Goal: Information Seeking & Learning: Learn about a topic

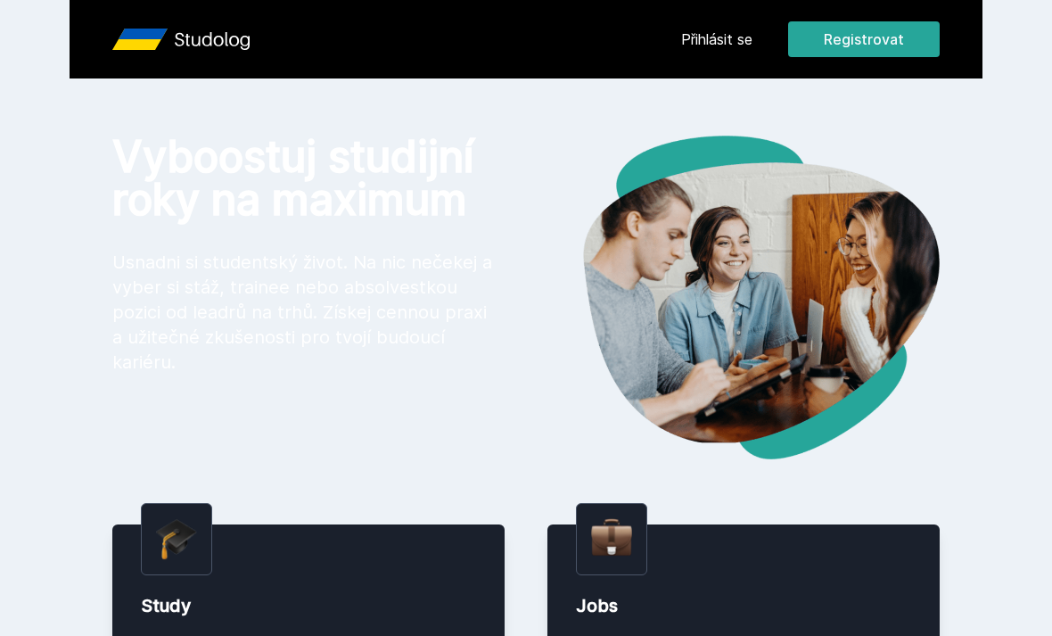
click at [749, 39] on link "Přihlásit se" at bounding box center [716, 39] width 71 height 21
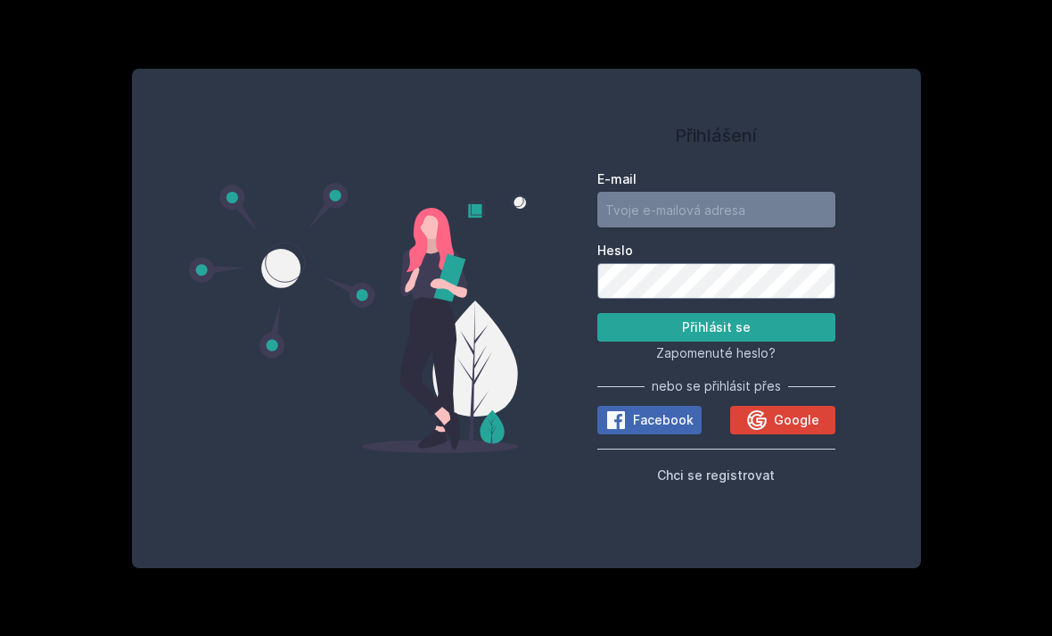
click at [746, 227] on input "E-mail" at bounding box center [717, 210] width 238 height 36
click at [716, 342] on button "Přihlásit se" at bounding box center [717, 327] width 238 height 29
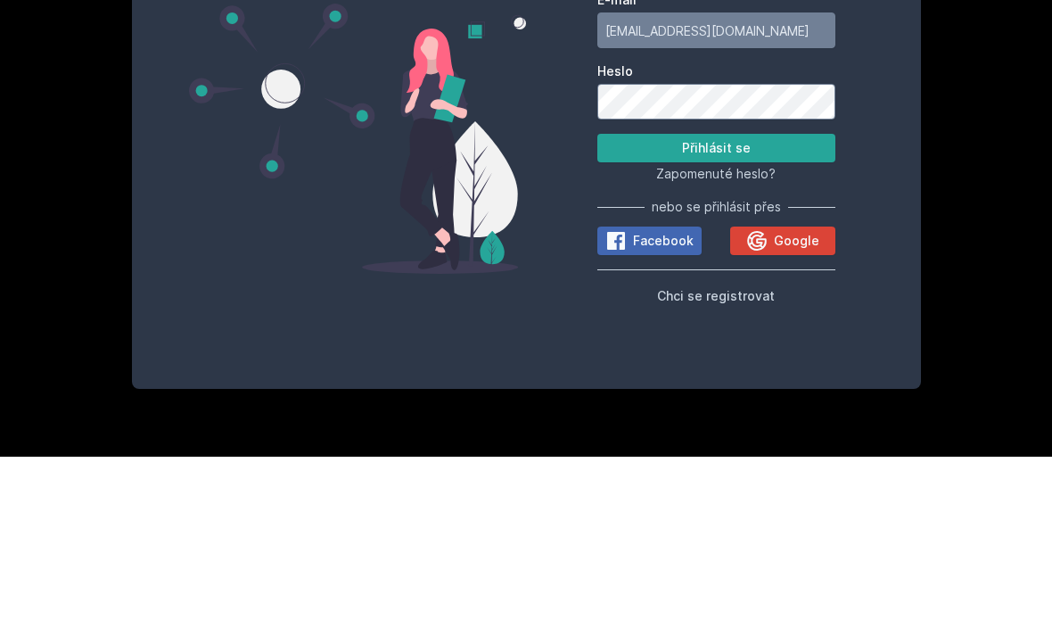
click at [779, 313] on button "Přihlásit se" at bounding box center [717, 327] width 238 height 29
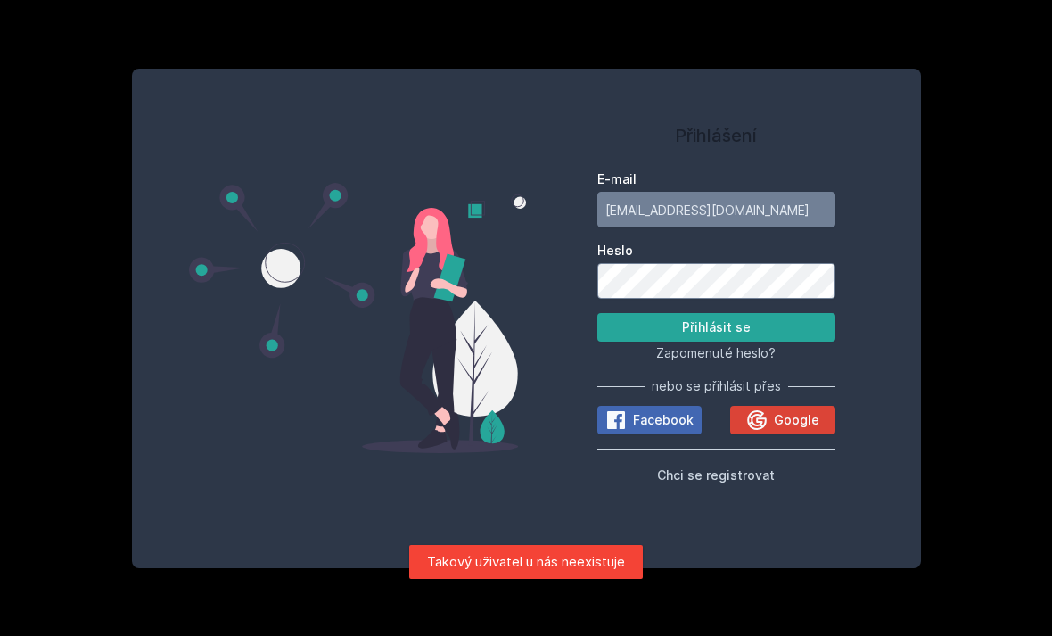
click at [771, 170] on label "E-mail" at bounding box center [717, 179] width 238 height 18
click at [771, 192] on input "[EMAIL_ADDRESS][DOMAIN_NAME]" at bounding box center [717, 210] width 238 height 36
click at [803, 170] on label "E-mail" at bounding box center [717, 179] width 238 height 18
click at [803, 192] on input "[EMAIL_ADDRESS][DOMAIN_NAME]" at bounding box center [717, 210] width 238 height 36
type input "k"
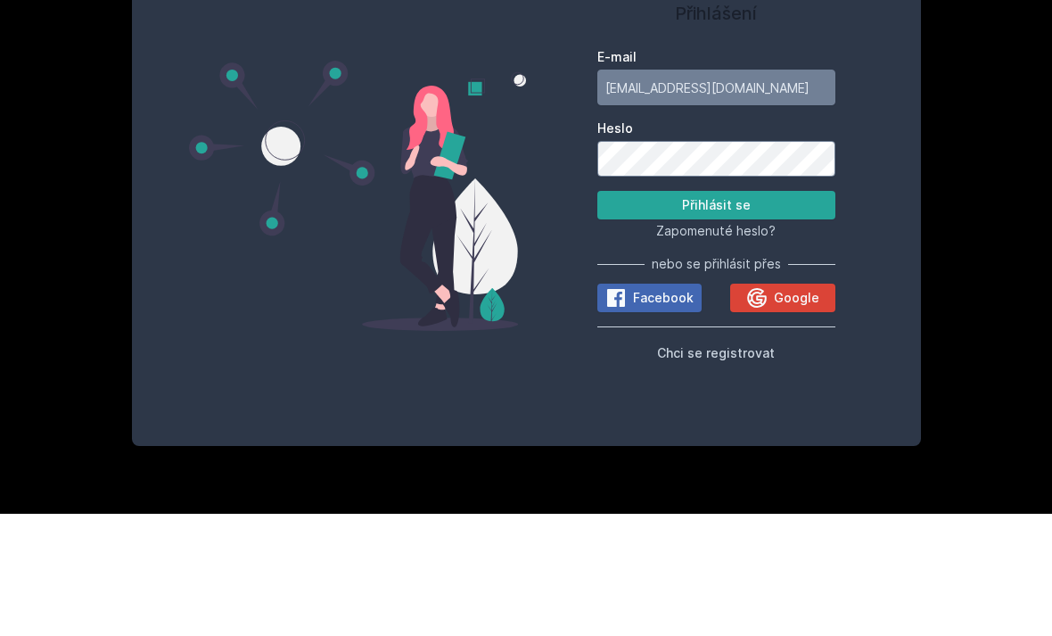
click at [787, 313] on button "Přihlásit se" at bounding box center [717, 327] width 238 height 29
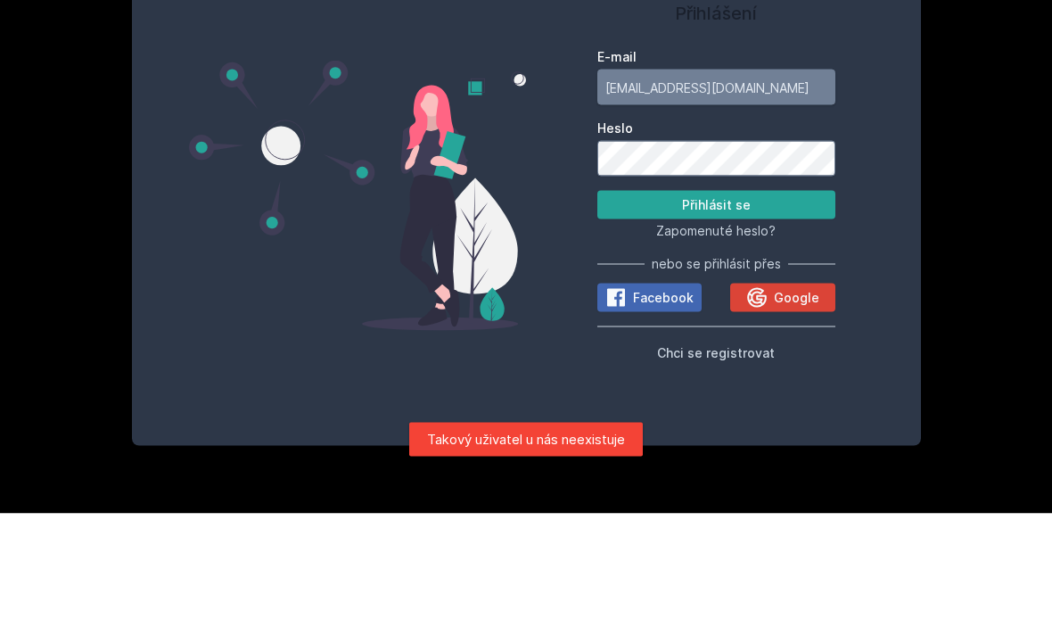
click at [803, 192] on input "[EMAIL_ADDRESS][DOMAIN_NAME]" at bounding box center [717, 210] width 238 height 36
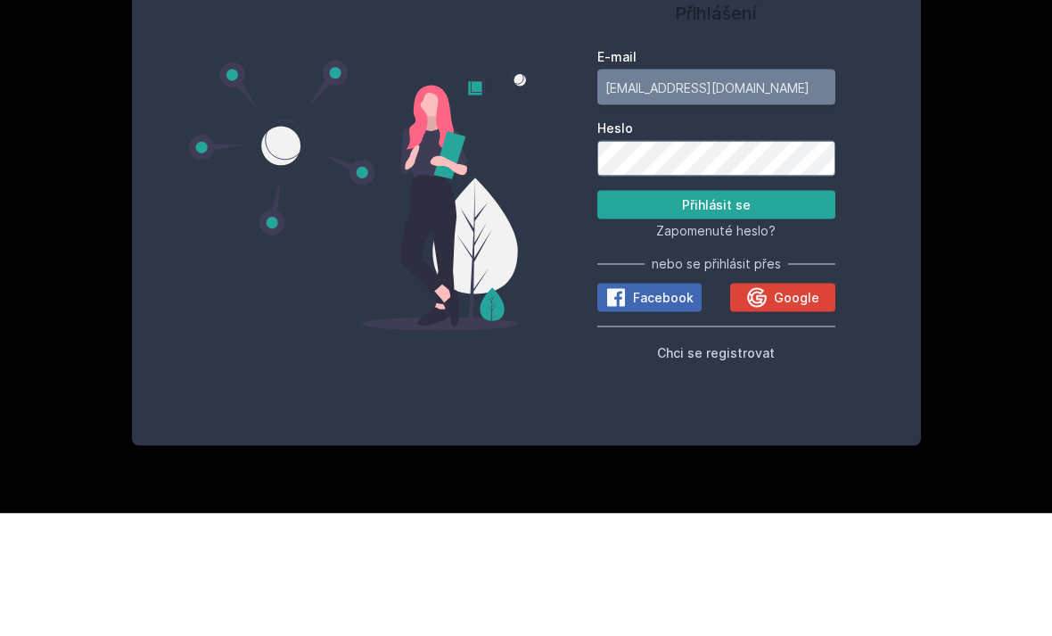
click at [787, 192] on input "[EMAIL_ADDRESS][DOMAIN_NAME]" at bounding box center [717, 210] width 238 height 36
click at [817, 192] on input "[EMAIL_ADDRESS][DOMAIN_NAME]" at bounding box center [717, 210] width 238 height 36
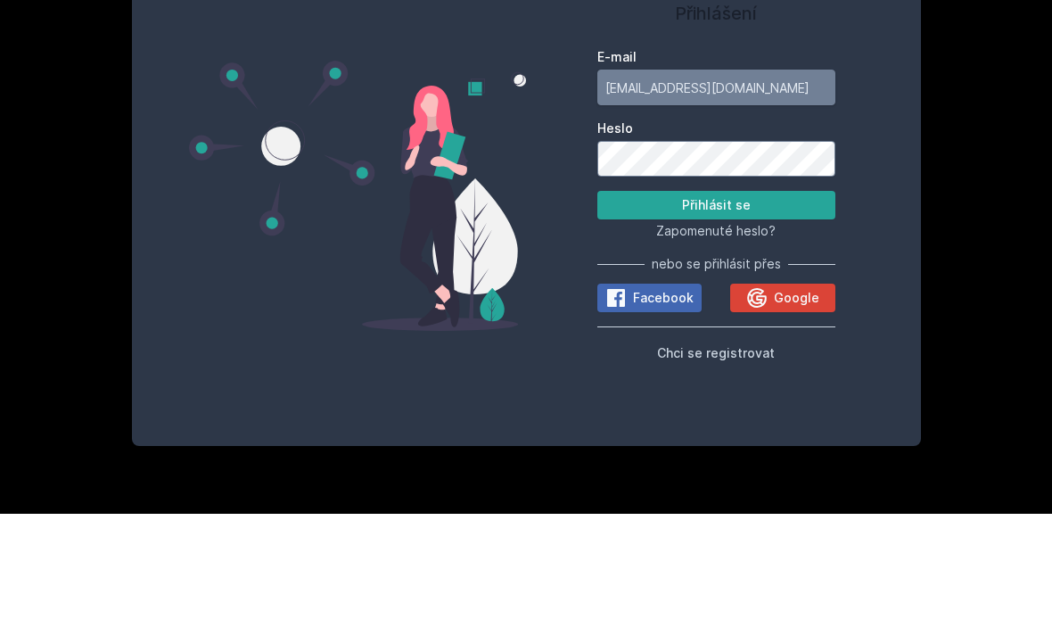
click at [775, 192] on input "[EMAIL_ADDRESS][DOMAIN_NAME]" at bounding box center [717, 210] width 238 height 36
type input "ste"
type input "[EMAIL_ADDRESS][DOMAIN_NAME]"
click at [800, 313] on button "Přihlásit se" at bounding box center [717, 327] width 238 height 29
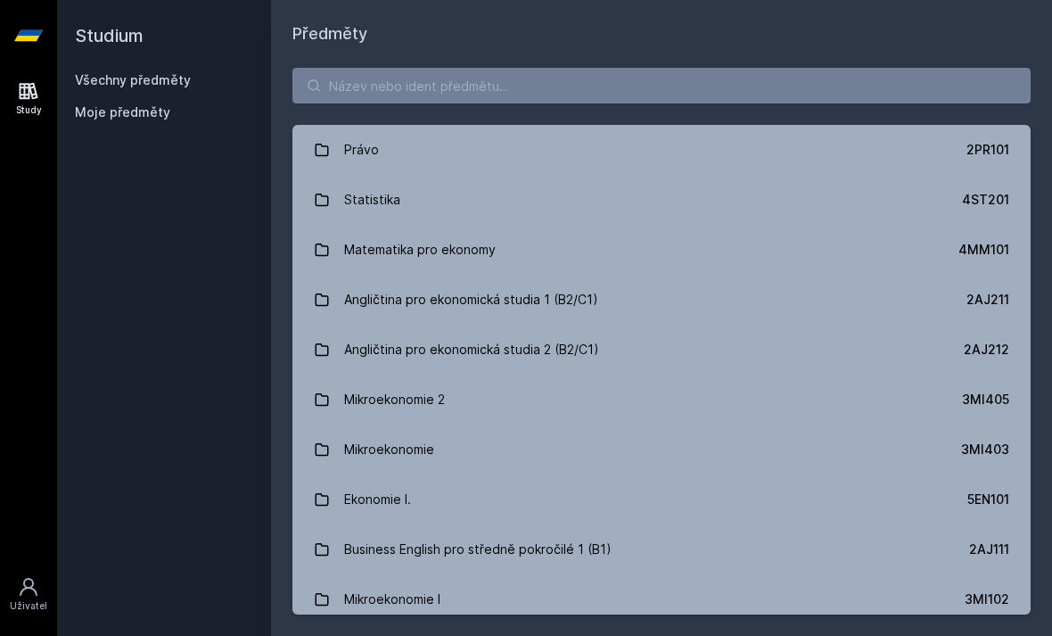
click at [442, 125] on link "Právo 2PR101" at bounding box center [662, 150] width 738 height 50
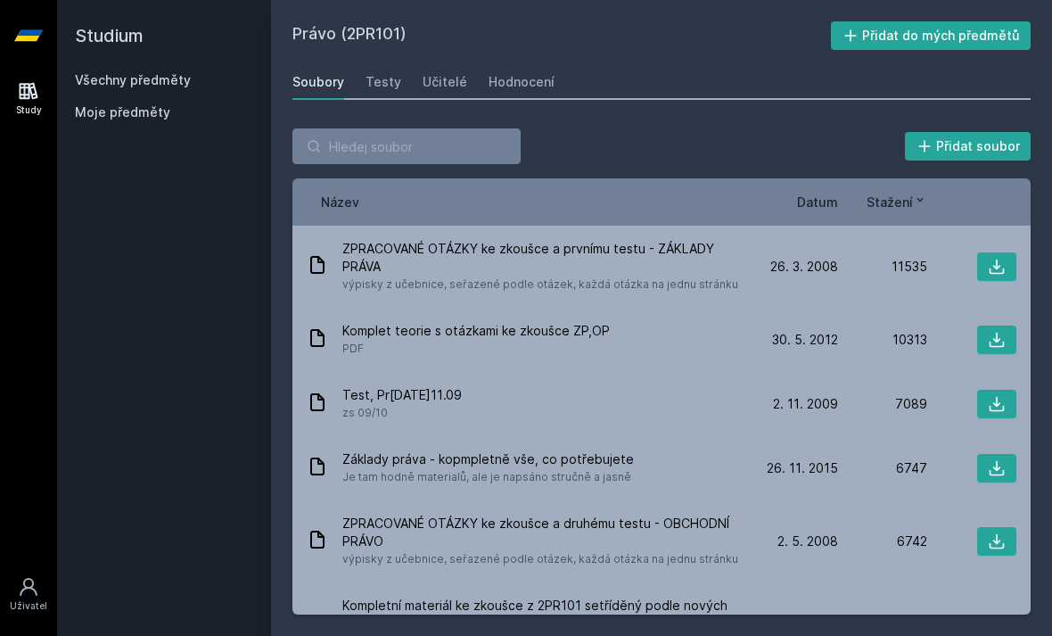
click at [441, 73] on div "Učitelé" at bounding box center [445, 82] width 45 height 18
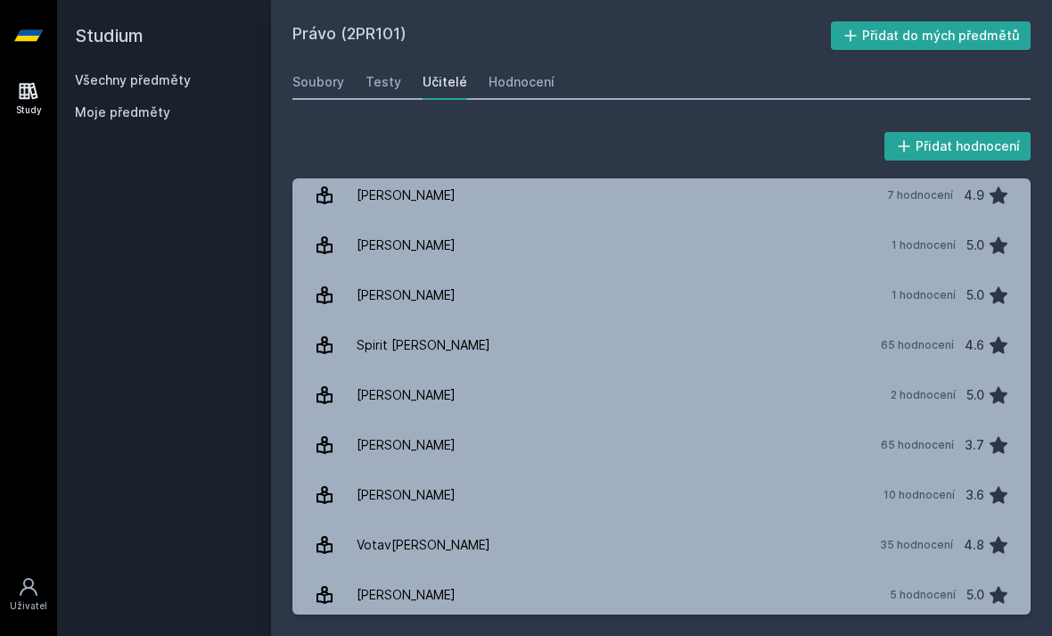
scroll to position [1255, 0]
click at [423, 529] on div "Votav[PERSON_NAME]" at bounding box center [424, 547] width 134 height 36
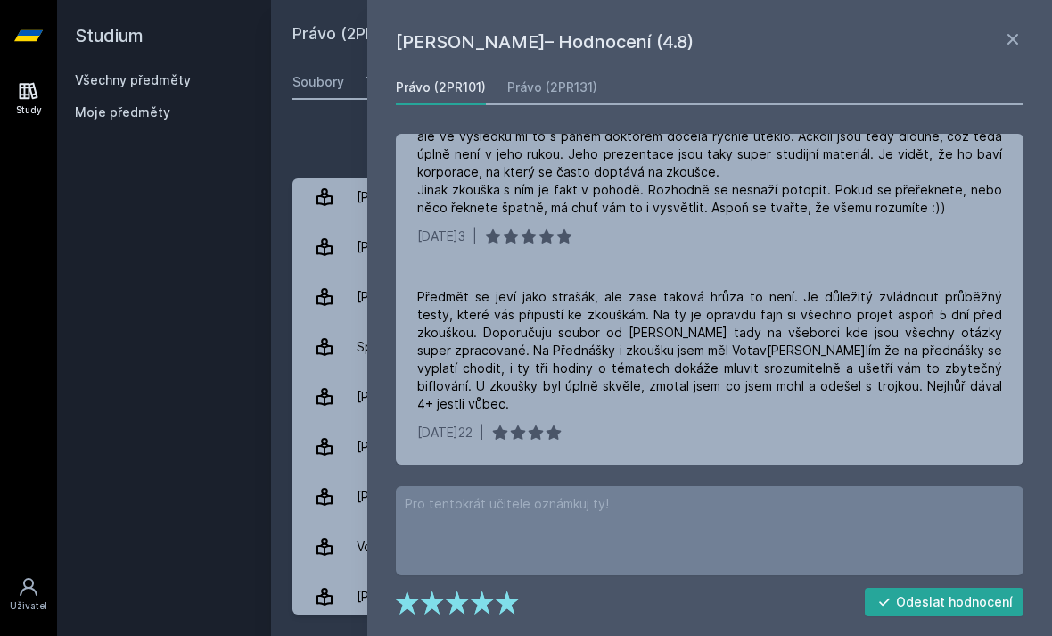
scroll to position [298, 0]
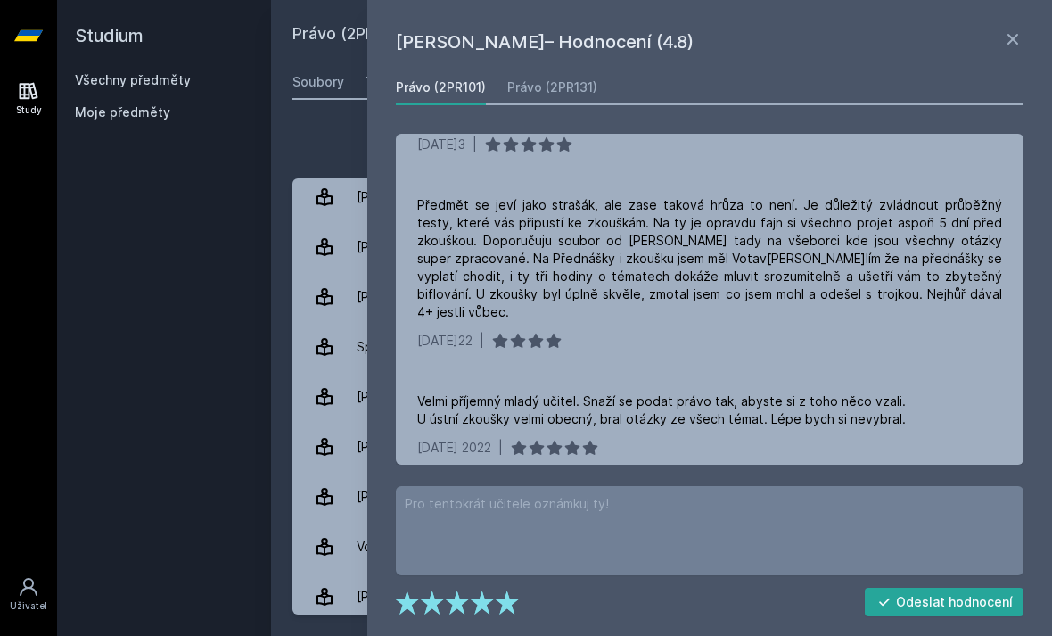
click at [565, 101] on link "Právo (2PR131)" at bounding box center [552, 88] width 90 height 36
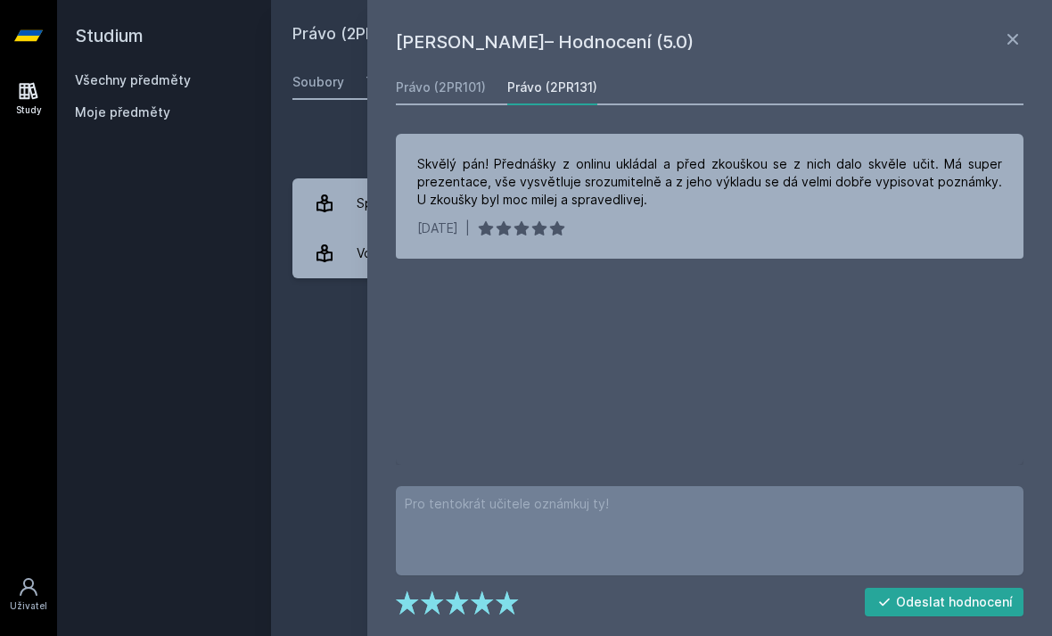
click at [421, 102] on link "Právo (2PR101)" at bounding box center [441, 88] width 90 height 36
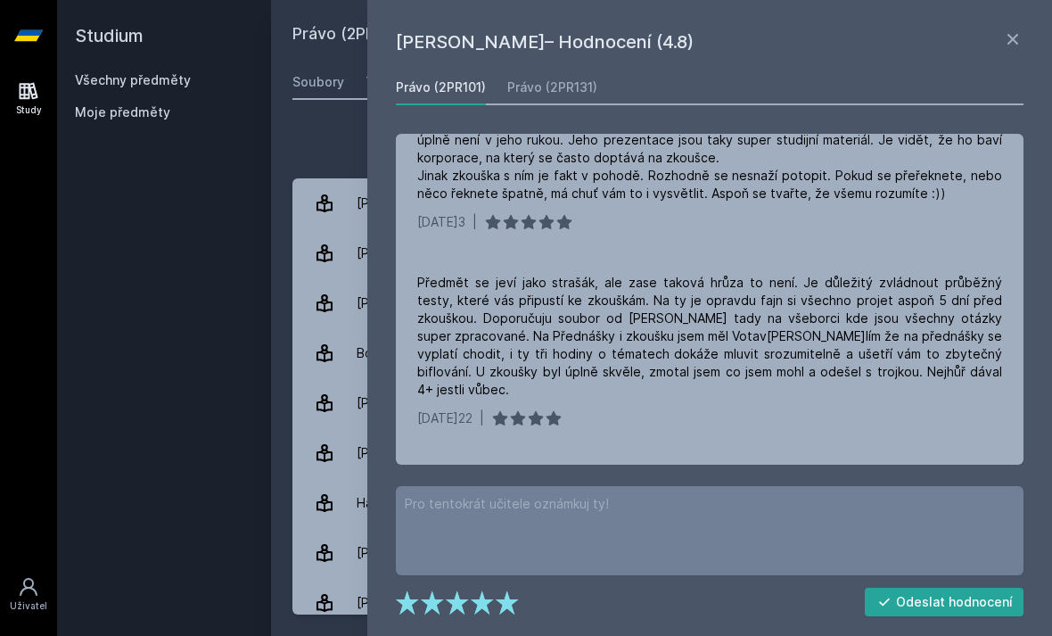
scroll to position [206, 0]
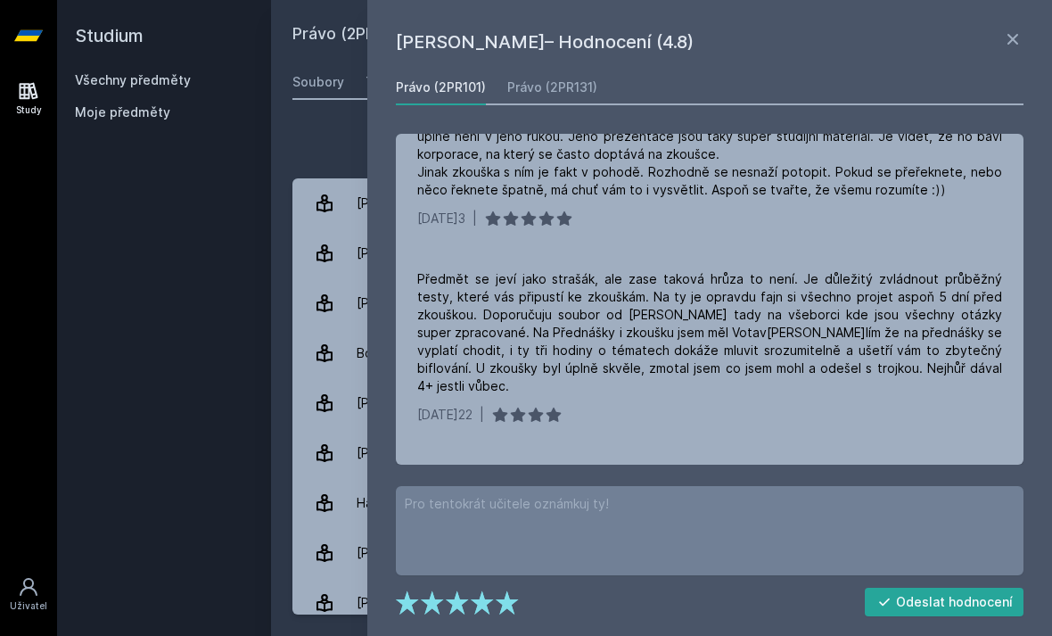
click at [1015, 40] on icon at bounding box center [1013, 39] width 11 height 11
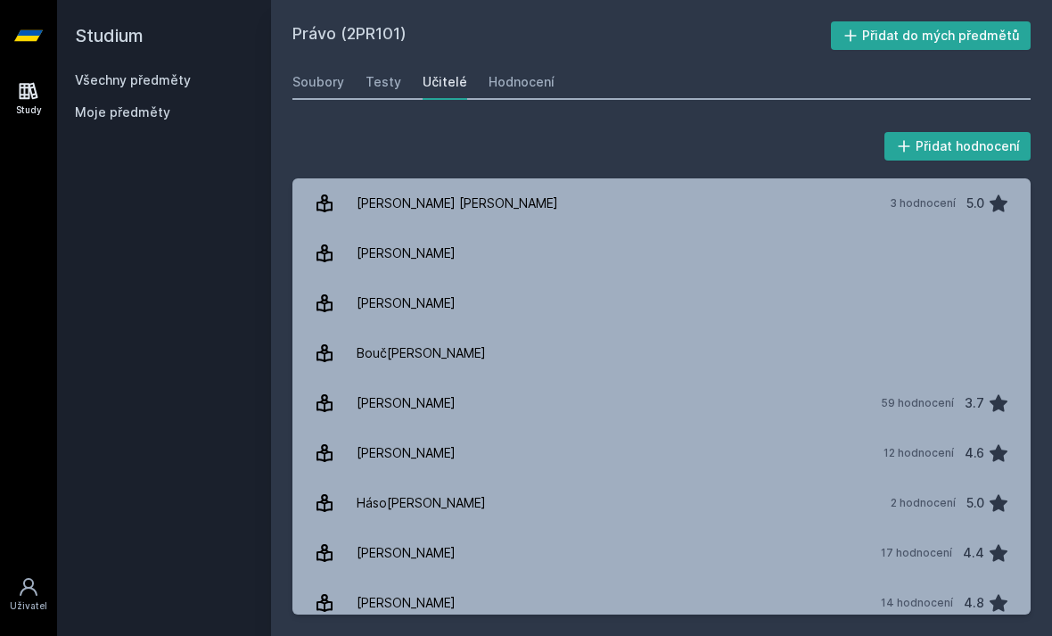
click at [505, 73] on div "Hodnocení" at bounding box center [522, 82] width 66 height 18
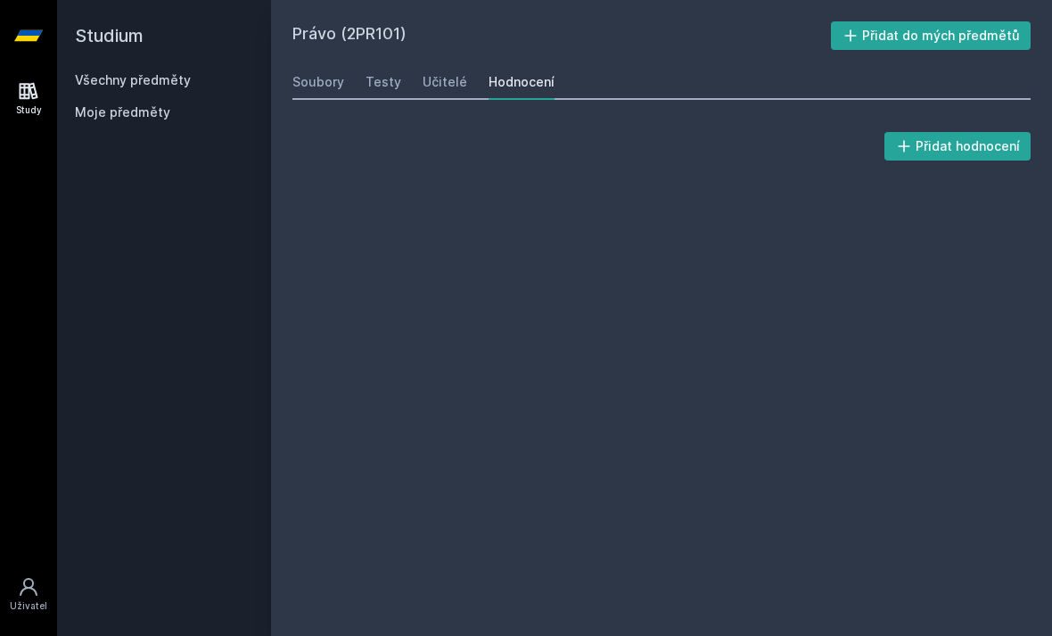
click at [381, 73] on div "Testy" at bounding box center [384, 82] width 36 height 18
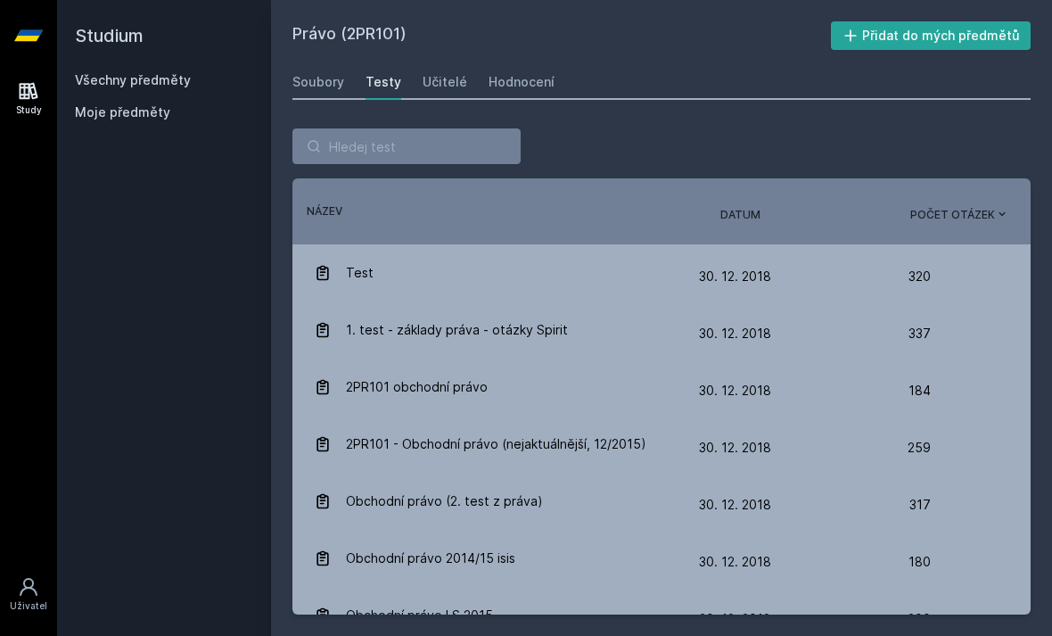
click at [322, 64] on link "Soubory" at bounding box center [319, 82] width 52 height 36
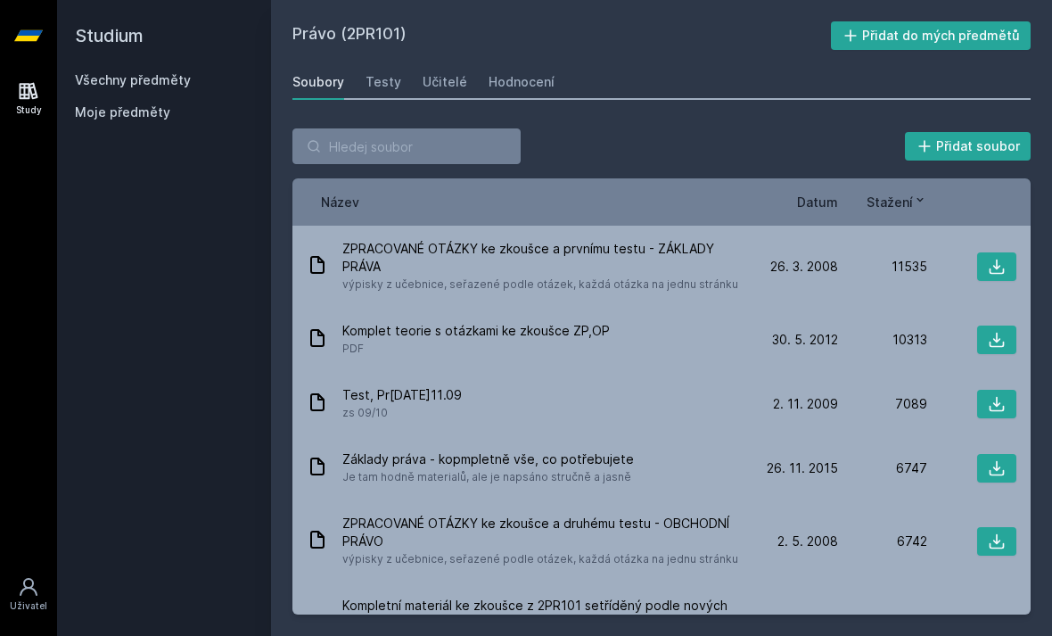
click at [912, 193] on span "Stažení" at bounding box center [890, 202] width 46 height 19
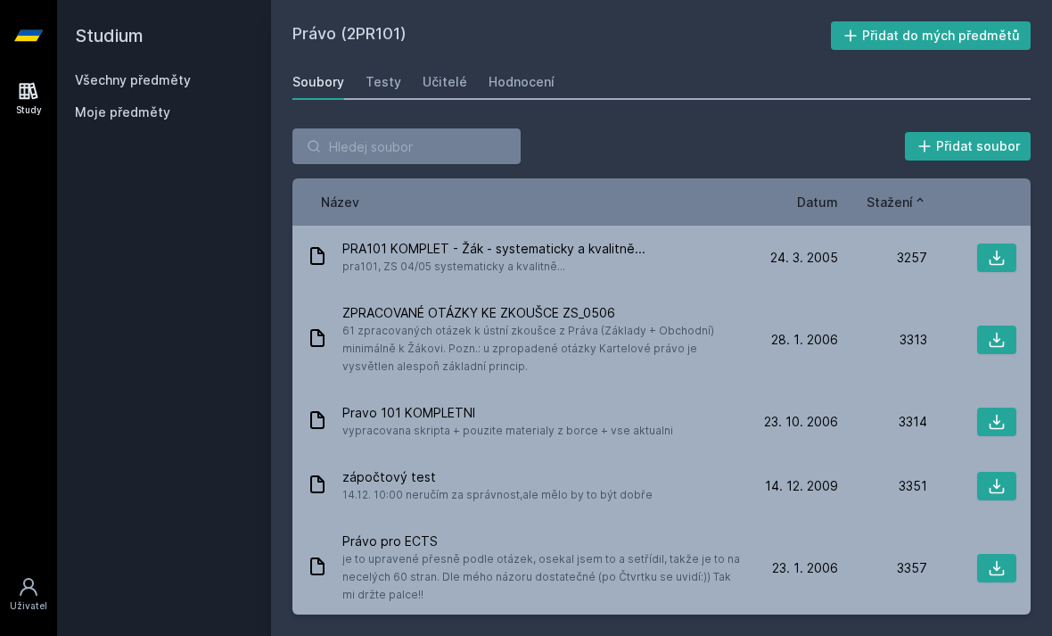
click at [901, 193] on span "Stažení" at bounding box center [890, 202] width 46 height 19
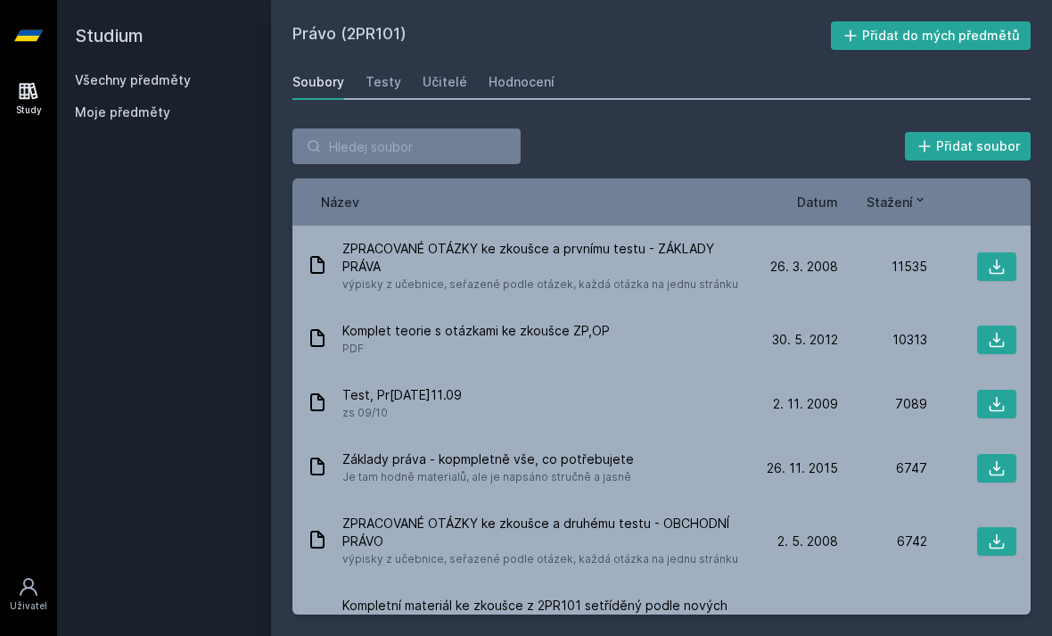
click at [903, 193] on span "Stažení" at bounding box center [890, 202] width 46 height 19
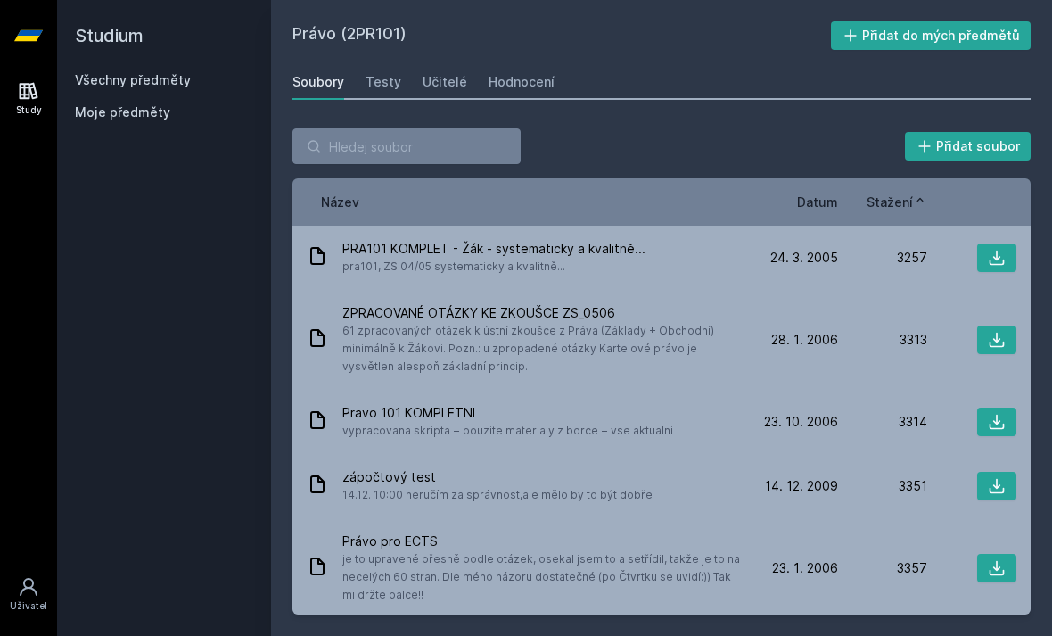
click at [904, 193] on span "Stažení" at bounding box center [890, 202] width 46 height 19
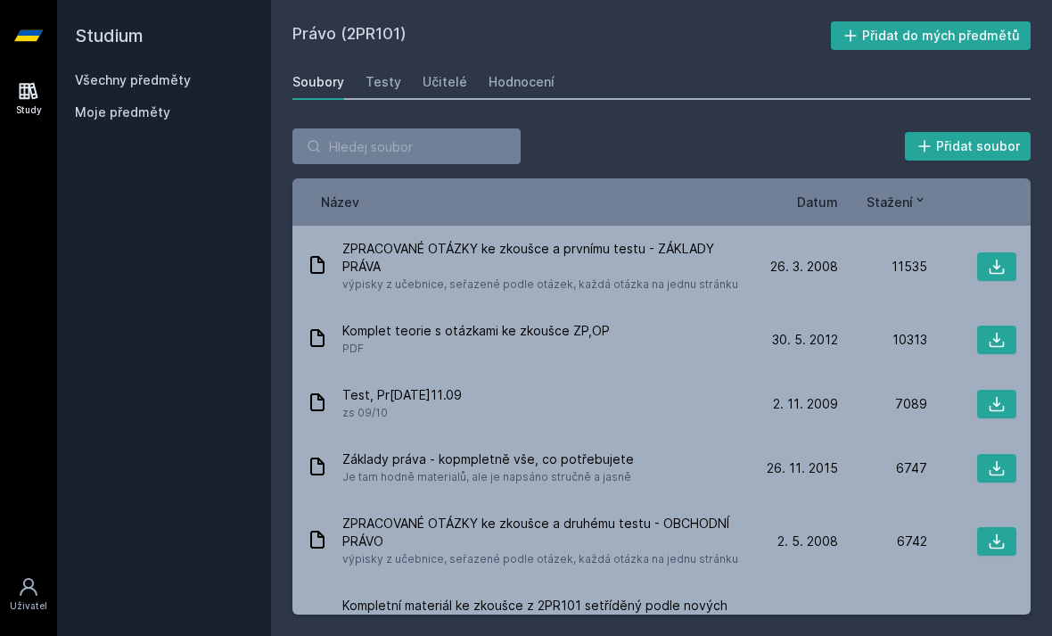
click at [837, 193] on span "Datum" at bounding box center [817, 202] width 41 height 19
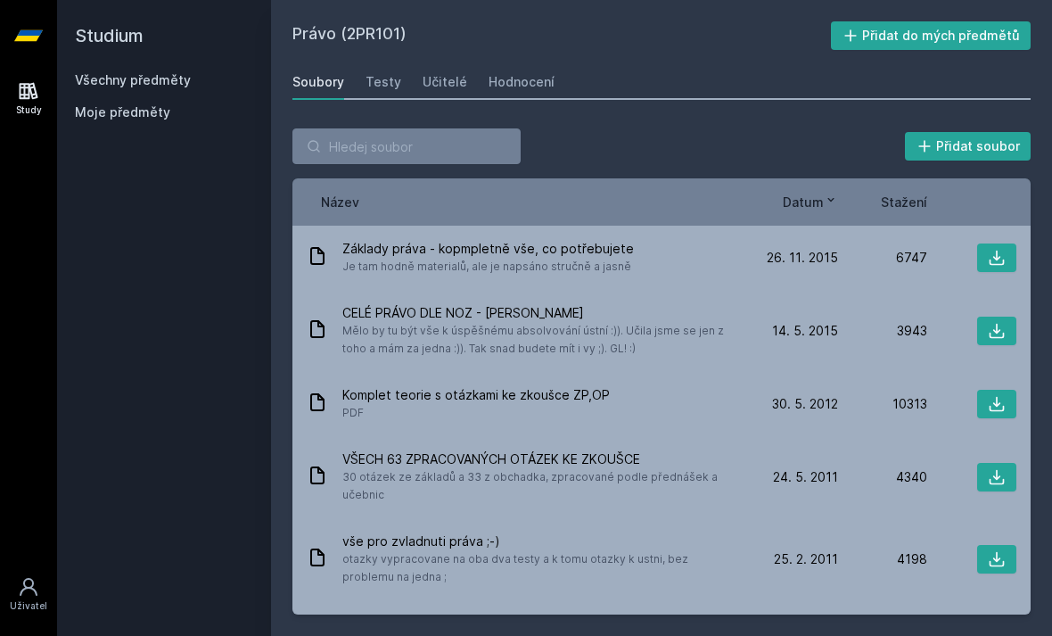
click at [706, 240] on div "Základy práva - kopmpletně vše, co potřebujete Je tam hodně materialů, ale je n…" at bounding box center [528, 258] width 442 height 36
click at [808, 243] on div "[DATE] [DATE] 6747" at bounding box center [883, 257] width 268 height 29
click at [903, 322] on div "3943" at bounding box center [882, 331] width 89 height 18
click at [876, 243] on div "[DATE] [DATE] 6747" at bounding box center [883, 257] width 268 height 29
click at [812, 468] on span "24. 5. 2011" at bounding box center [805, 477] width 65 height 18
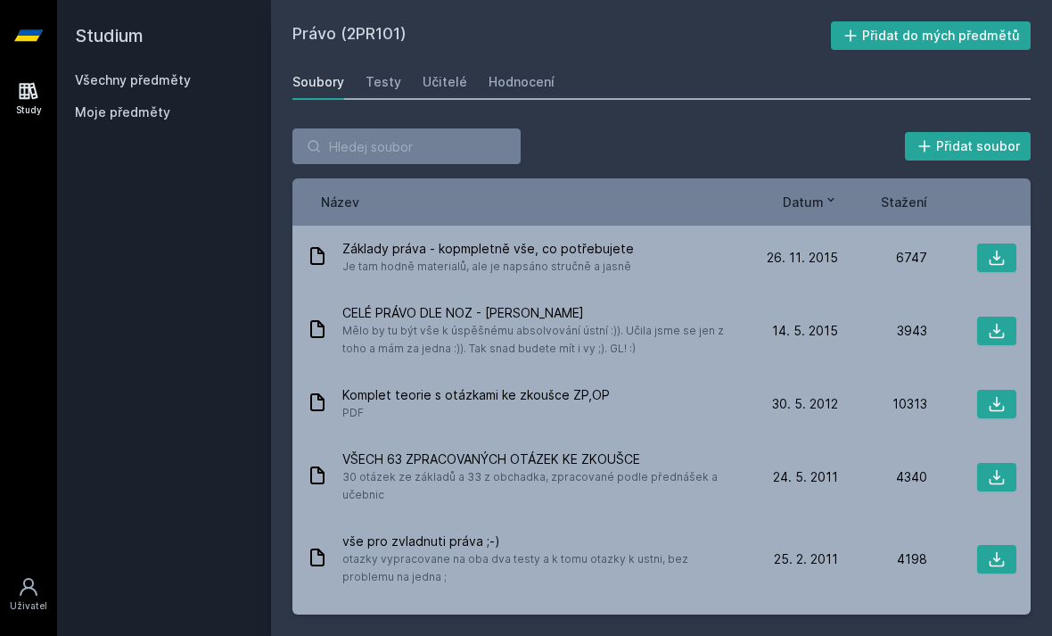
click at [996, 470] on icon at bounding box center [997, 477] width 15 height 15
click at [437, 73] on div "Učitelé" at bounding box center [445, 82] width 45 height 18
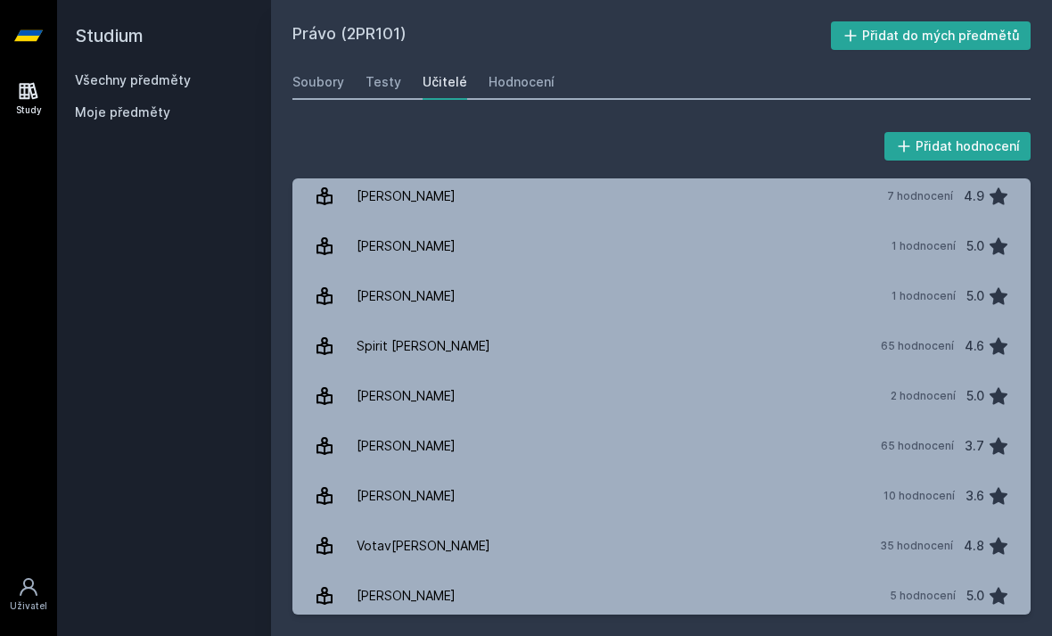
scroll to position [1255, 0]
click at [797, 322] on link "Spirit M[PERSON_NAME] 65 hodnocení 4.6" at bounding box center [662, 347] width 738 height 50
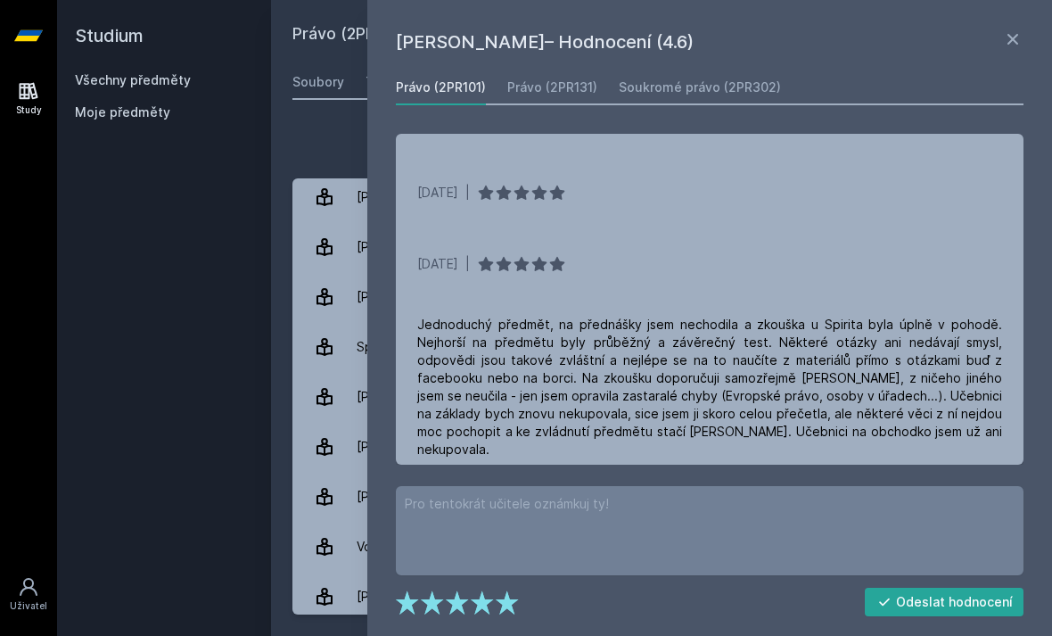
click at [1034, 39] on div "[PERSON_NAME]Hodnocení (4.6) Právo (2PR101) Právo (2PR131) Soukromé právo (2PR3…" at bounding box center [709, 318] width 685 height 636
click at [1002, 45] on icon at bounding box center [1012, 39] width 21 height 21
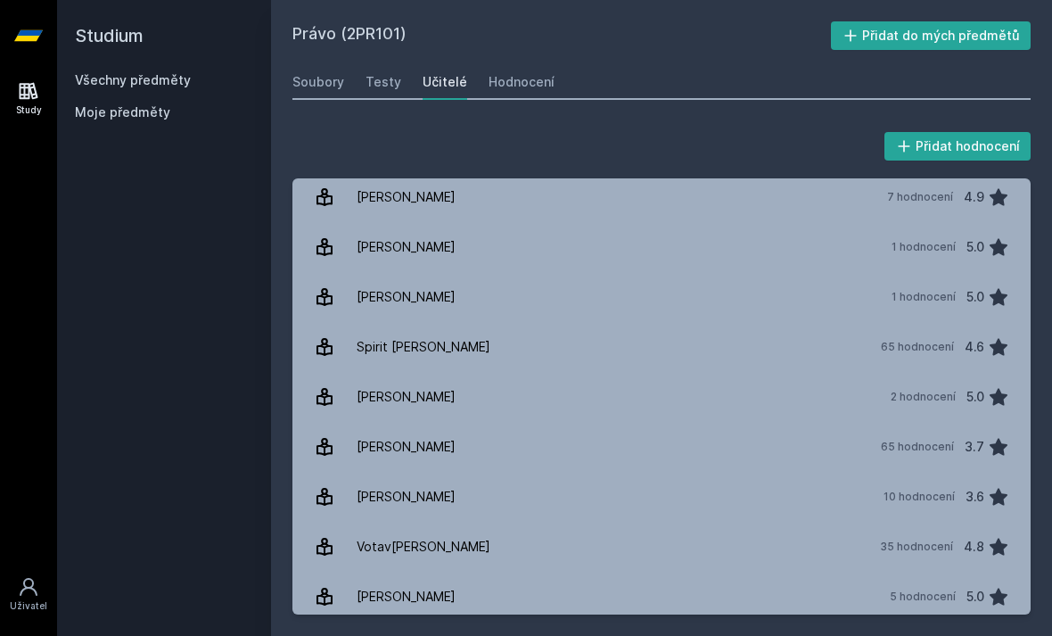
click at [911, 340] on div "65 hodnocení" at bounding box center [917, 347] width 73 height 14
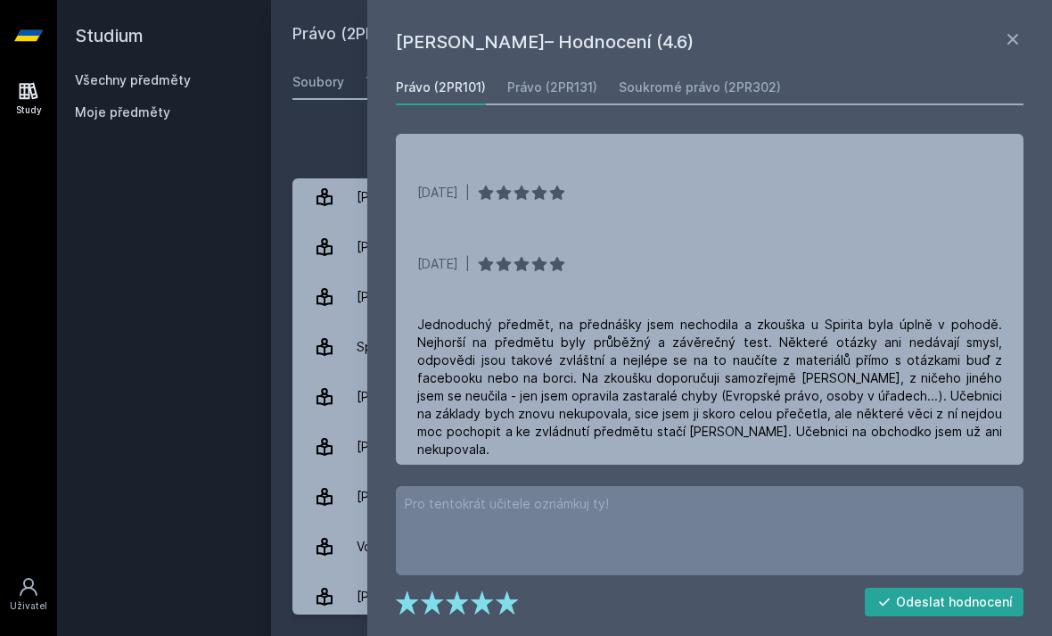
click at [1015, 33] on icon at bounding box center [1012, 39] width 21 height 21
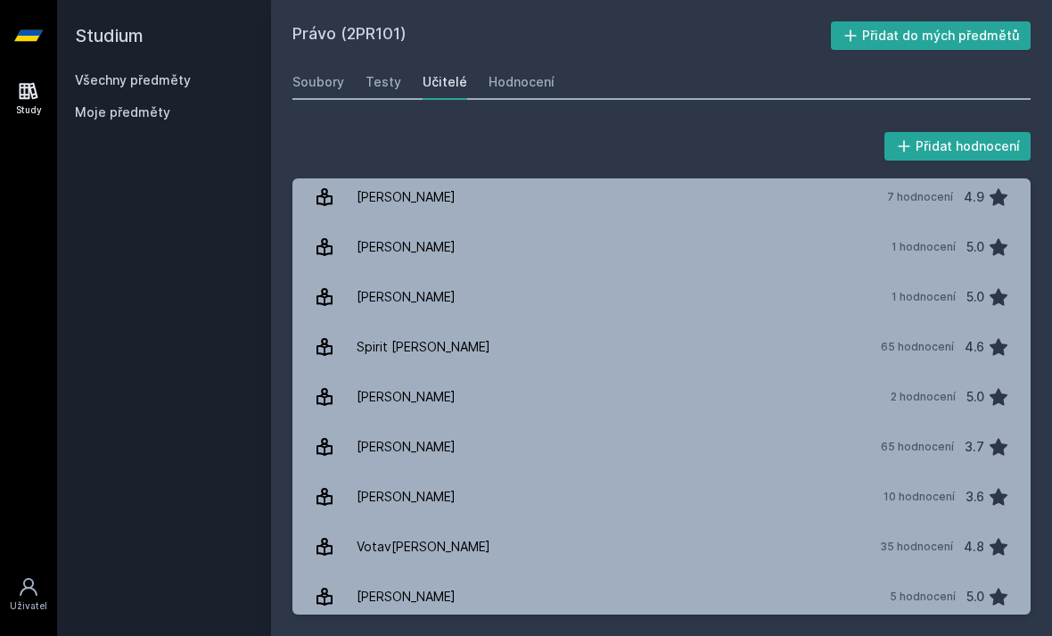
click at [310, 64] on link "Soubory" at bounding box center [319, 82] width 52 height 36
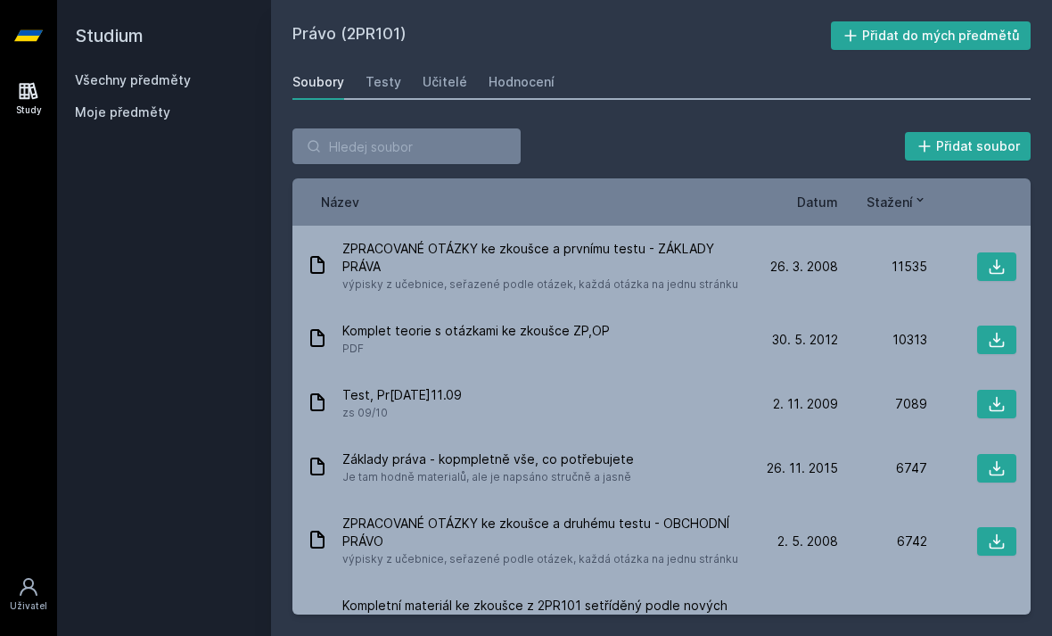
click at [158, 72] on link "Všechny předměty" at bounding box center [133, 79] width 116 height 15
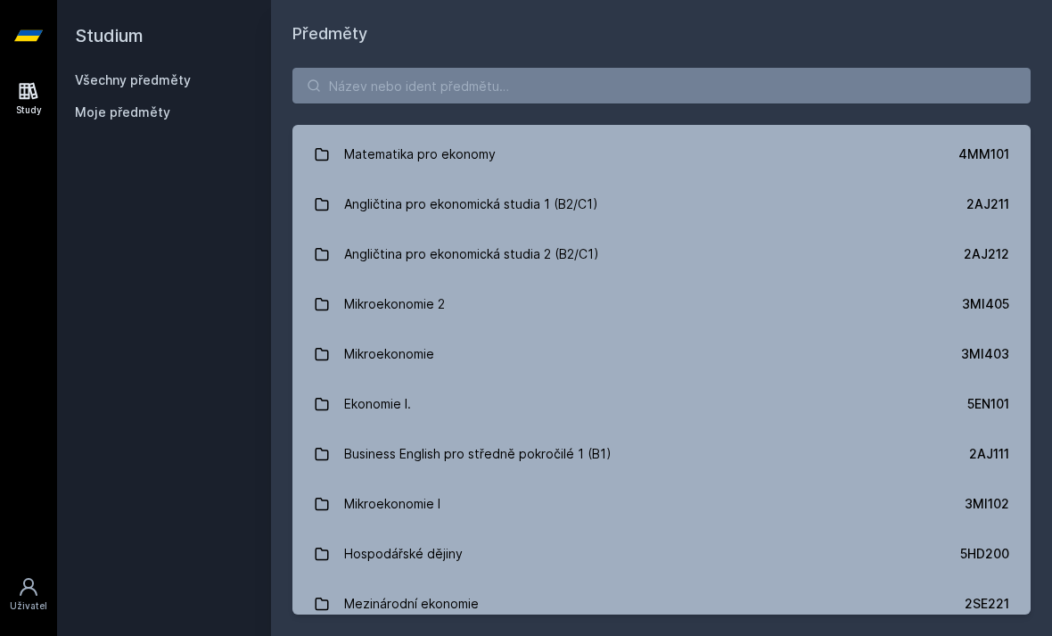
scroll to position [92, 0]
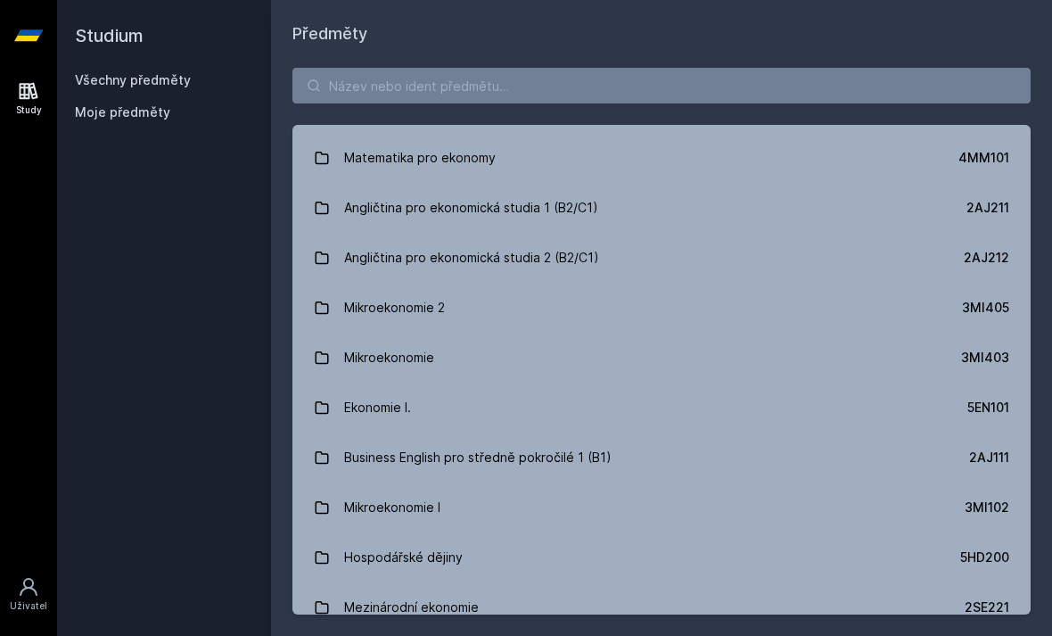
click at [578, 133] on link "Matematika pro ekonomy 4MM101" at bounding box center [662, 158] width 738 height 50
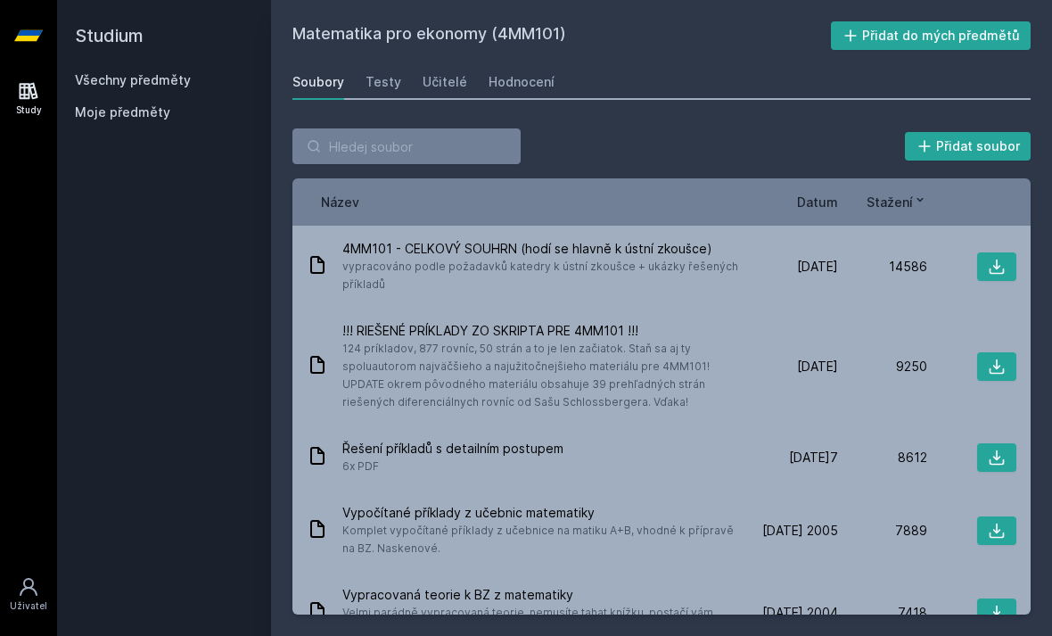
click at [833, 193] on span "Datum" at bounding box center [817, 202] width 41 height 19
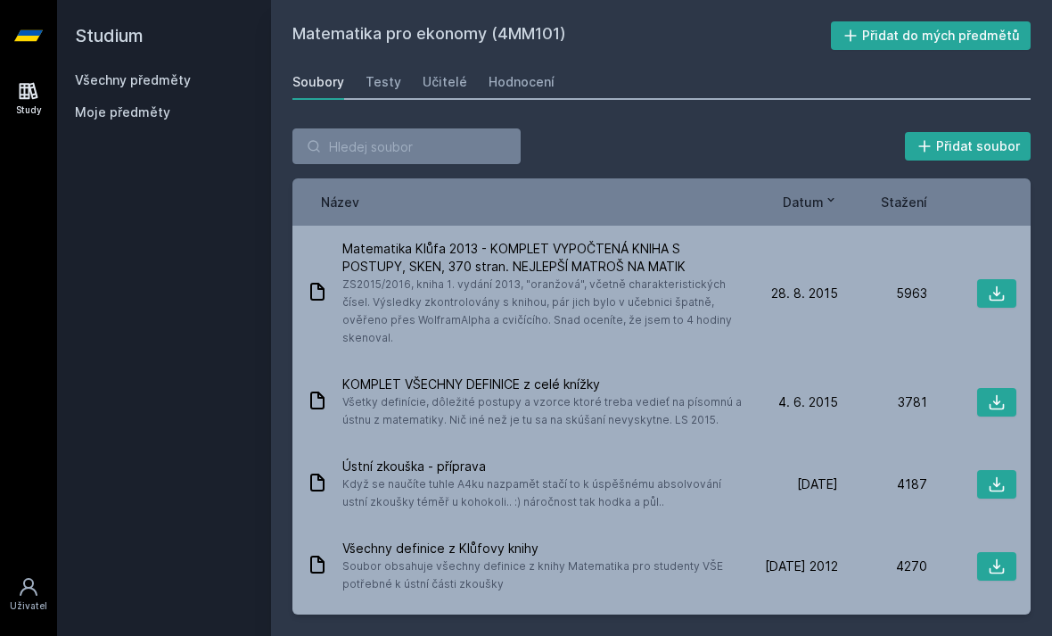
click at [506, 240] on span "Matematika Klůfa 2013 - KOMPLET VYPOČTENÁ KNIHA S POSTUPY, SKEN, 370 stran. NEJ…" at bounding box center [542, 258] width 400 height 36
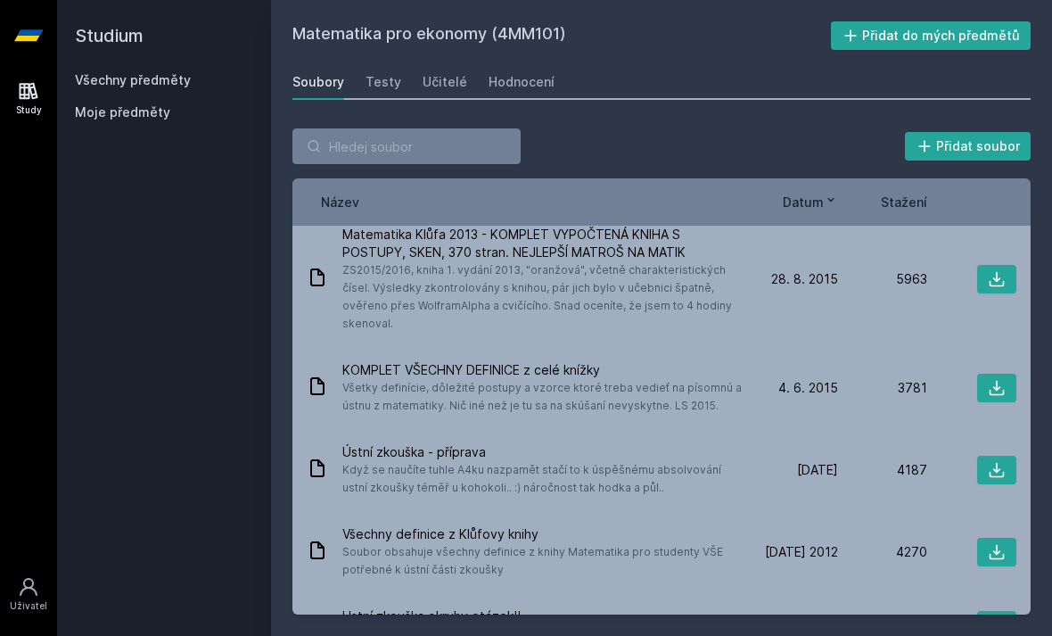
click at [870, 379] on div "3781" at bounding box center [882, 388] width 89 height 18
click at [862, 246] on div "Matematika Klůfa 2013 - KOMPLET VYPOČTENÁ KNIHA S POSTUPY, SKEN, 370 stran. NEJ…" at bounding box center [662, 279] width 738 height 136
click at [846, 374] on div "[DATE] 6. 15 [DATE] 2015 3781" at bounding box center [883, 388] width 268 height 29
click at [829, 461] on span "[DATE]" at bounding box center [817, 470] width 41 height 18
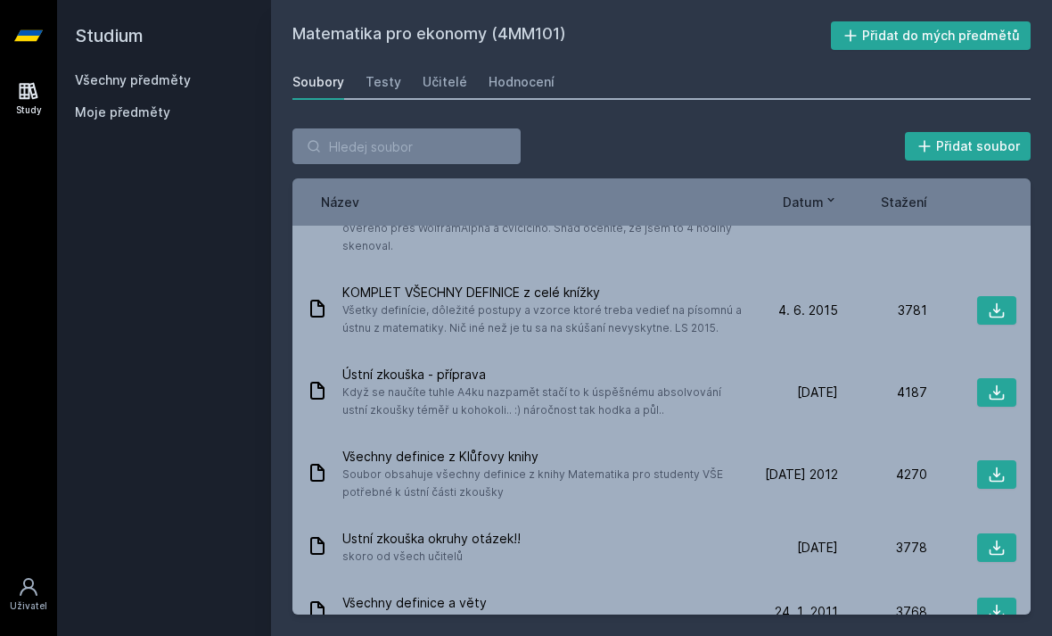
scroll to position [95, 0]
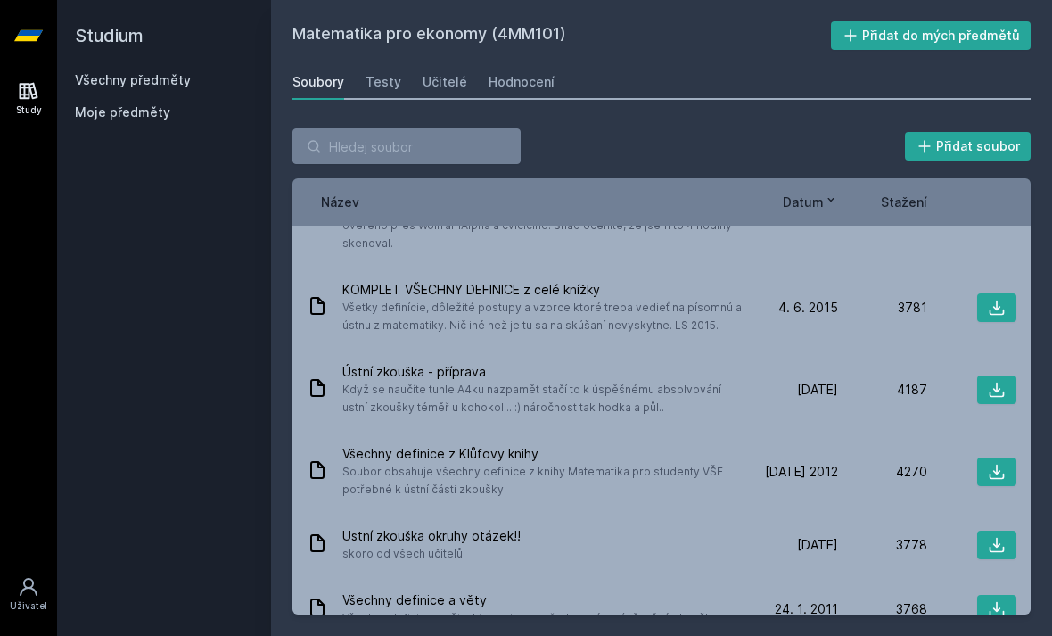
click at [837, 463] on span "[DATE] 2012" at bounding box center [801, 472] width 73 height 18
click at [841, 536] on div "3778" at bounding box center [882, 545] width 89 height 18
click at [841, 349] on div "Ústní zkouška - příprava Když se naučíte tuhle A4ku nazpamět stačí to k úspěšné…" at bounding box center [662, 390] width 738 height 82
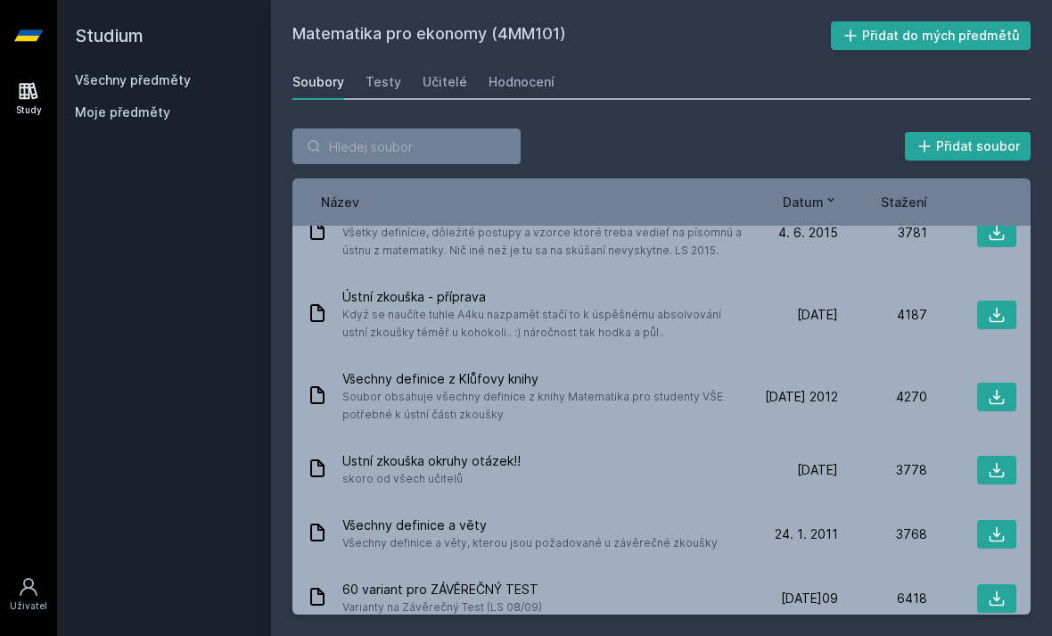
scroll to position [171, 0]
click at [845, 354] on div "Všechny definice z Klůfovy knihy Soubor obsahuje všechny definice z knihy Matem…" at bounding box center [662, 395] width 738 height 82
click at [820, 500] on div "Všechny definice a věty Všechny definice a věty, kterou jsou požadované u závěr…" at bounding box center [662, 532] width 738 height 64
click at [830, 454] on div "[DATE] [DATE] 3778" at bounding box center [883, 468] width 268 height 29
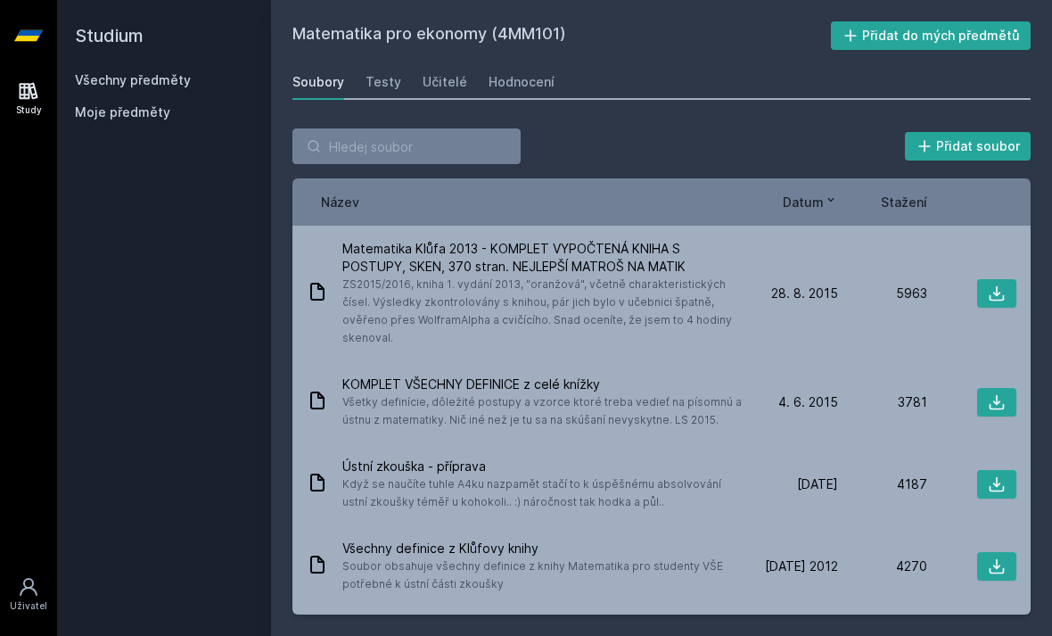
scroll to position [0, 0]
click at [378, 73] on div "Testy" at bounding box center [384, 82] width 36 height 18
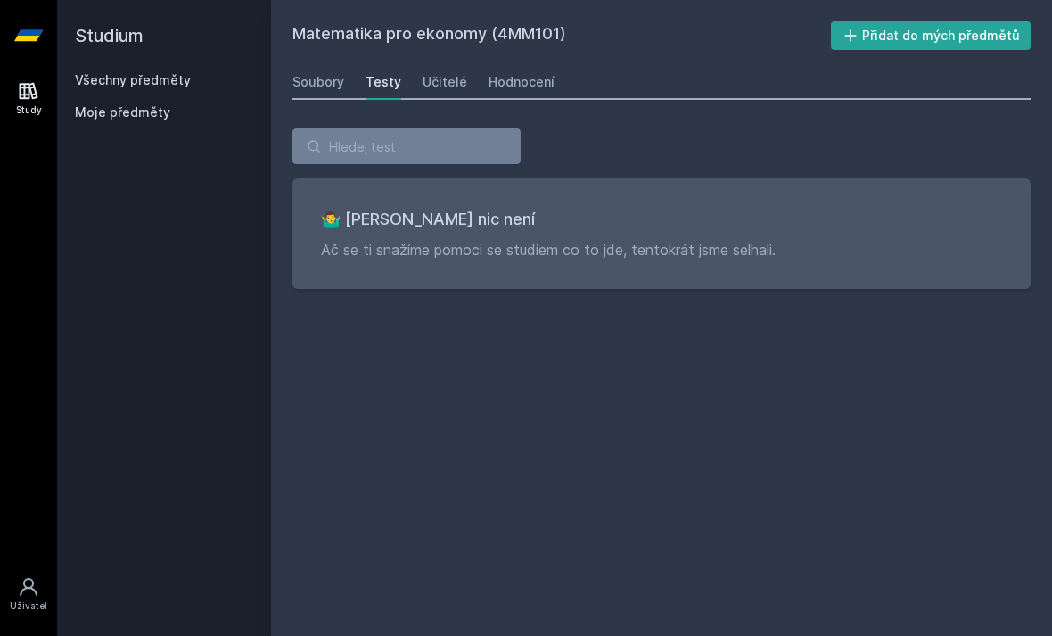
click at [152, 72] on link "Všechny předměty" at bounding box center [133, 79] width 116 height 15
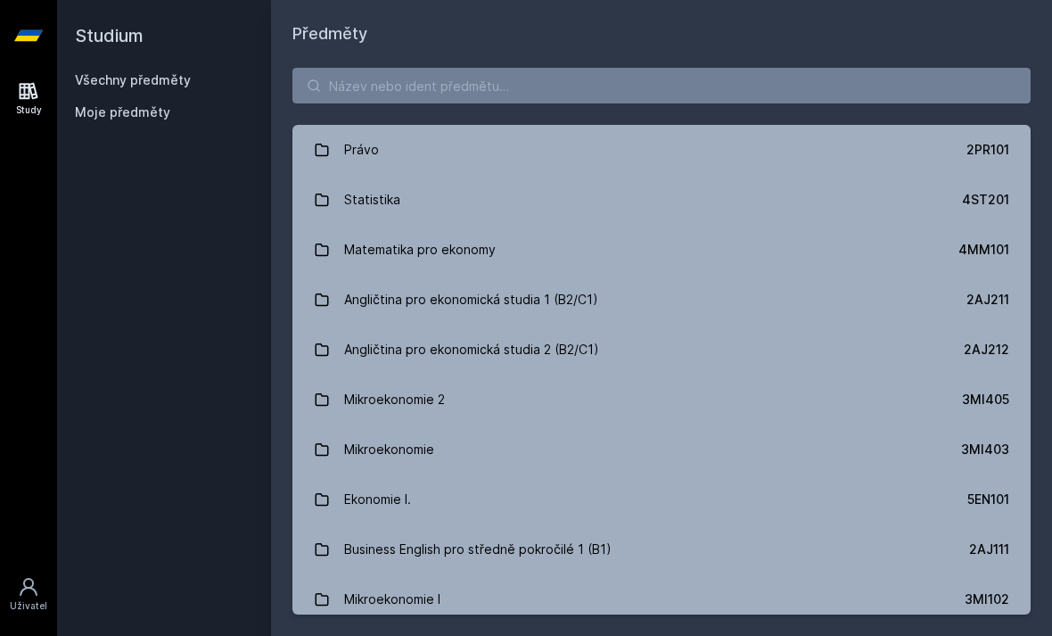
click at [392, 125] on link "Právo 2PR101" at bounding box center [662, 150] width 738 height 50
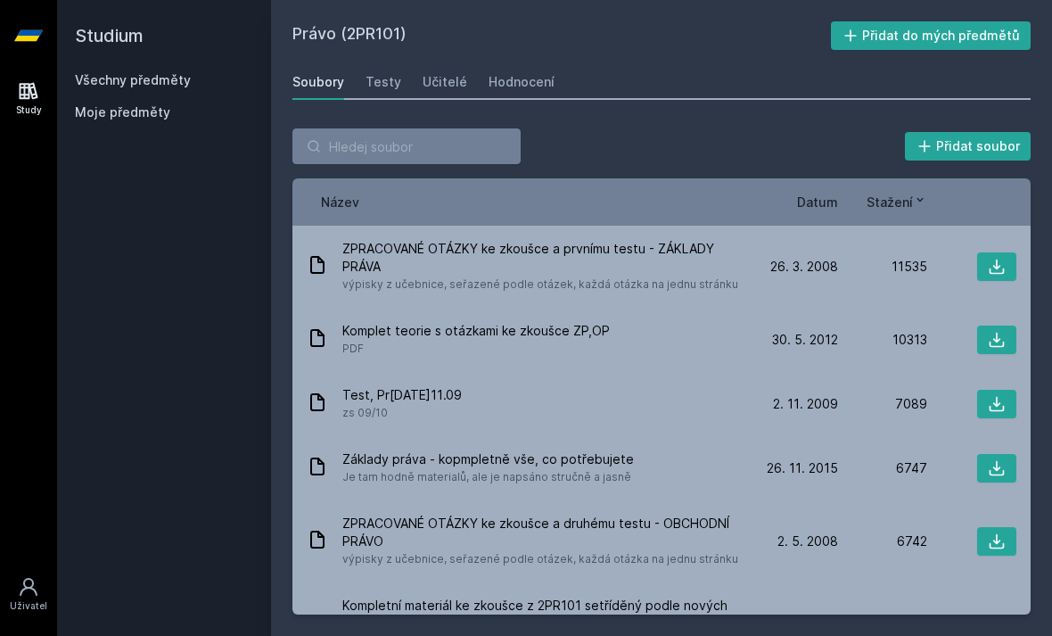
click at [370, 73] on div "Testy" at bounding box center [384, 82] width 36 height 18
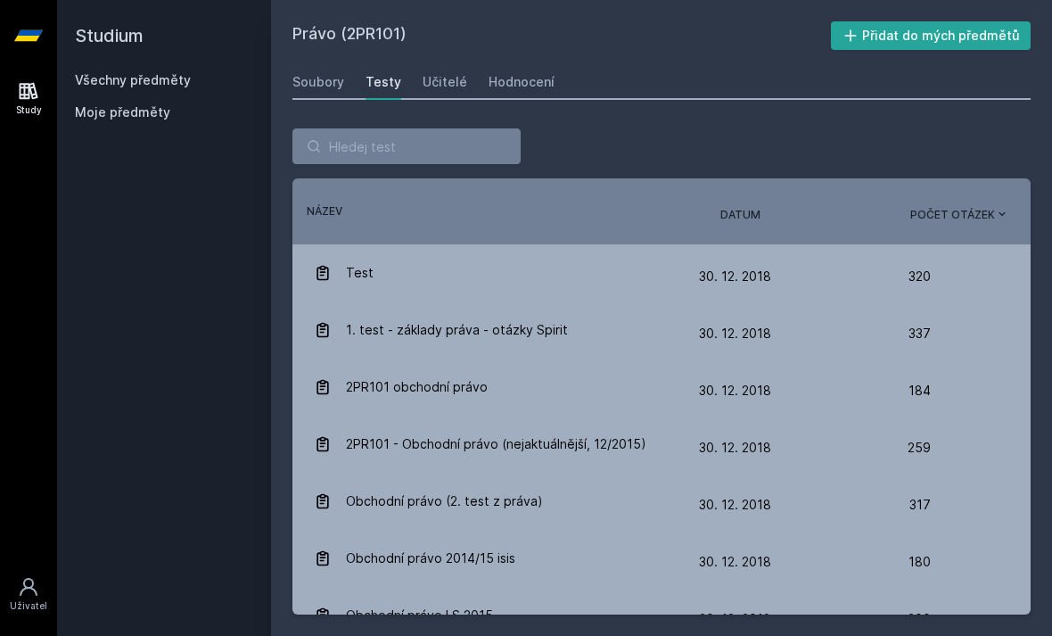
click at [621, 255] on div "Test" at bounding box center [506, 273] width 385 height 36
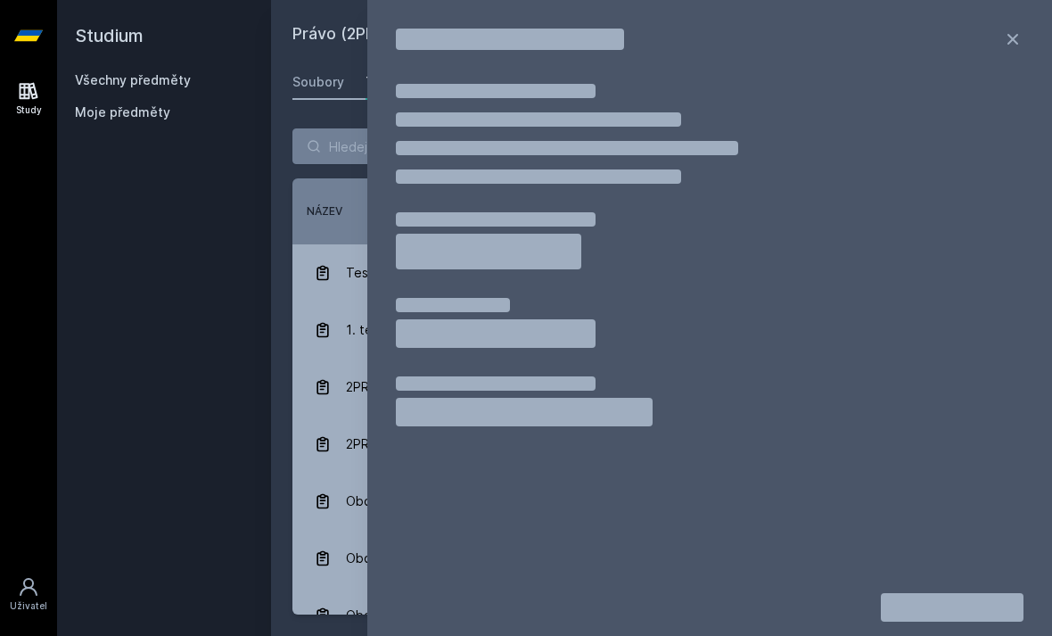
click at [1009, 48] on icon at bounding box center [1012, 39] width 21 height 21
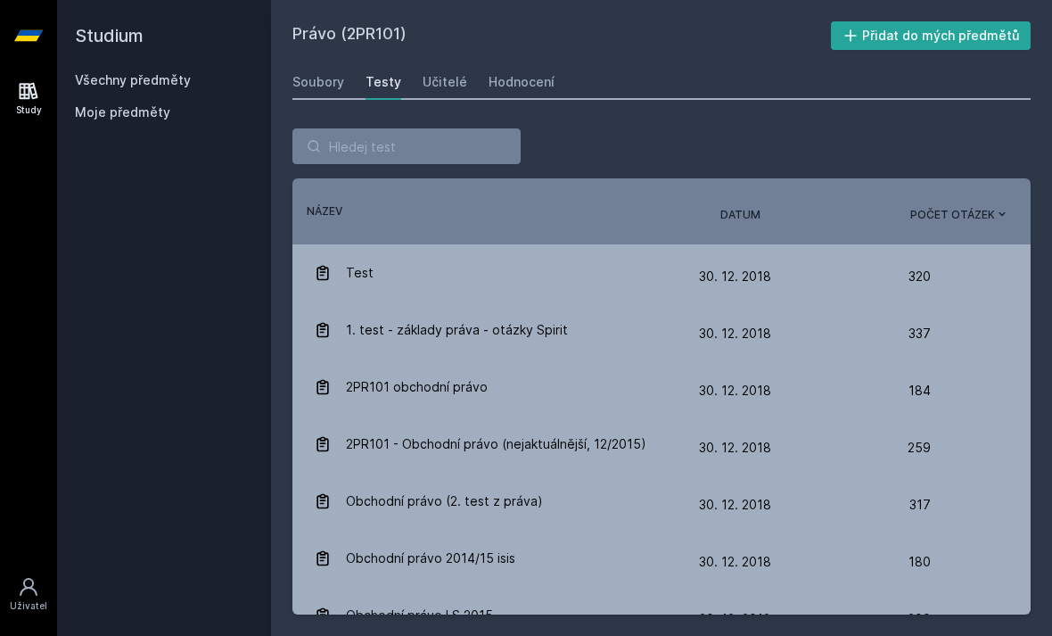
click at [557, 312] on span "1. test - základy práva - otázky Spirit" at bounding box center [457, 330] width 222 height 36
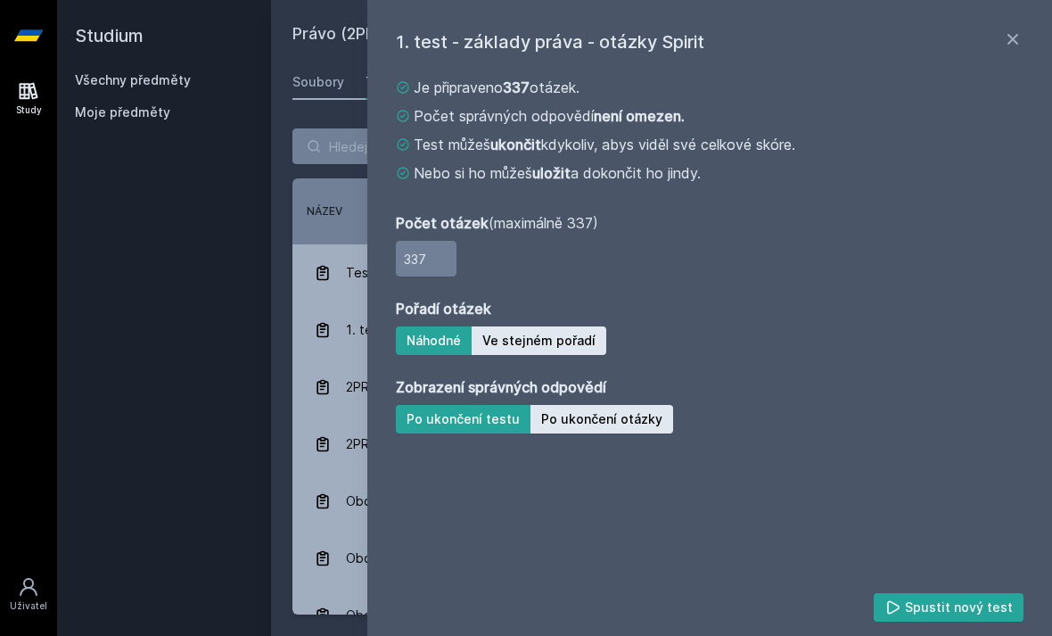
click at [969, 609] on button "Spustit nový test" at bounding box center [949, 607] width 151 height 29
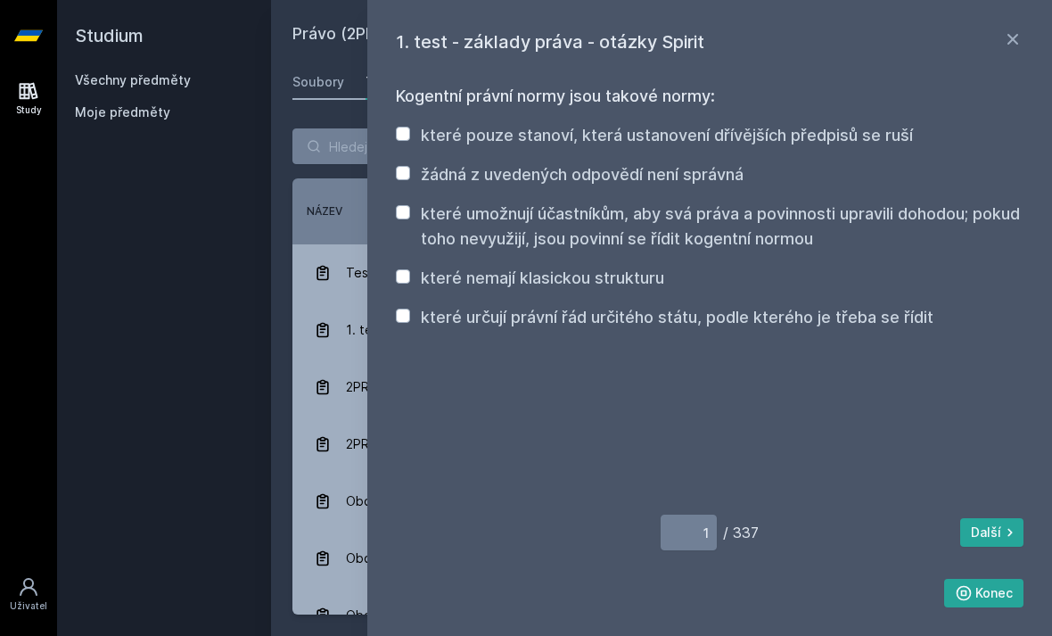
click at [1030, 37] on div "1. test - základy práva - otázky Spirit Kogentní právní normy jsou takové normy…" at bounding box center [709, 318] width 685 height 636
click at [1021, 36] on icon at bounding box center [1012, 39] width 21 height 21
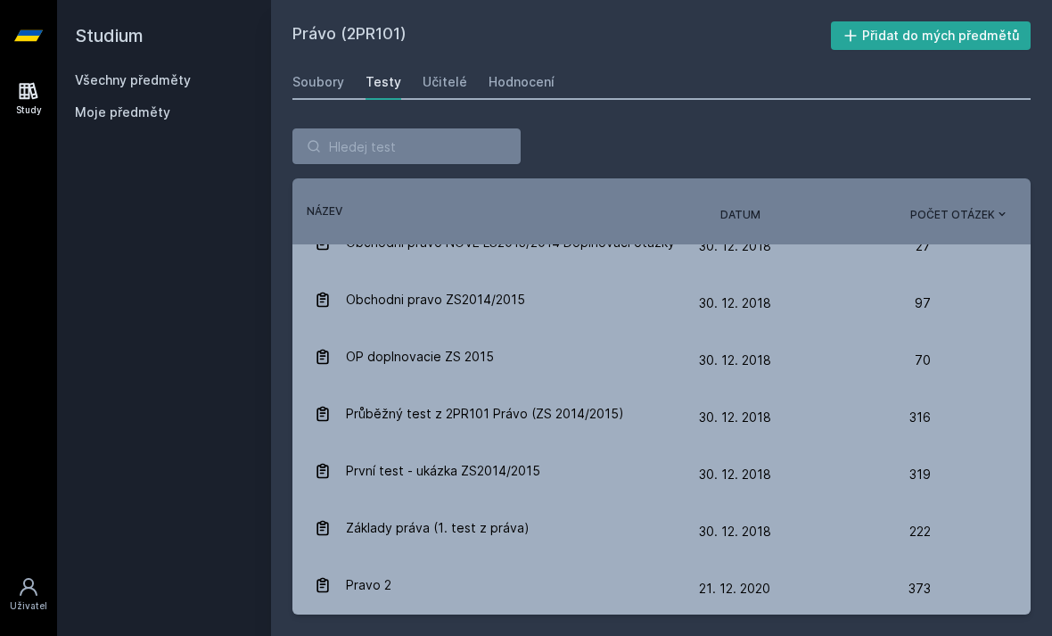
scroll to position [486, 0]
click at [594, 511] on div "Základy práva (1. test z práva)" at bounding box center [506, 529] width 385 height 36
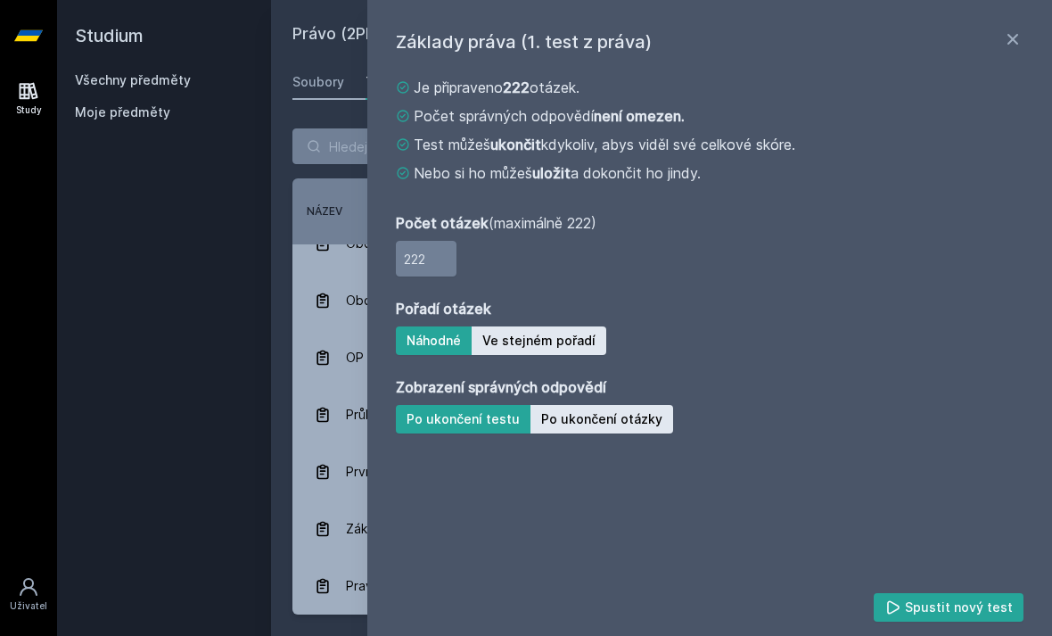
click at [969, 616] on button "Spustit nový test" at bounding box center [949, 607] width 151 height 29
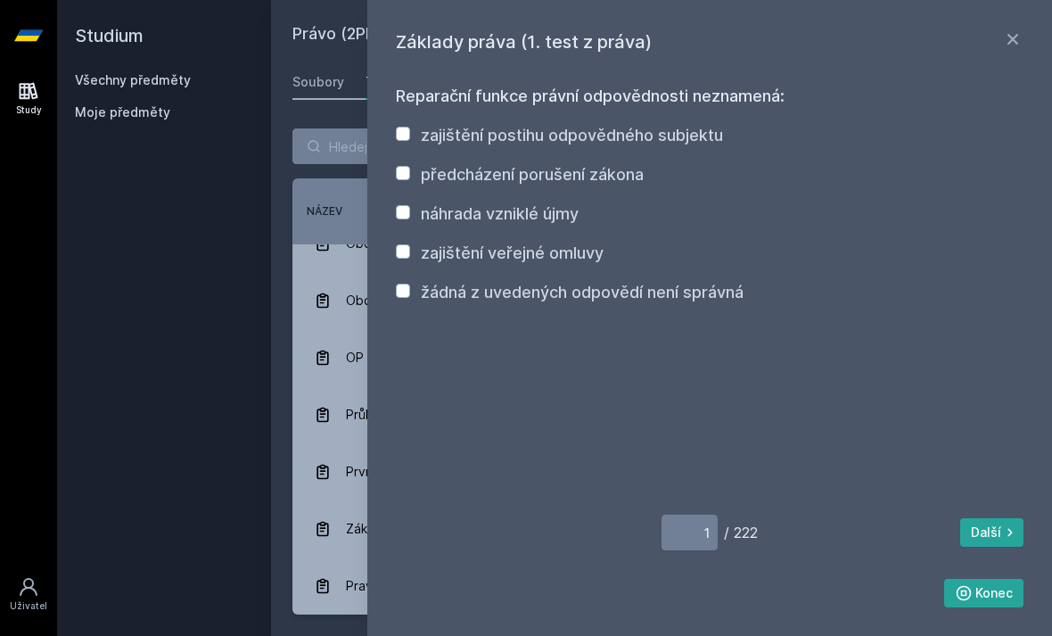
click at [557, 220] on label "náhrada vzniklé újmy" at bounding box center [500, 213] width 158 height 19
click at [410, 219] on input "náhrada vzniklé újmy" at bounding box center [403, 212] width 14 height 14
checkbox input "true"
click at [1010, 602] on button "Konec" at bounding box center [984, 593] width 80 height 29
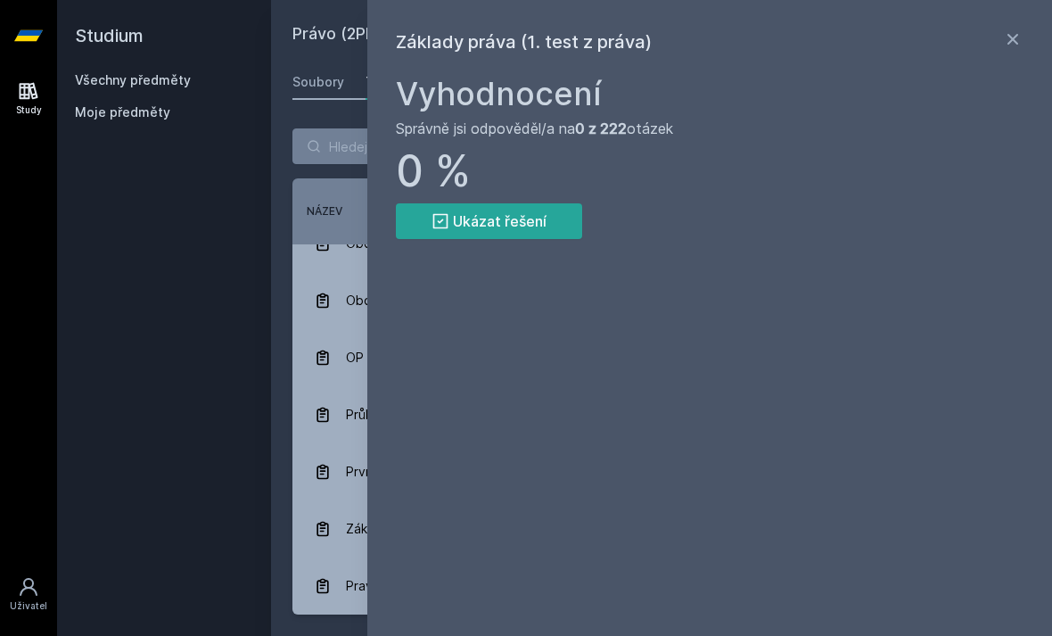
click at [535, 216] on button "Ukázat řešení" at bounding box center [489, 221] width 186 height 36
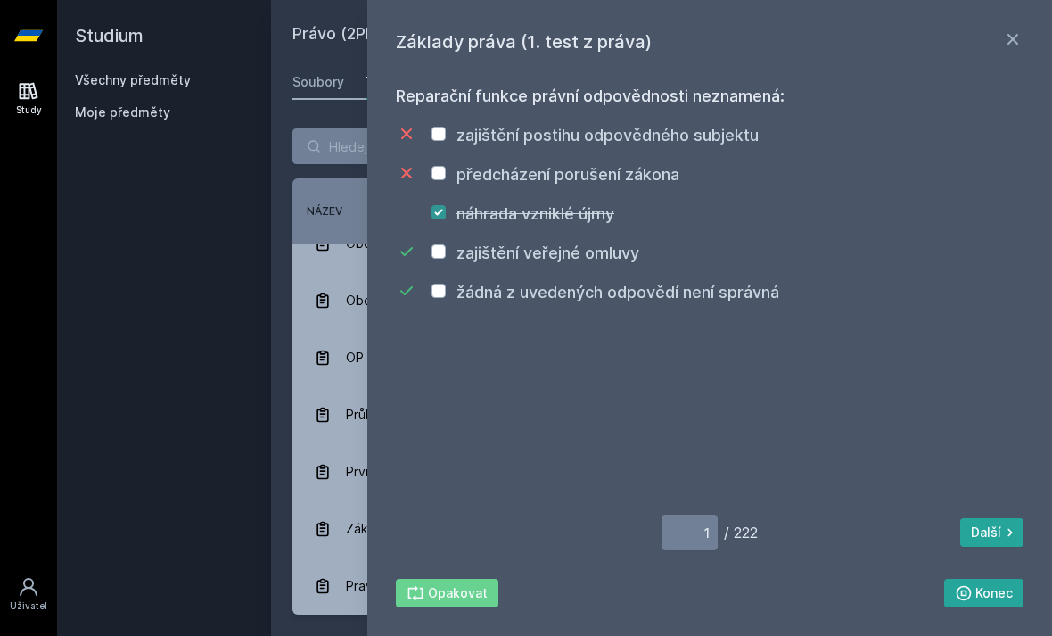
click at [631, 258] on label "zajištění veřejné omluvy" at bounding box center [548, 252] width 183 height 19
click at [631, 294] on label "žádná z uvedených odpovědí není správná" at bounding box center [618, 292] width 323 height 19
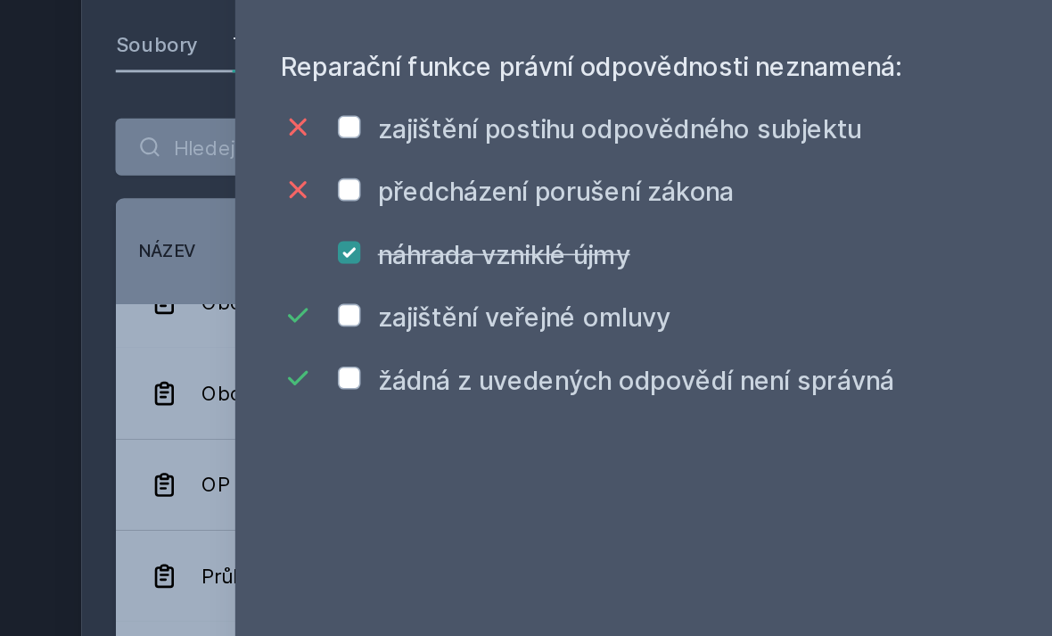
click at [539, 241] on div "zajištění veřejné omluvy" at bounding box center [710, 253] width 628 height 25
click at [541, 241] on div "zajištění veřejné omluvy" at bounding box center [710, 253] width 628 height 25
click at [560, 241] on div "zajištění veřejné omluvy" at bounding box center [710, 253] width 628 height 25
click at [558, 241] on div "zajištění veřejné omluvy" at bounding box center [710, 253] width 628 height 25
click at [432, 241] on div "zajištění veřejné omluvy" at bounding box center [536, 253] width 208 height 25
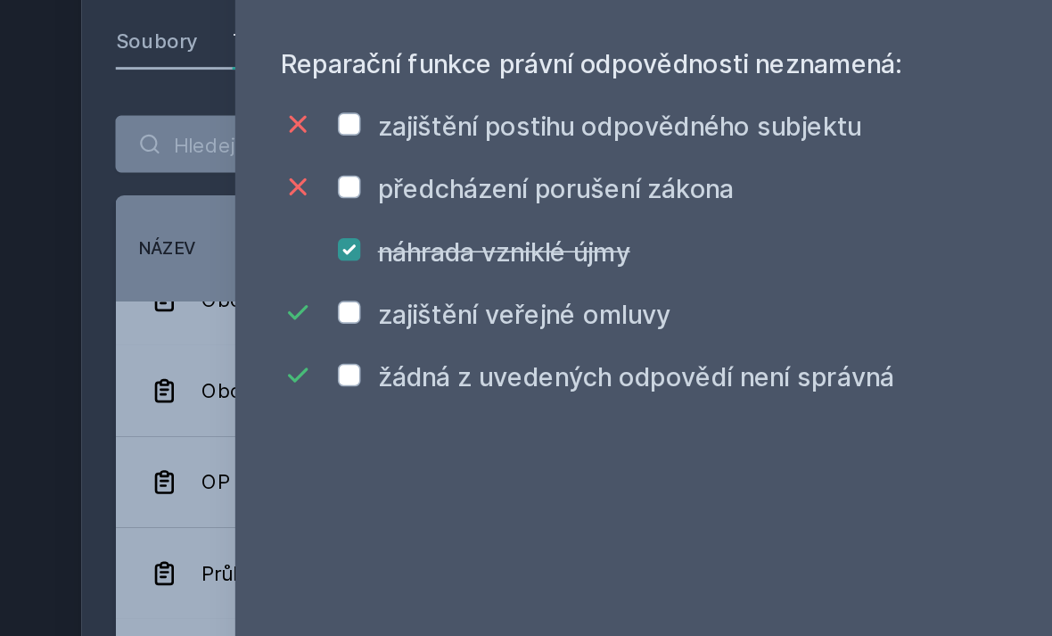
click at [606, 241] on div "zajištění veřejné omluvy" at bounding box center [710, 253] width 628 height 25
click at [604, 241] on div "zajištění veřejné omluvy" at bounding box center [710, 253] width 628 height 25
click at [602, 241] on div "zajištění veřejné omluvy" at bounding box center [710, 253] width 628 height 25
click at [608, 241] on div "zajištění veřejné omluvy" at bounding box center [710, 253] width 628 height 25
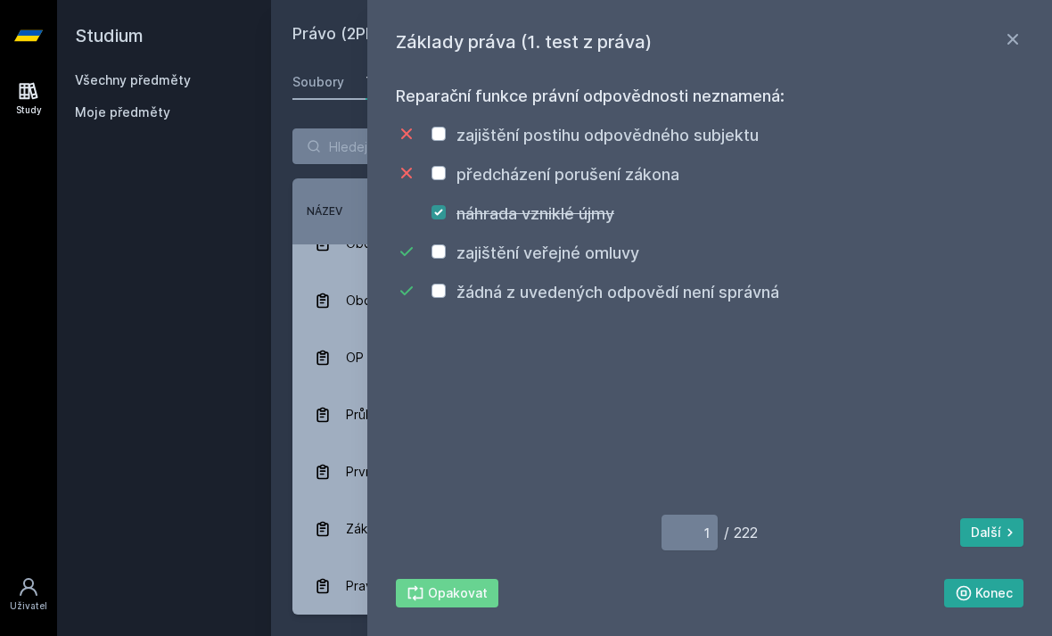
click at [477, 601] on button "Opakovat" at bounding box center [447, 593] width 103 height 29
checkbox input "false"
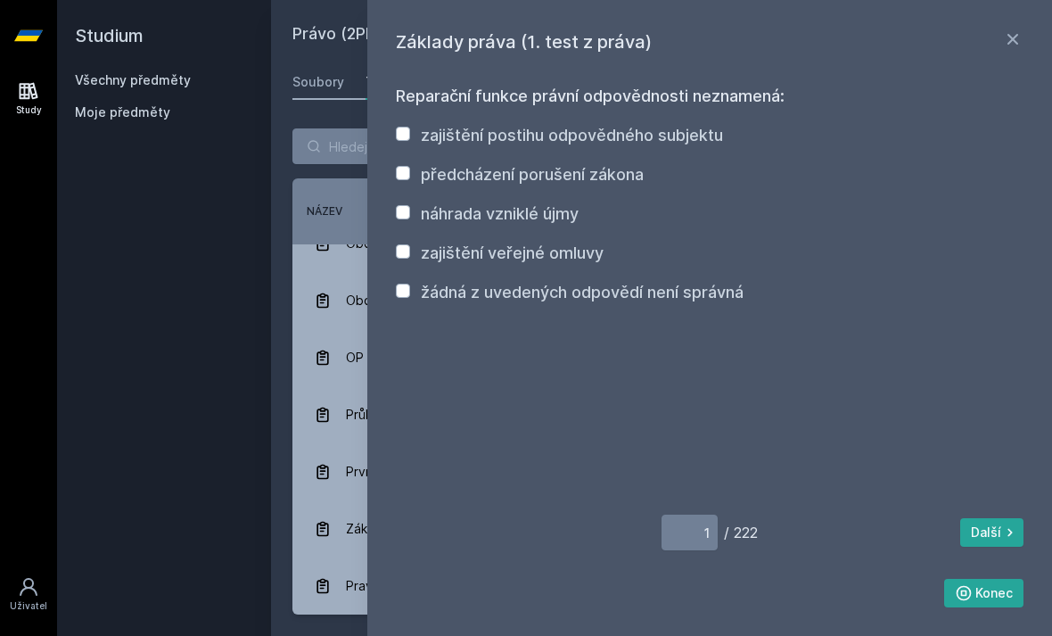
click at [400, 258] on input "zajištění veřejné omluvy" at bounding box center [403, 251] width 14 height 14
checkbox input "true"
click at [401, 296] on input "žádná z uvedených odpovědí není správná" at bounding box center [403, 291] width 14 height 14
checkbox input "true"
click at [1000, 599] on button "Konec" at bounding box center [984, 593] width 80 height 29
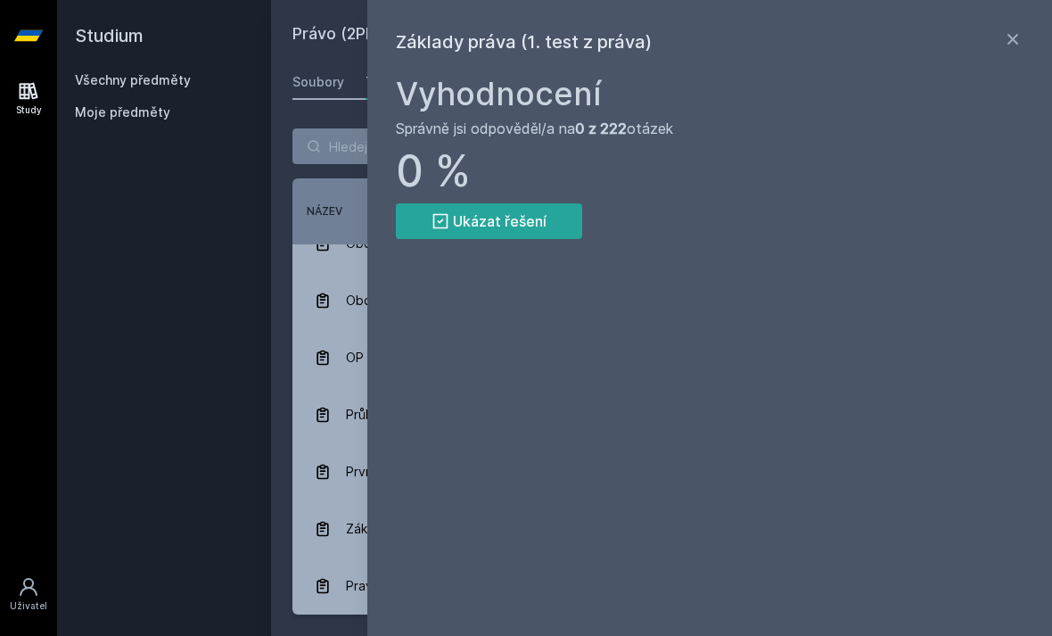
click at [560, 225] on button "Ukázat řešení" at bounding box center [489, 221] width 186 height 36
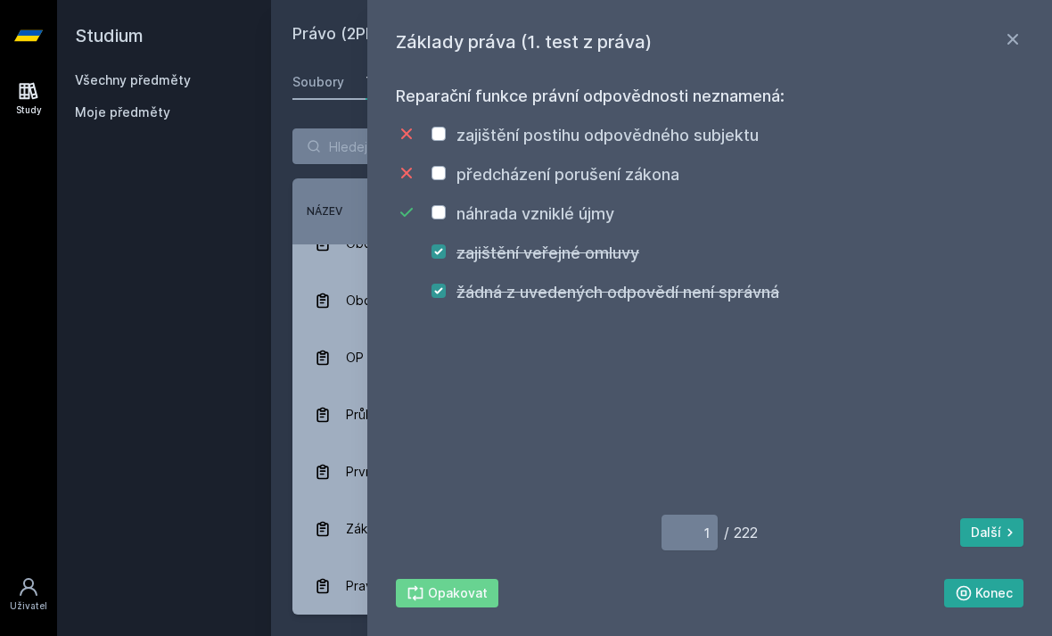
click at [478, 594] on button "Opakovat" at bounding box center [447, 593] width 103 height 29
checkbox input "false"
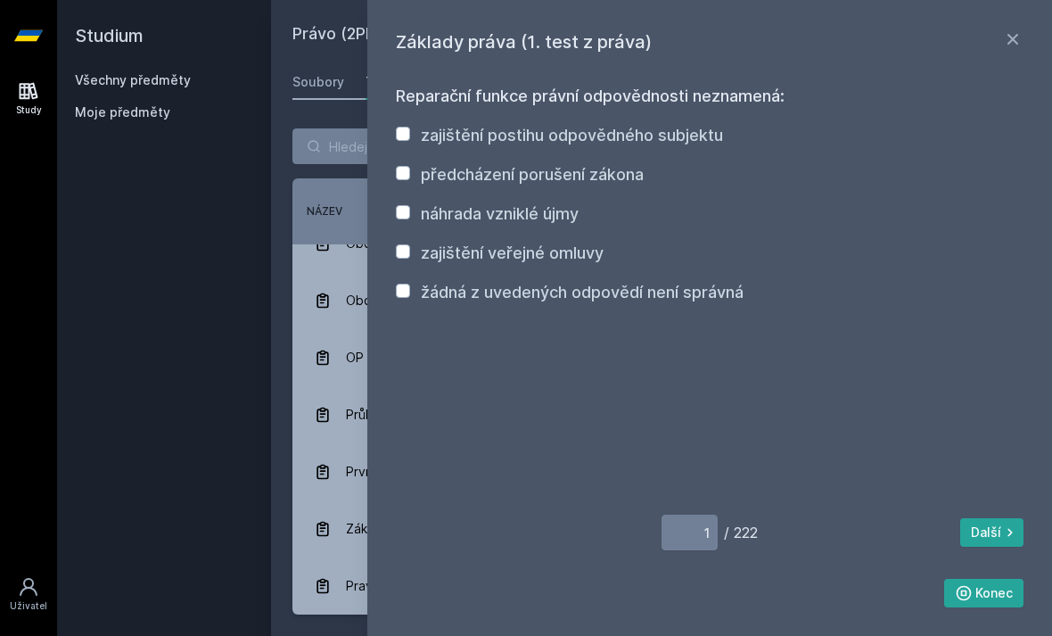
click at [412, 202] on div "náhrada vzniklé újmy" at bounding box center [487, 214] width 183 height 25
click at [402, 217] on input "náhrada vzniklé újmy" at bounding box center [403, 212] width 14 height 14
checkbox input "true"
click at [404, 258] on input "zajištění veřejné omluvy" at bounding box center [403, 251] width 14 height 14
checkbox input "true"
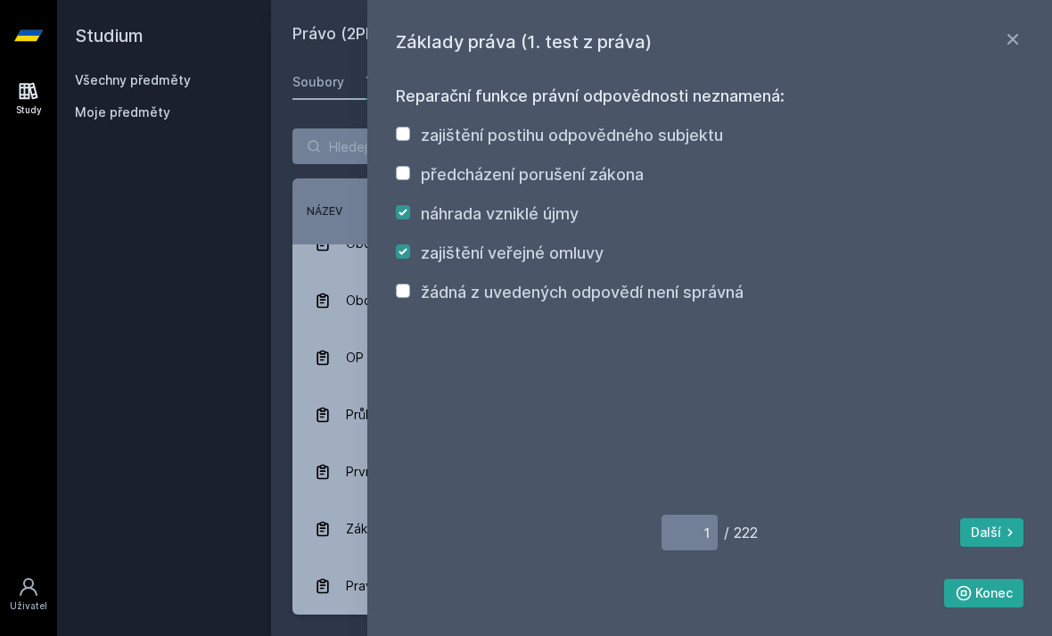
click at [409, 293] on input "žádná z uvedených odpovědí není správná" at bounding box center [403, 291] width 14 height 14
click at [647, 301] on label "žádná z uvedených odpovědí není správná" at bounding box center [582, 292] width 323 height 19
click at [410, 298] on input "žádná z uvedených odpovědí není správná" at bounding box center [403, 291] width 14 height 14
click at [740, 290] on label "žádná z uvedených odpovědí není správná" at bounding box center [582, 292] width 323 height 19
click at [410, 290] on input "žádná z uvedených odpovědí není správná" at bounding box center [403, 291] width 14 height 14
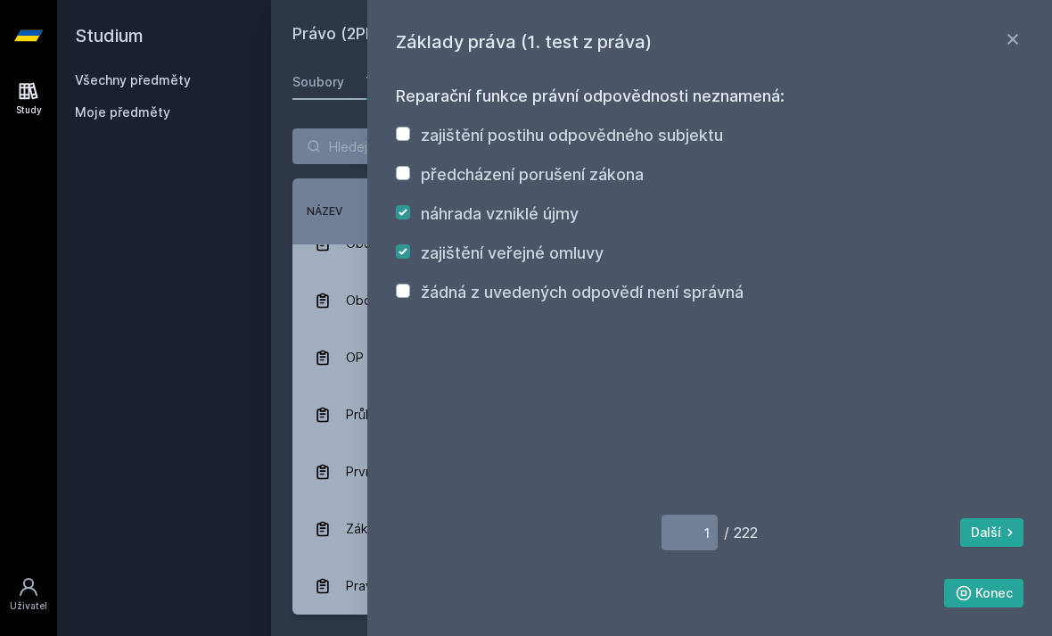
checkbox input "true"
click at [1011, 591] on button "Konec" at bounding box center [984, 593] width 80 height 29
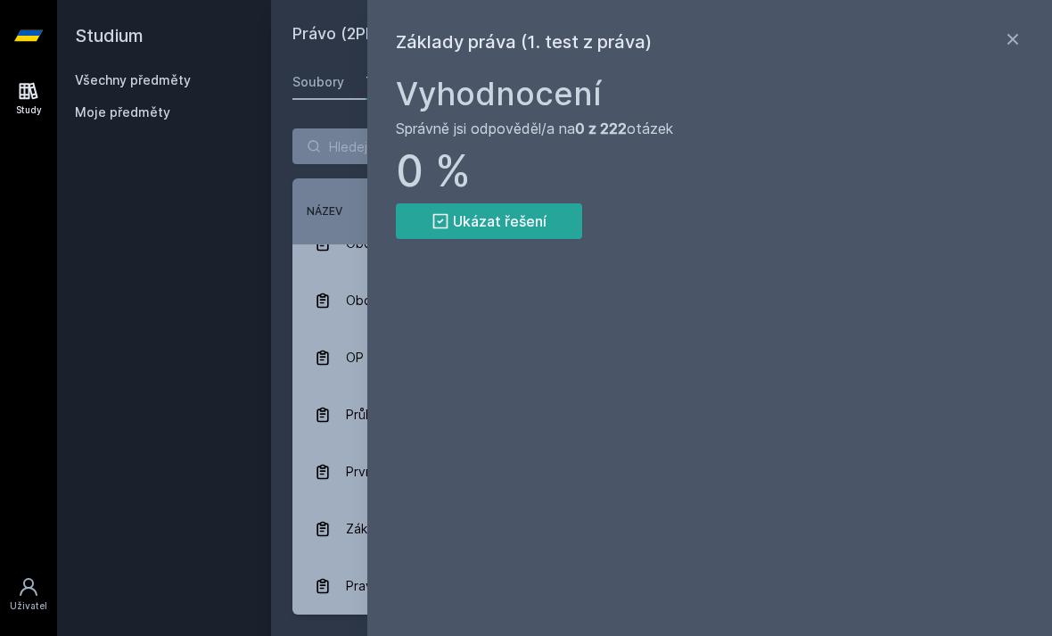
click at [540, 221] on button "Ukázat řešení" at bounding box center [489, 221] width 186 height 36
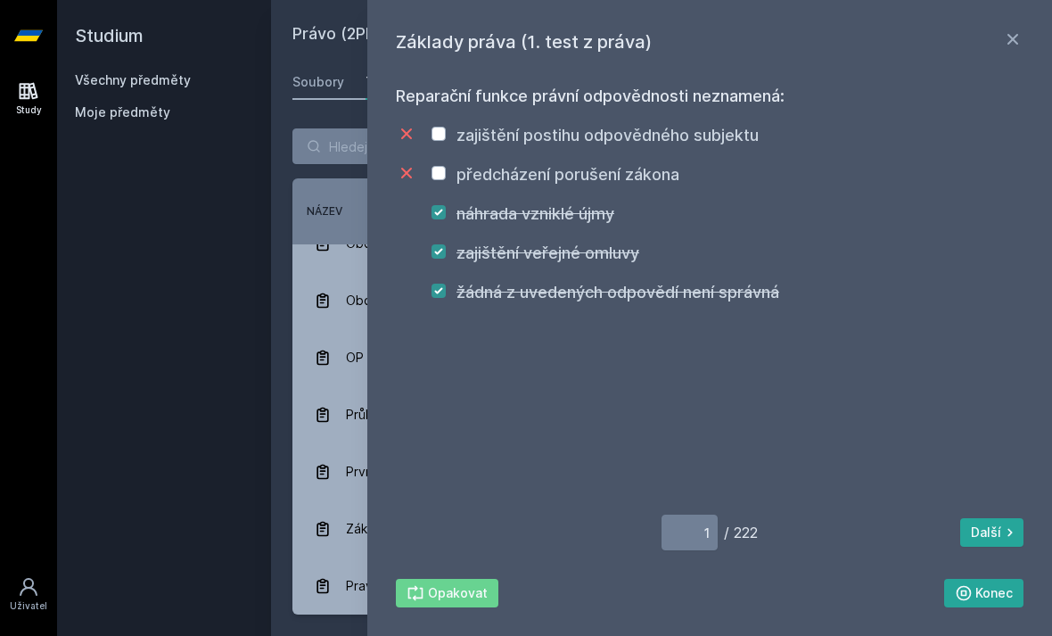
click at [470, 597] on button "Opakovat" at bounding box center [447, 593] width 103 height 29
checkbox input "false"
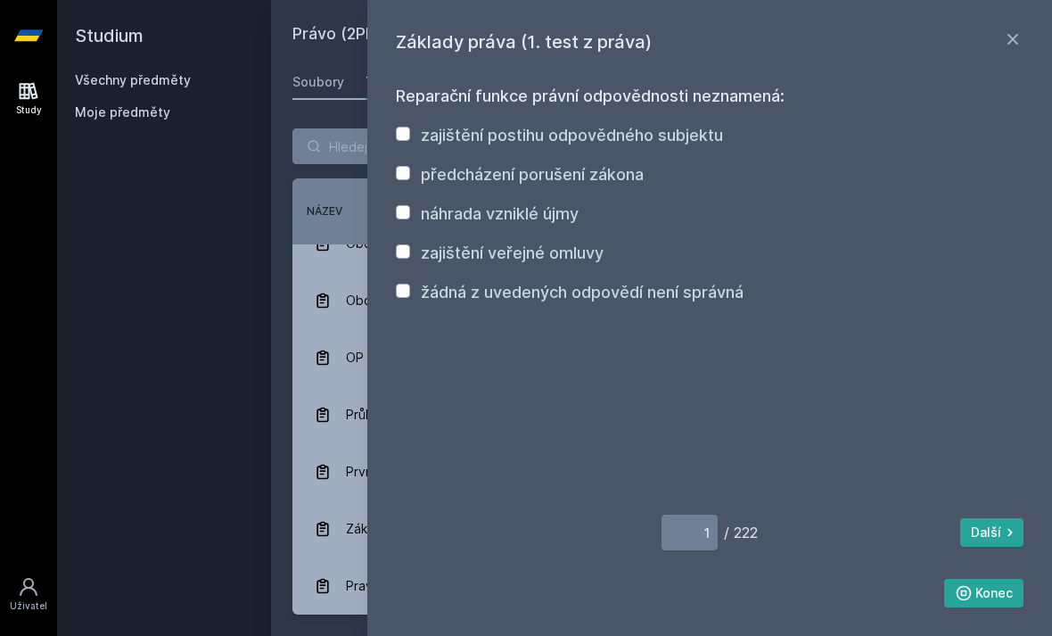
click at [408, 207] on input "náhrada vzniklé újmy" at bounding box center [403, 212] width 14 height 14
checkbox input "true"
click at [408, 257] on input "zajištění veřejné omluvy" at bounding box center [403, 251] width 14 height 14
checkbox input "true"
click at [408, 297] on input "žádná z uvedených odpovědí není správná" at bounding box center [403, 291] width 14 height 14
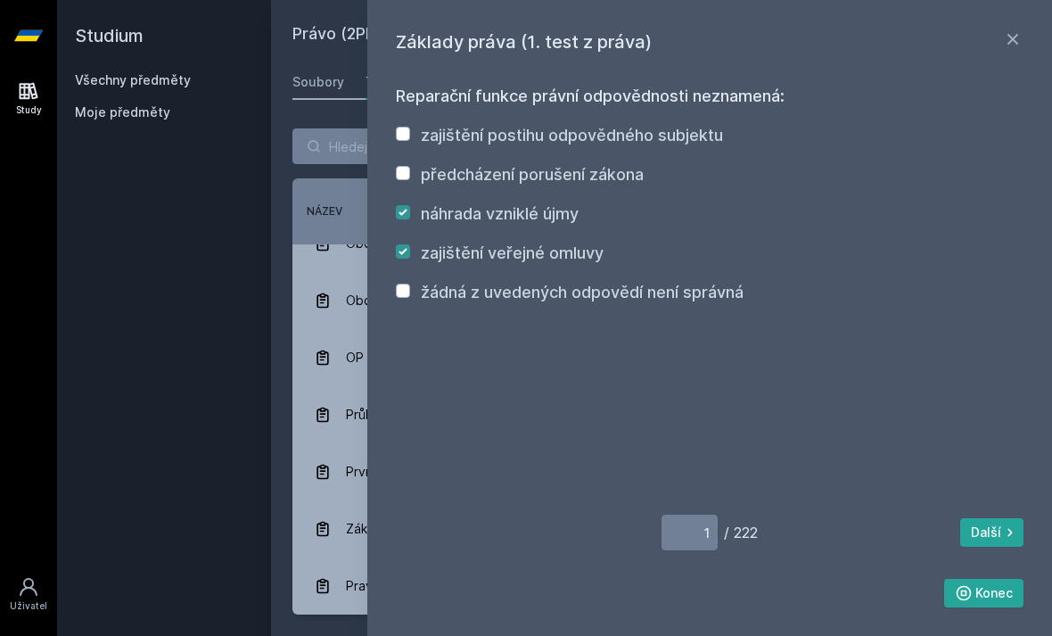
checkbox input "true"
click at [1014, 527] on icon at bounding box center [1011, 533] width 18 height 18
type input "2"
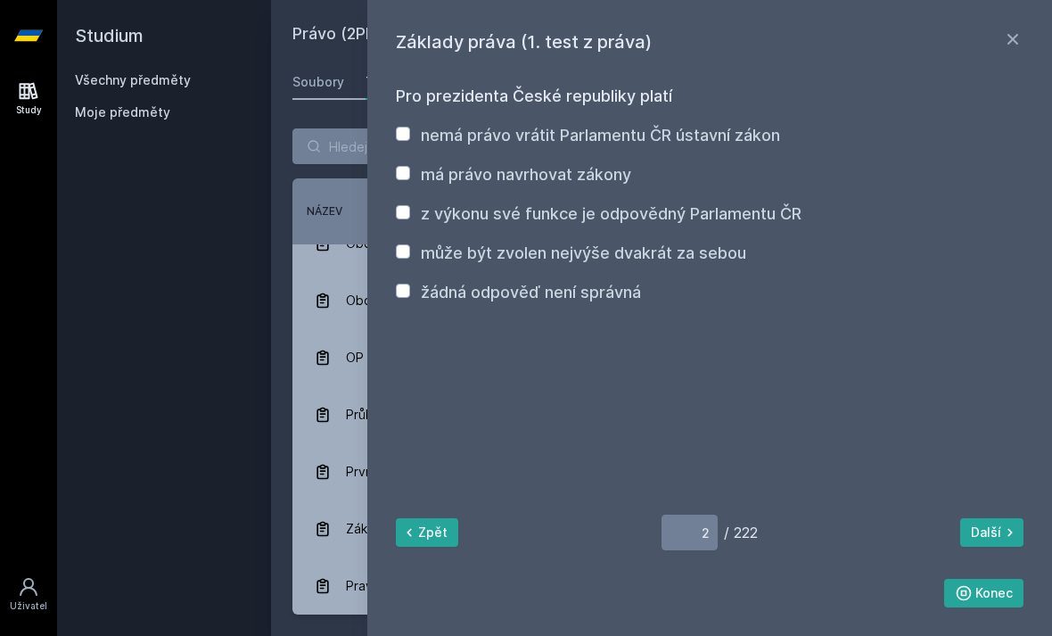
click at [398, 177] on input "má právo navrhovat zákony" at bounding box center [403, 173] width 14 height 14
checkbox input "true"
click at [388, 199] on div "Základy práva (1. test z práva) Pro prezidenta České republiky platí nemá právo…" at bounding box center [709, 318] width 685 height 636
click at [409, 214] on input "z výkonu své funkce je odpovědný Parlamentu ČR" at bounding box center [403, 212] width 14 height 14
checkbox input "true"
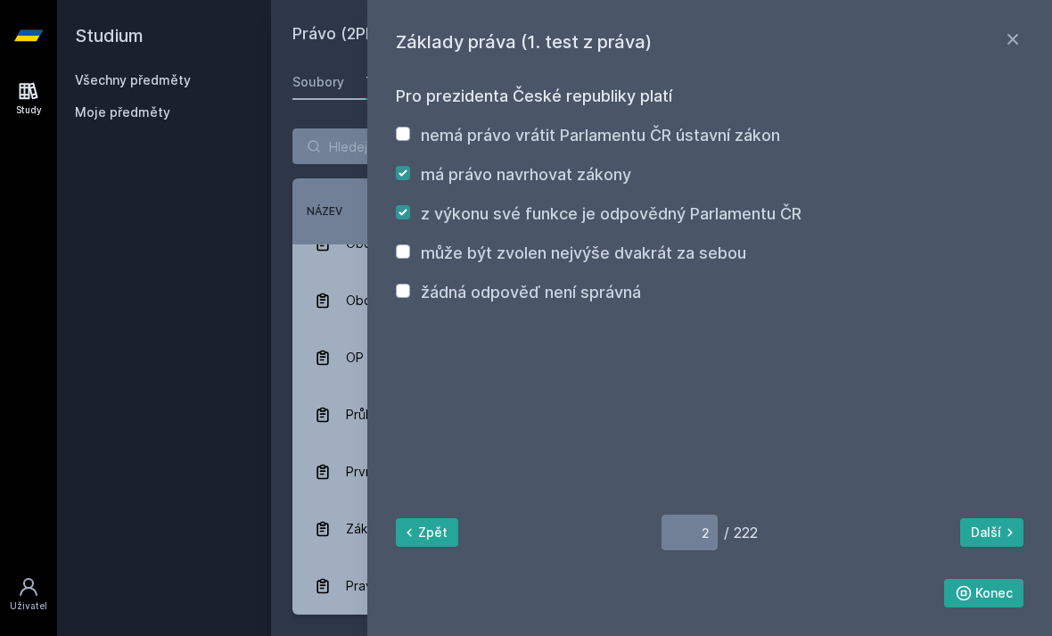
click at [401, 254] on input "může být zvolen nejvýše dvakrát za sebou" at bounding box center [403, 251] width 14 height 14
checkbox input "true"
click at [994, 594] on button "Konec" at bounding box center [984, 593] width 80 height 29
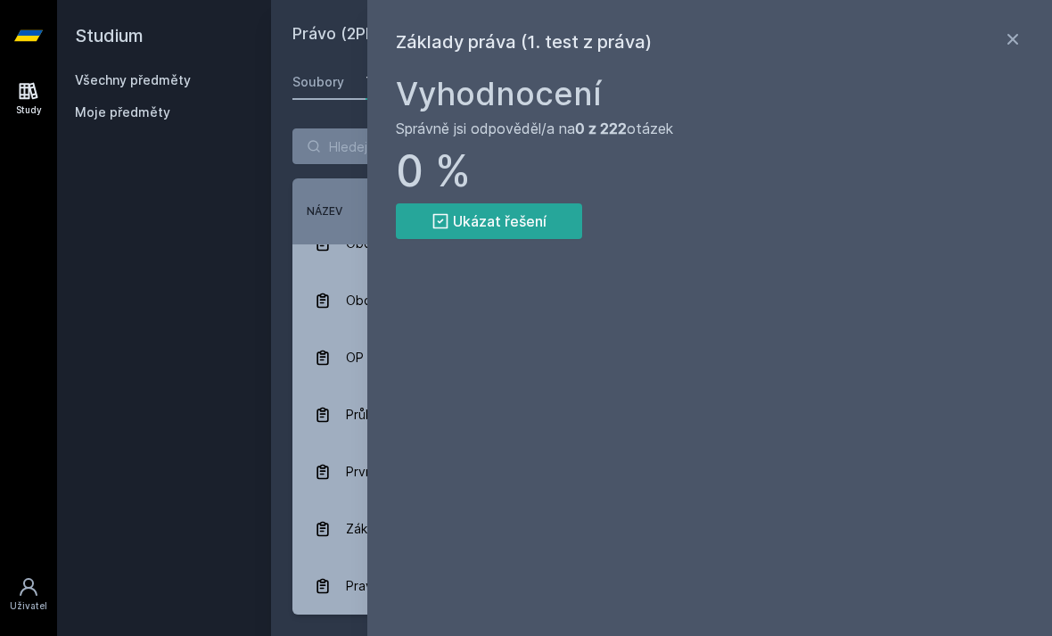
click at [540, 233] on button "Ukázat řešení" at bounding box center [489, 221] width 186 height 36
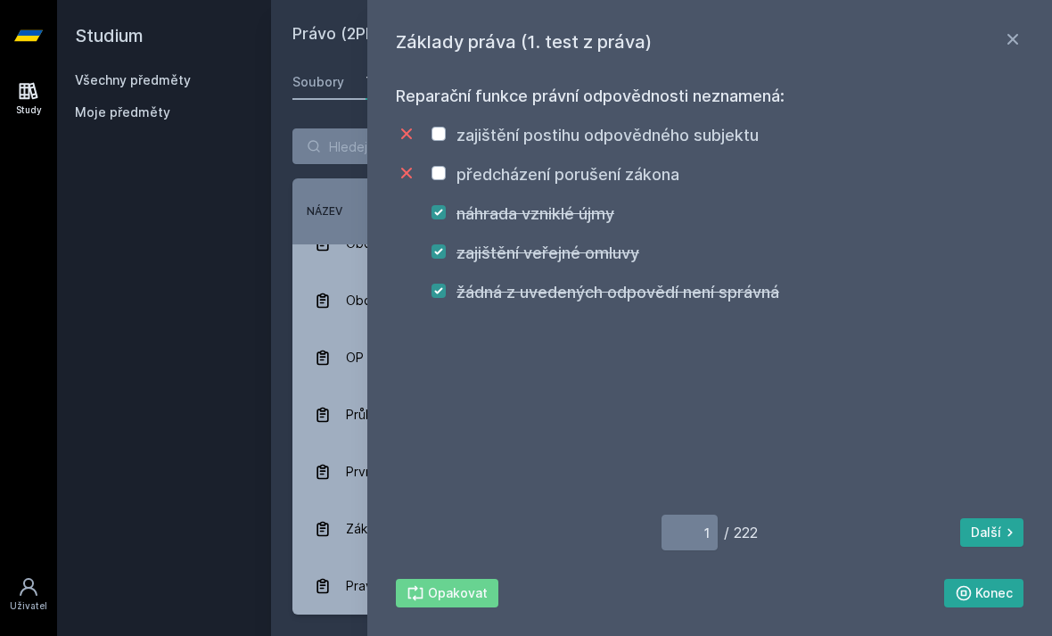
click at [1002, 537] on icon at bounding box center [1011, 533] width 18 height 18
type input "2"
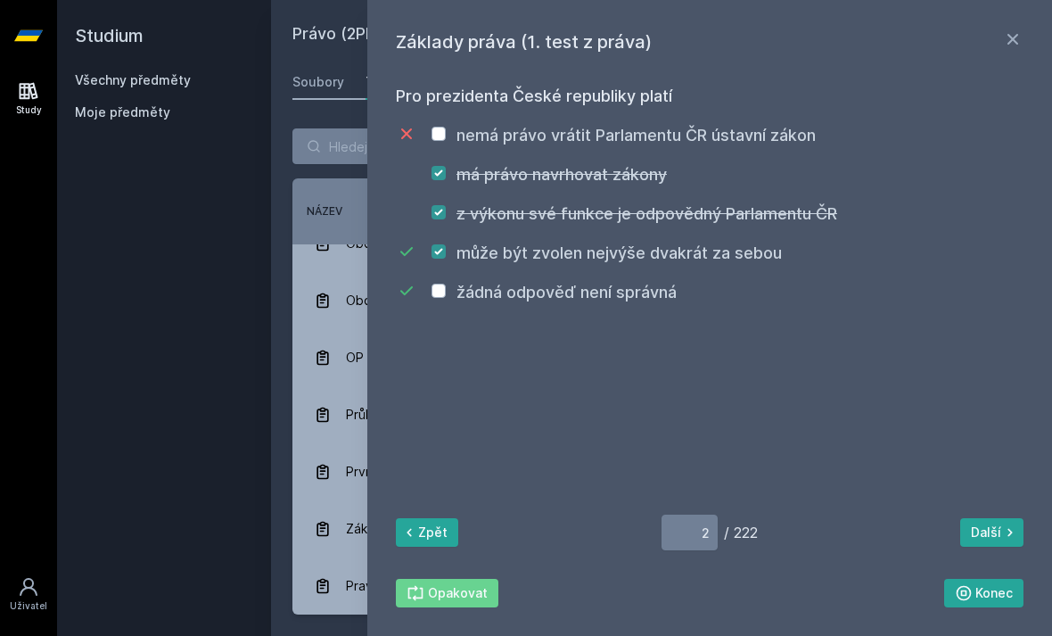
click at [451, 293] on div "žádná odpověď není správná" at bounding box center [554, 292] width 245 height 25
click at [443, 227] on div "nemá právo vrátit Parlamentu ČR ústavní zákon má právo navrhovat zákony z výkon…" at bounding box center [710, 214] width 628 height 182
click at [449, 210] on div "z výkonu své funkce je odpovědný Parlamentu ČR" at bounding box center [635, 214] width 406 height 25
click at [1021, 29] on icon at bounding box center [1012, 39] width 21 height 21
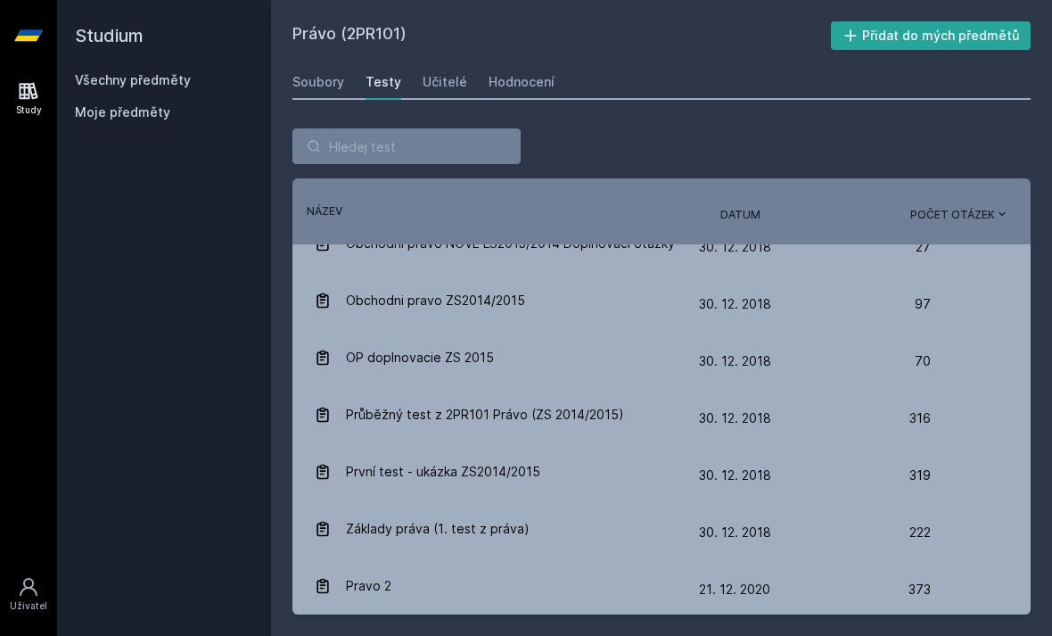
scroll to position [446, 0]
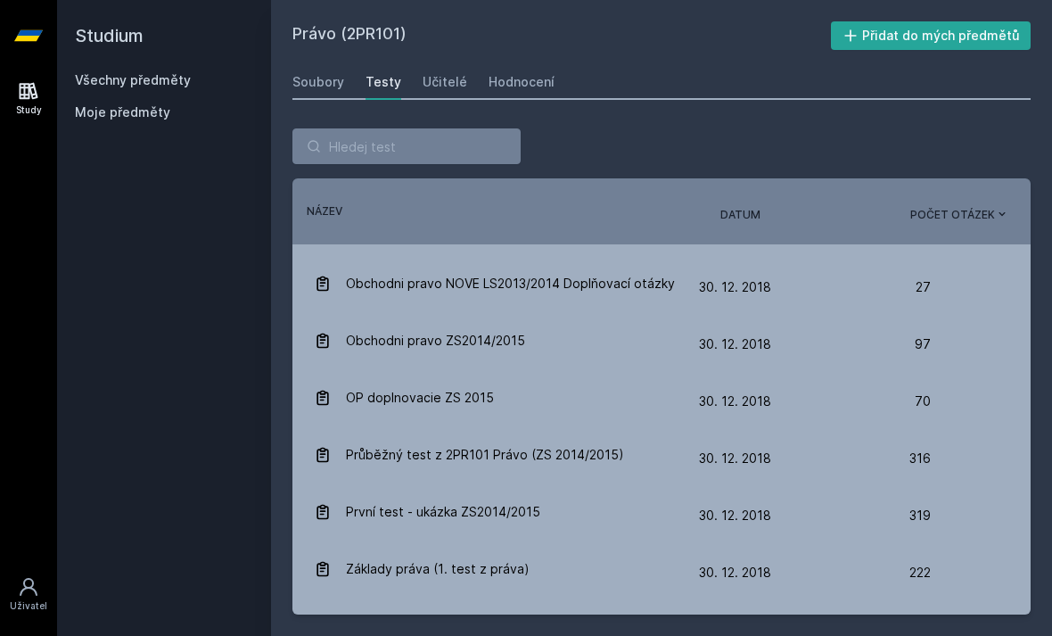
click at [573, 347] on div "Obchodni pravo ZS2014/2015" at bounding box center [506, 341] width 385 height 36
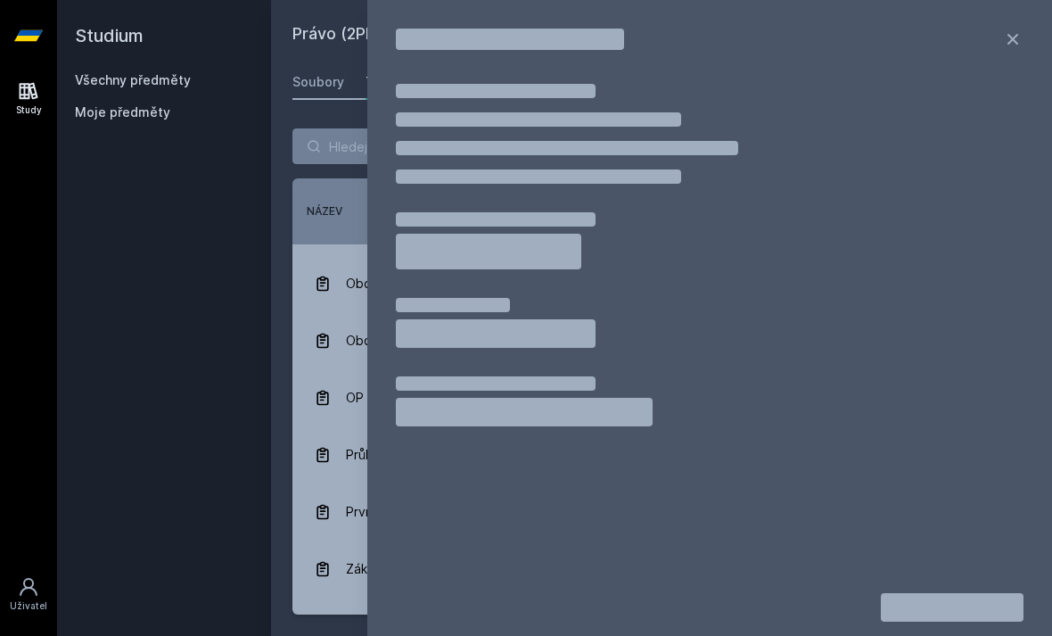
click at [1018, 37] on icon at bounding box center [1012, 39] width 21 height 21
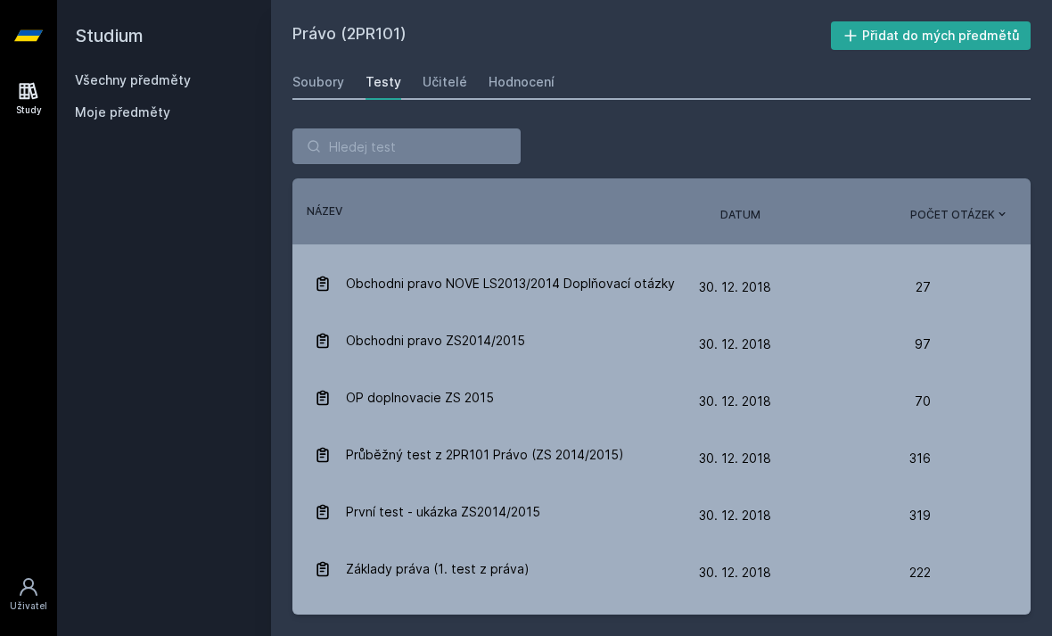
click at [330, 83] on div "Soubory" at bounding box center [319, 82] width 52 height 18
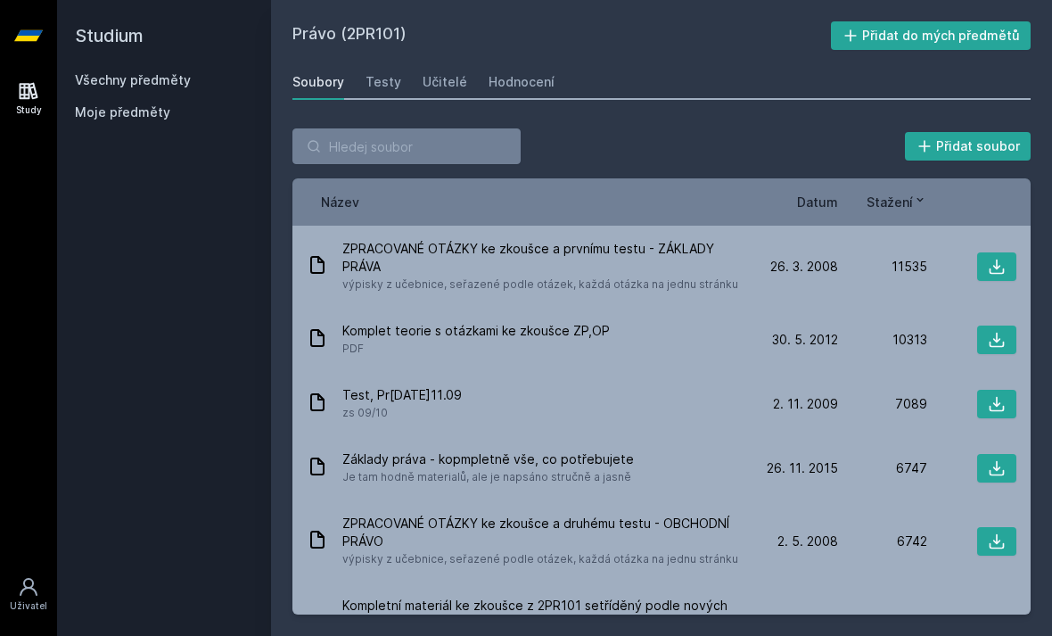
click at [150, 76] on link "Všechny předměty" at bounding box center [133, 79] width 116 height 15
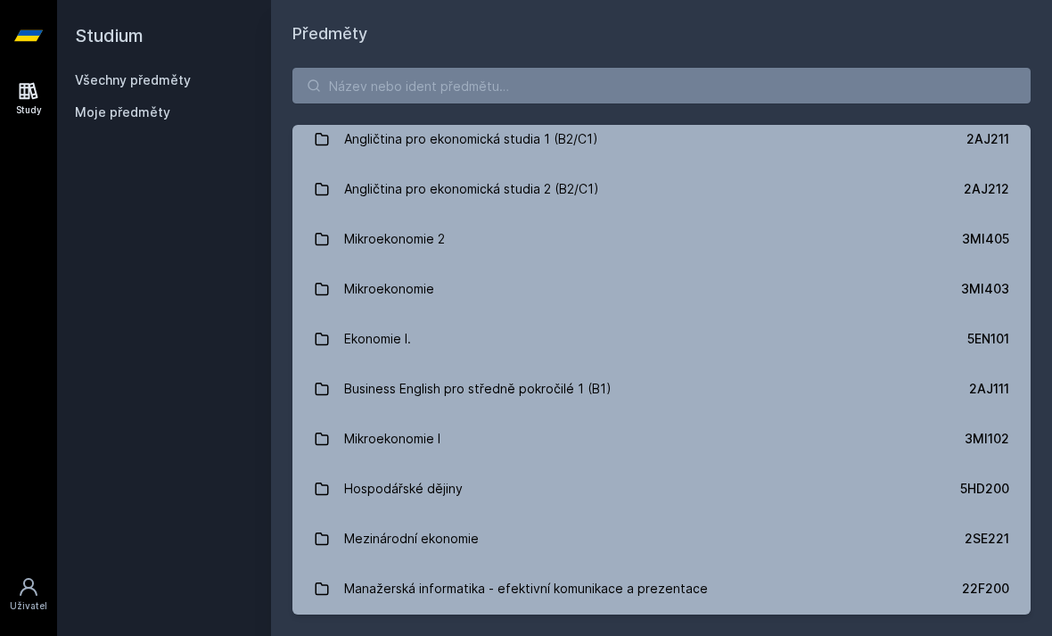
scroll to position [171, 0]
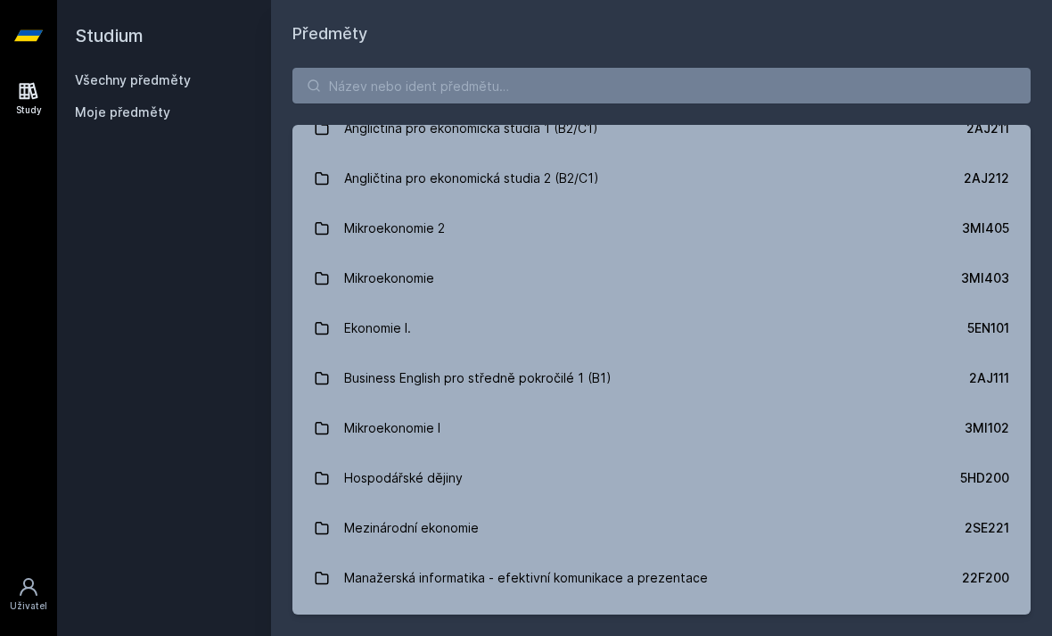
click at [662, 278] on link "Mikroekonomie 3MI403" at bounding box center [662, 278] width 738 height 50
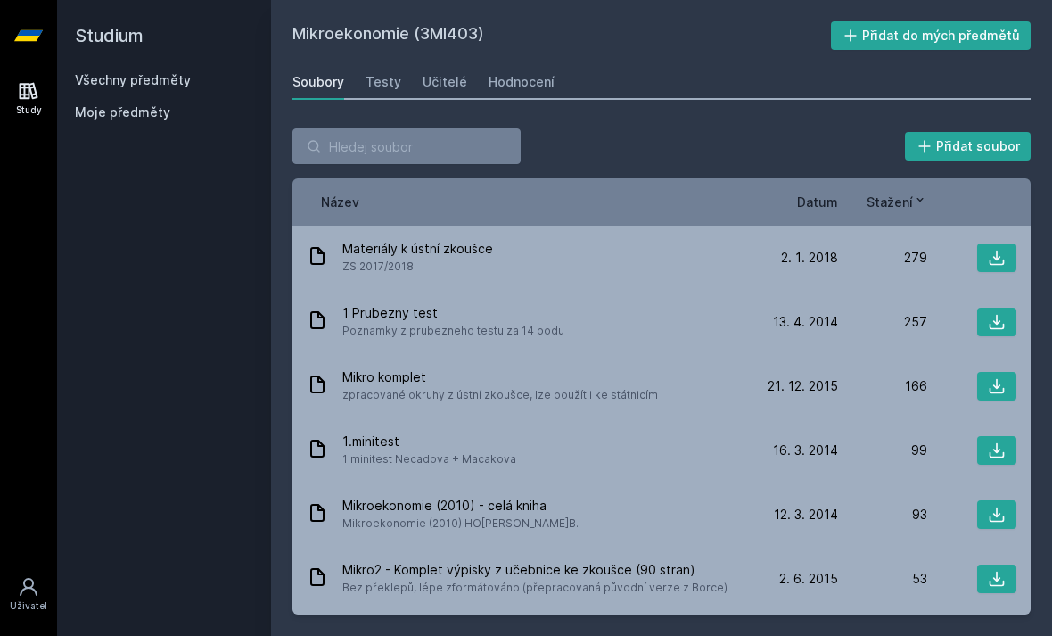
click at [829, 195] on span "Datum" at bounding box center [817, 202] width 41 height 19
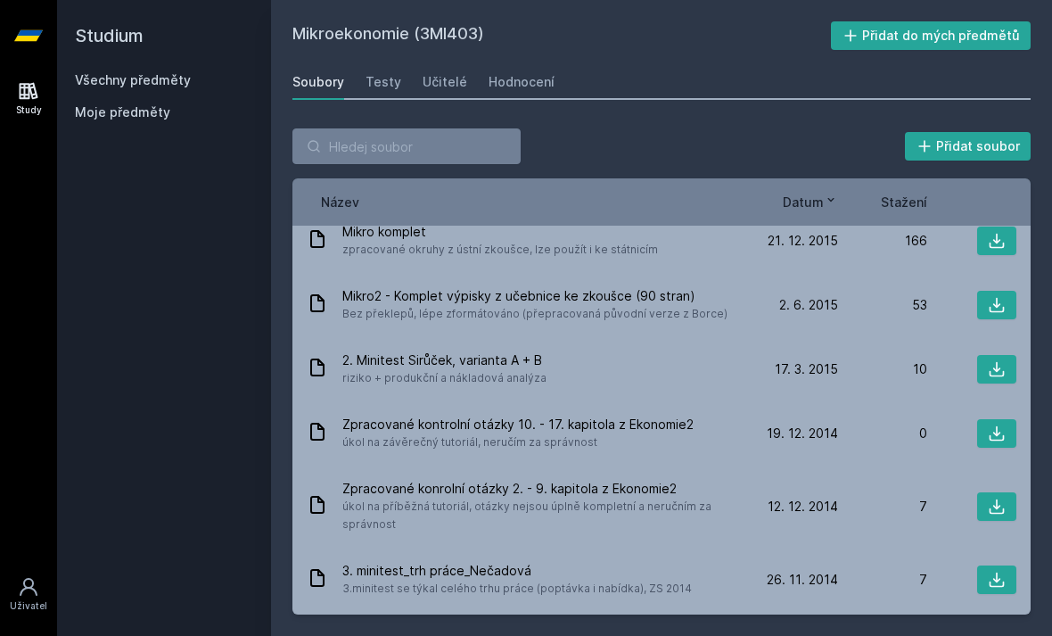
scroll to position [237, 0]
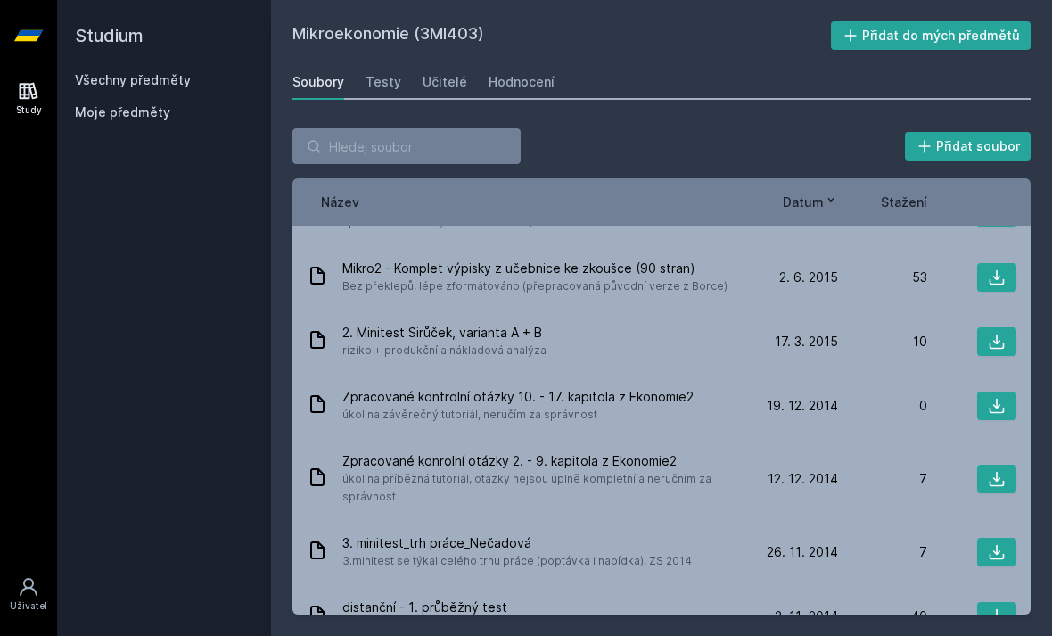
click at [460, 95] on link "Učitelé" at bounding box center [445, 82] width 45 height 36
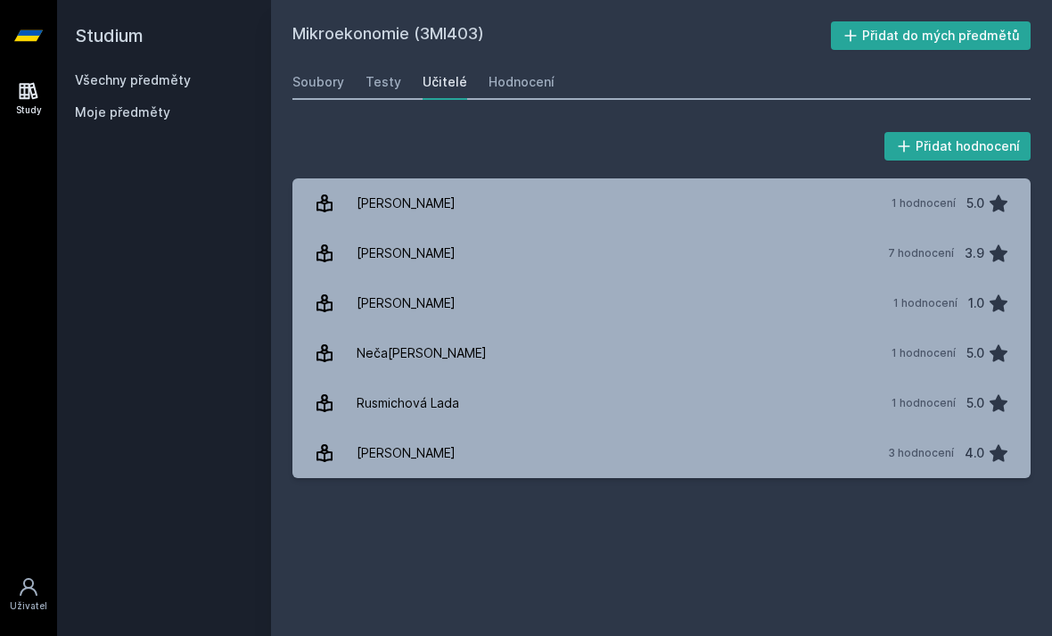
click at [186, 81] on link "Všechny předměty" at bounding box center [133, 79] width 116 height 15
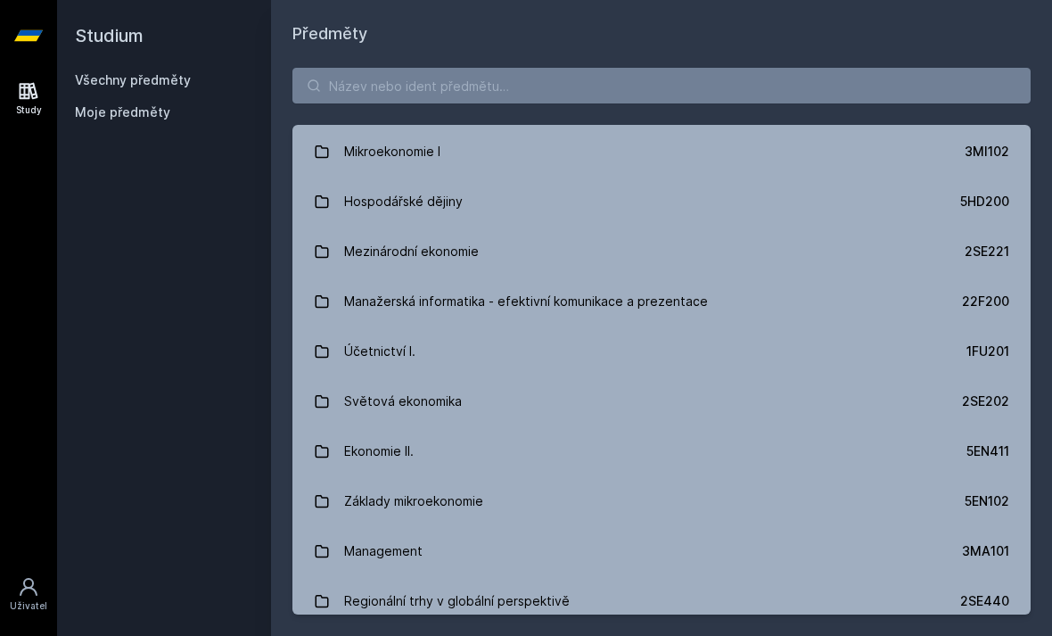
scroll to position [539, 0]
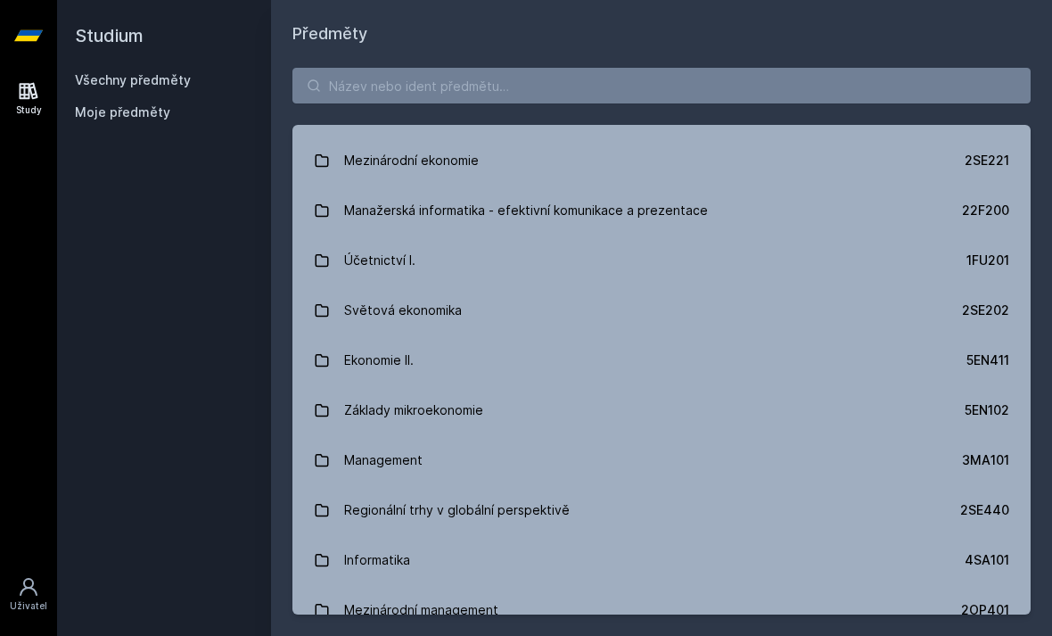
click at [514, 401] on link "Základy mikroekonomie 5EN102" at bounding box center [662, 410] width 738 height 50
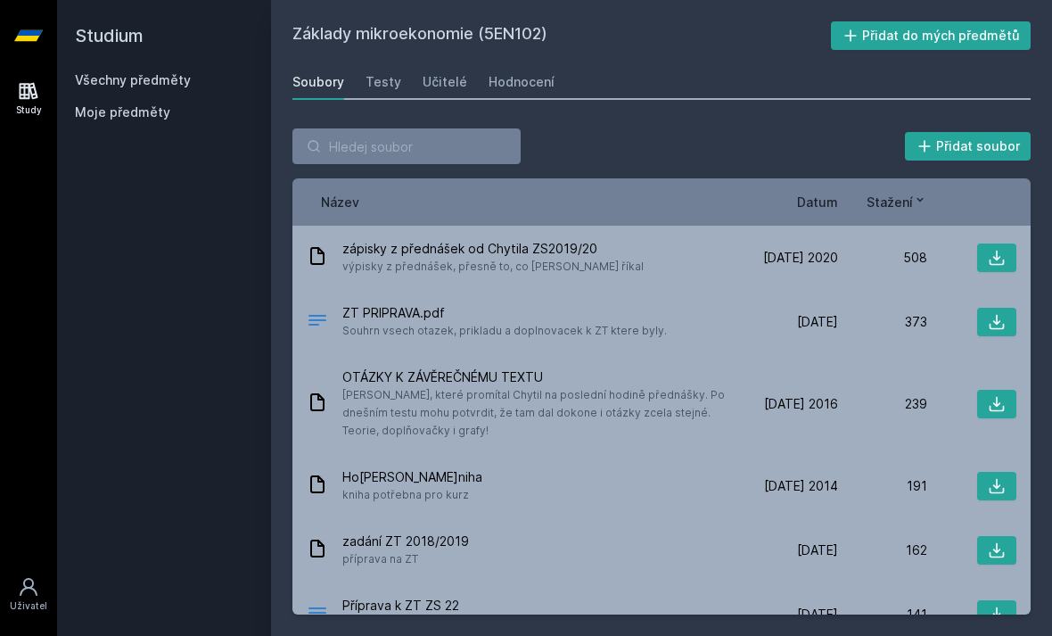
click at [444, 97] on link "Učitelé" at bounding box center [445, 82] width 45 height 36
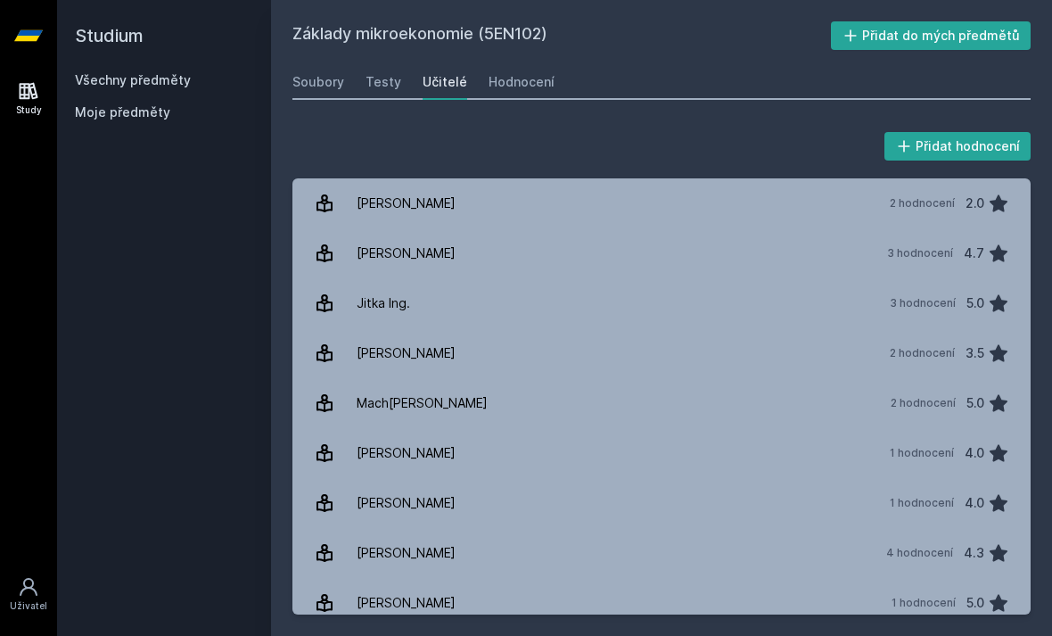
click at [327, 64] on link "Soubory" at bounding box center [319, 82] width 52 height 36
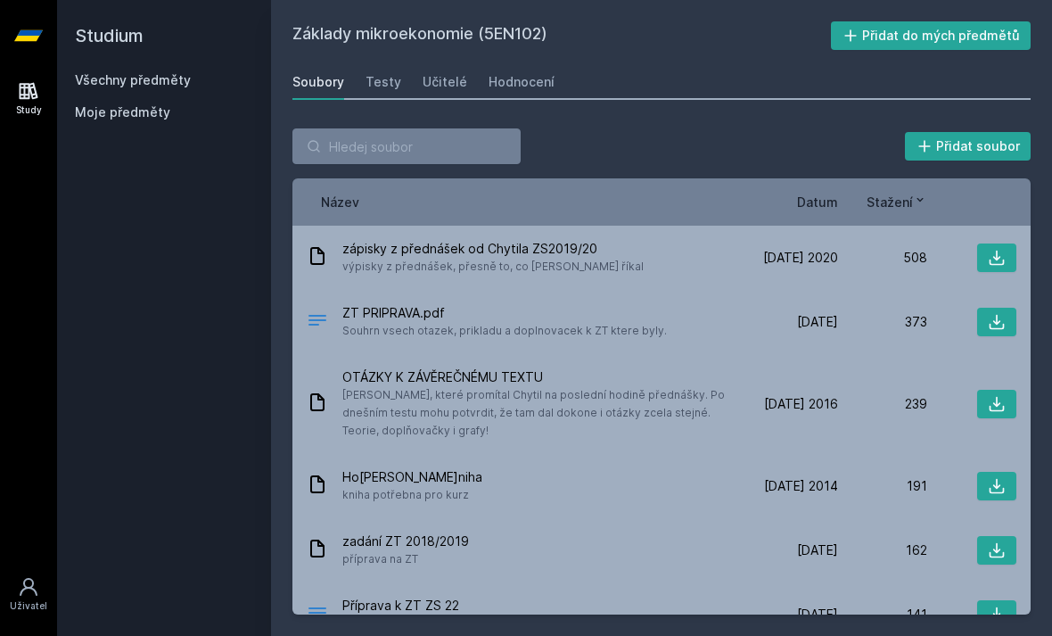
click at [815, 193] on span "Datum" at bounding box center [817, 202] width 41 height 19
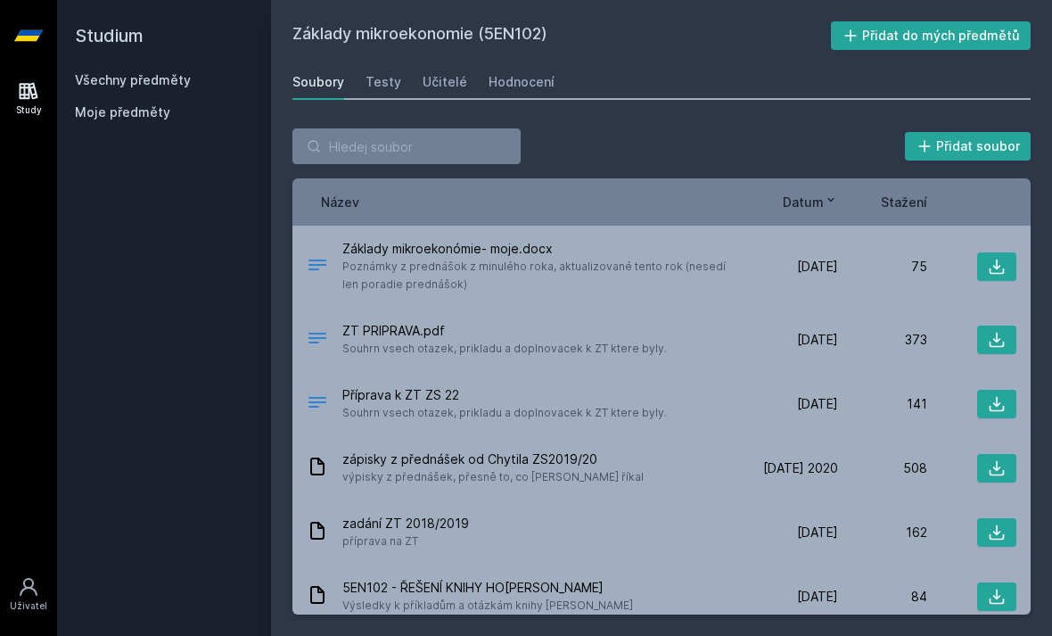
click at [185, 72] on link "Všechny předměty" at bounding box center [133, 79] width 116 height 15
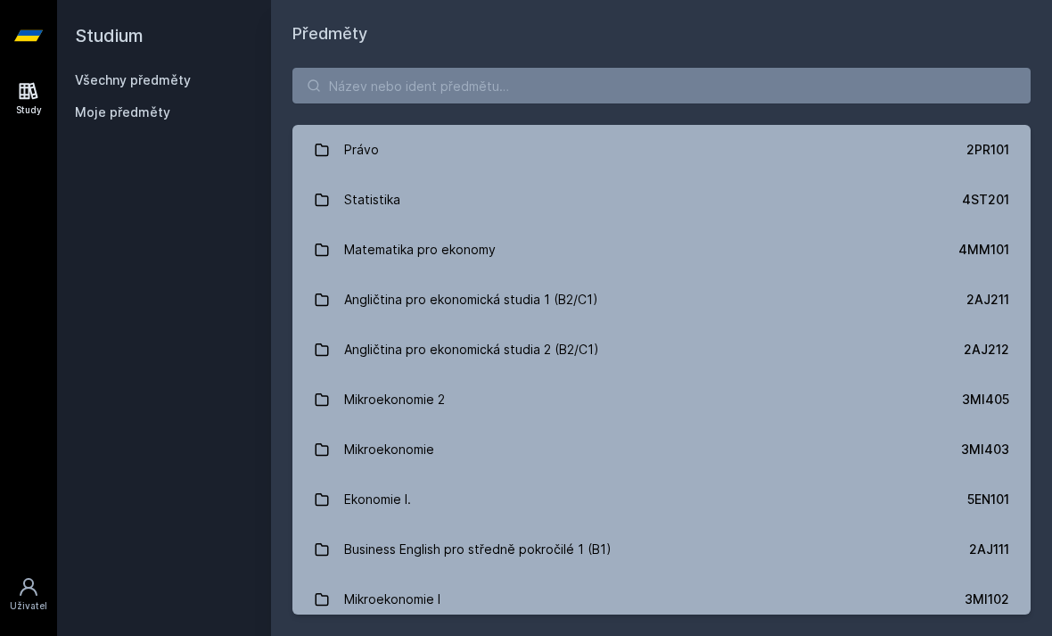
click at [387, 482] on div "Ekonomie I." at bounding box center [377, 500] width 67 height 36
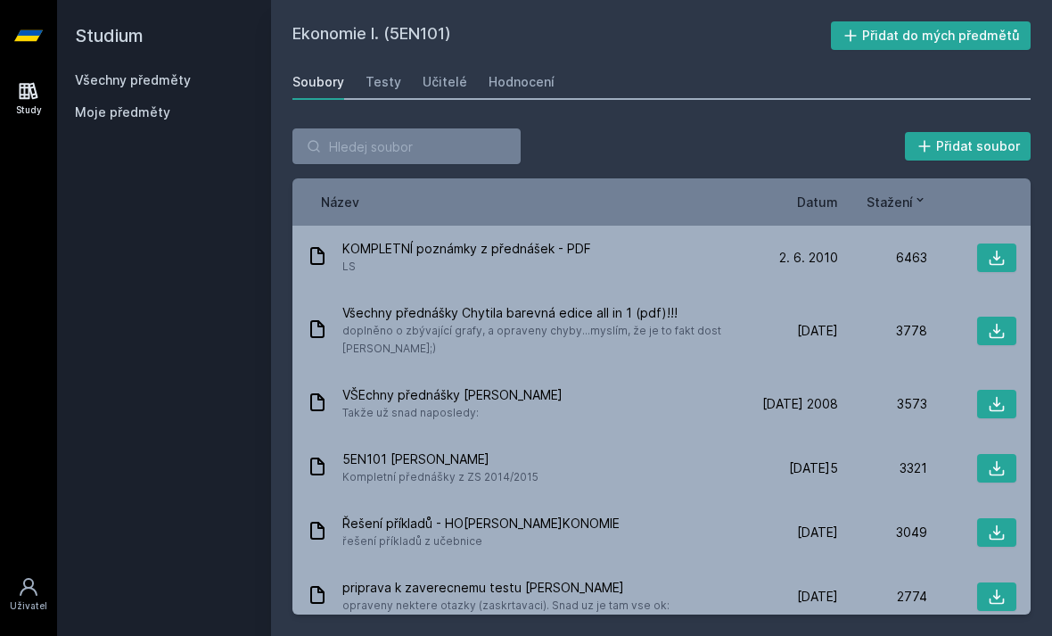
click at [442, 73] on div "Učitelé" at bounding box center [445, 82] width 45 height 18
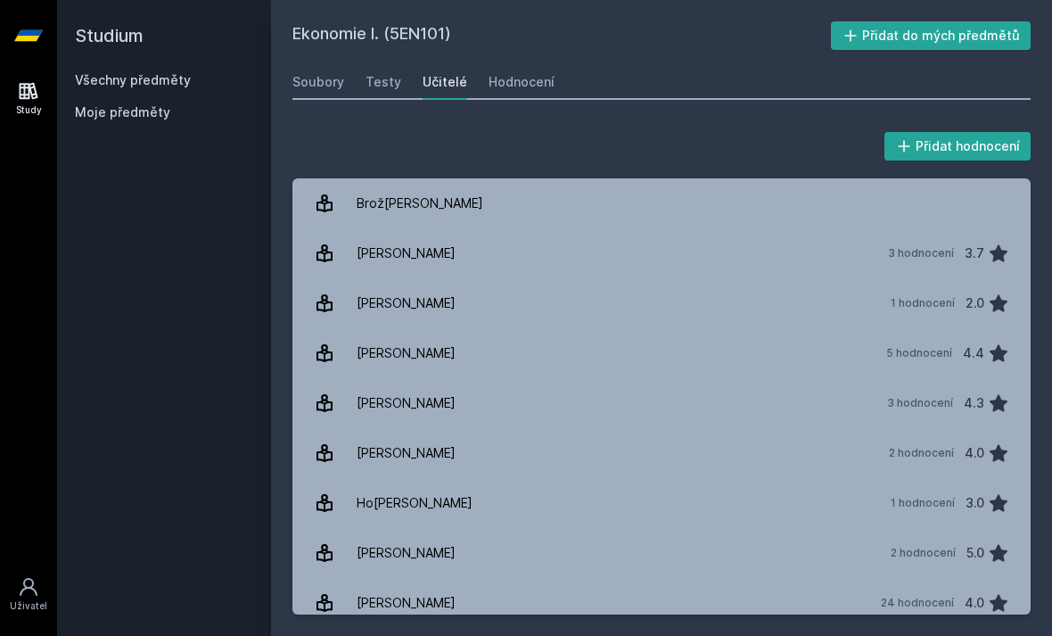
click at [323, 78] on div "Soubory" at bounding box center [319, 82] width 52 height 18
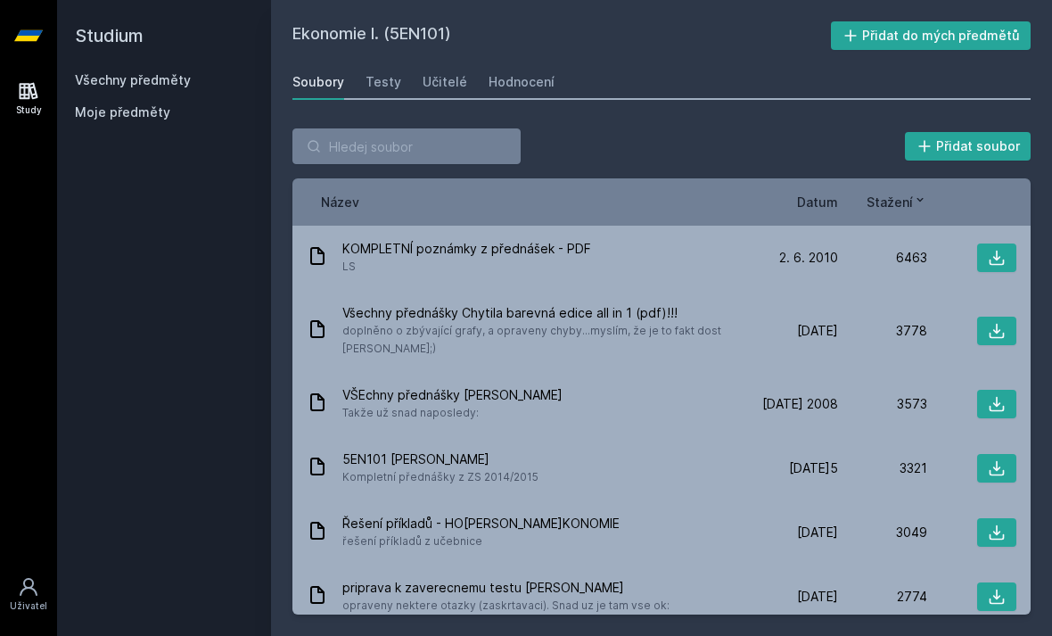
click at [210, 74] on div "Všechny předměty" at bounding box center [164, 80] width 178 height 18
click at [210, 87] on div "Všechny předměty" at bounding box center [164, 80] width 178 height 18
click at [173, 87] on link "Všechny předměty" at bounding box center [133, 79] width 116 height 15
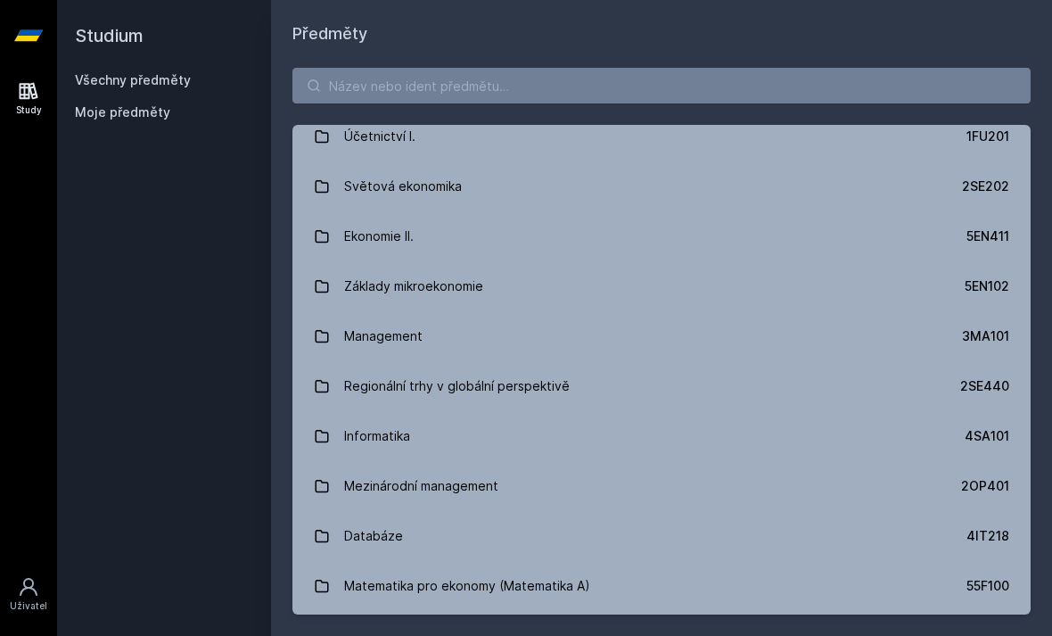
scroll to position [664, 0]
click at [810, 93] on input "search" at bounding box center [662, 86] width 738 height 36
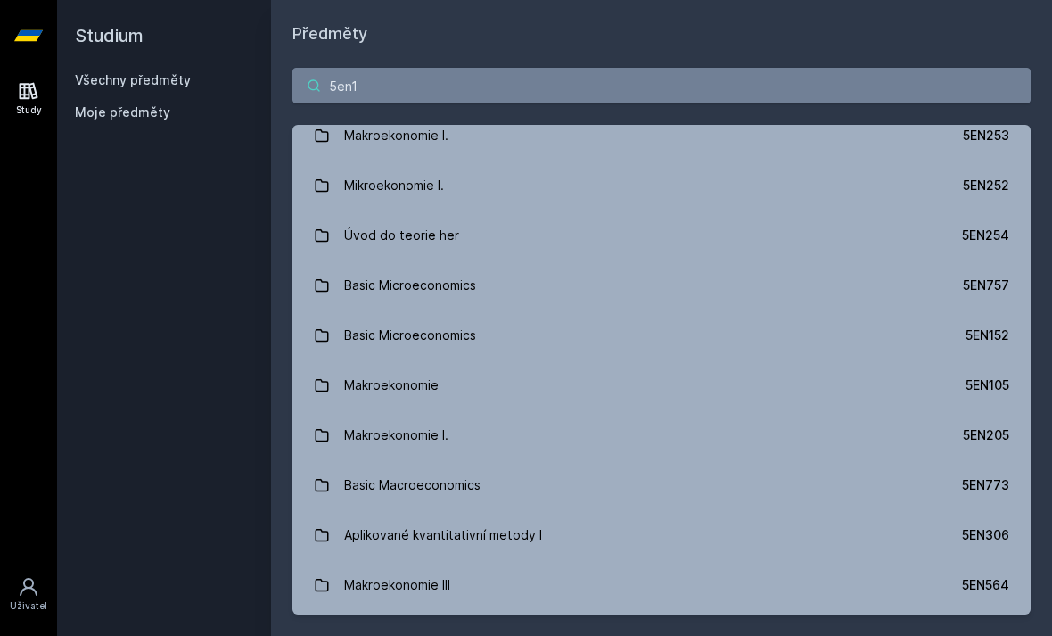
scroll to position [0, 0]
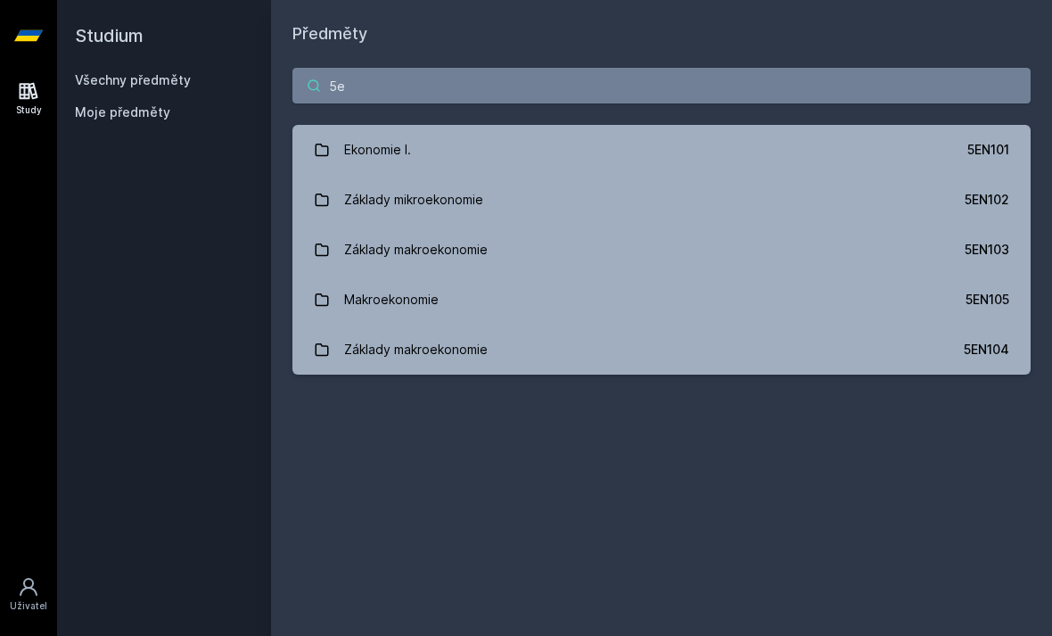
type input "5"
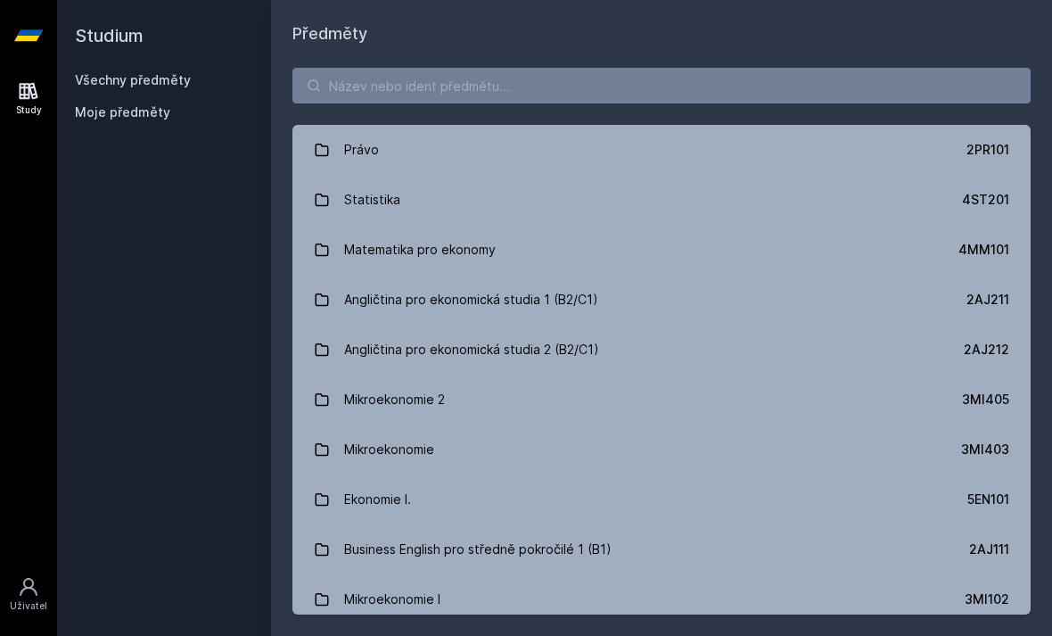
click at [170, 84] on link "Všechny předměty" at bounding box center [133, 79] width 116 height 15
click at [177, 120] on div "Moje předměty" at bounding box center [164, 112] width 178 height 18
click at [160, 110] on span "Moje předměty" at bounding box center [122, 112] width 95 height 18
click at [159, 116] on span "Moje předměty" at bounding box center [122, 112] width 95 height 18
click at [177, 83] on link "Všechny předměty" at bounding box center [133, 79] width 116 height 15
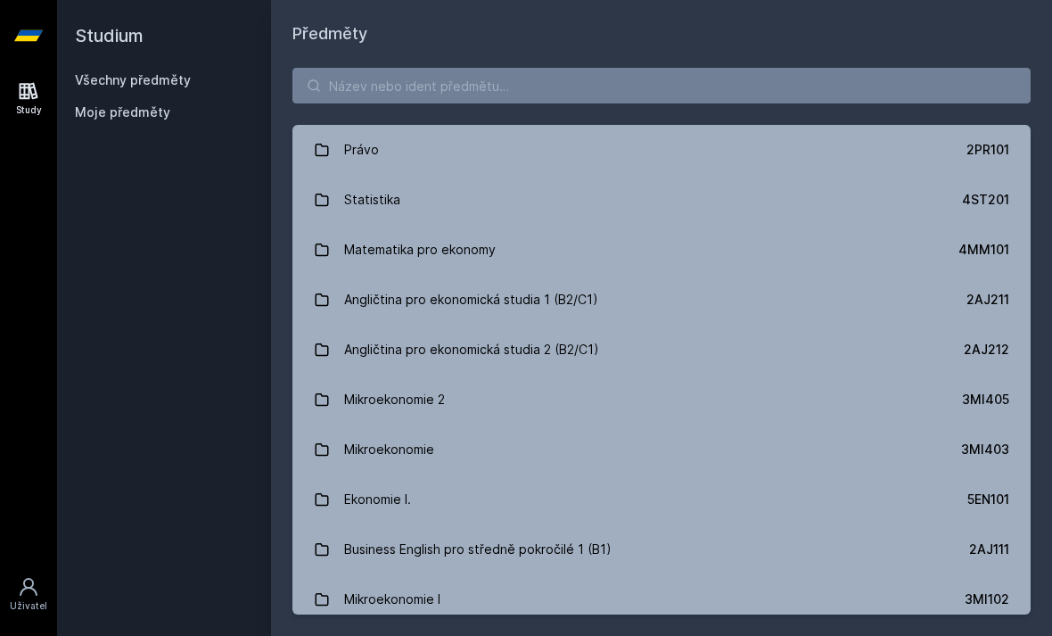
click at [161, 118] on span "Moje předměty" at bounding box center [122, 112] width 95 height 18
click at [177, 84] on link "Všechny předměty" at bounding box center [133, 79] width 116 height 15
click at [180, 78] on link "Všechny předměty" at bounding box center [133, 79] width 116 height 15
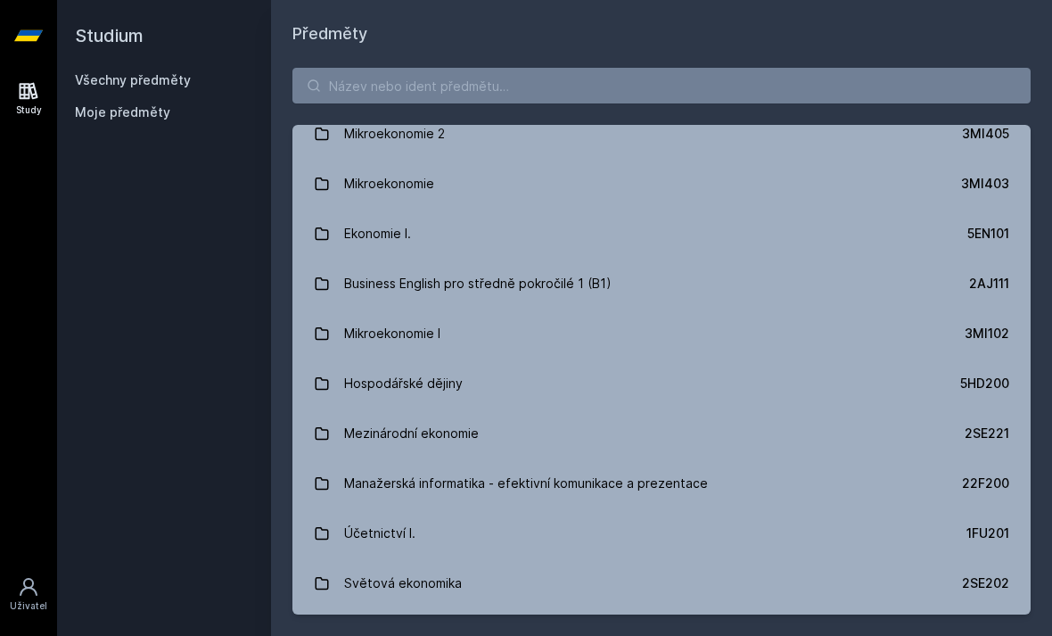
scroll to position [268, 0]
click at [812, 257] on link "Business English pro středně pokročilé 1 (B1) 2AJ111" at bounding box center [662, 282] width 738 height 50
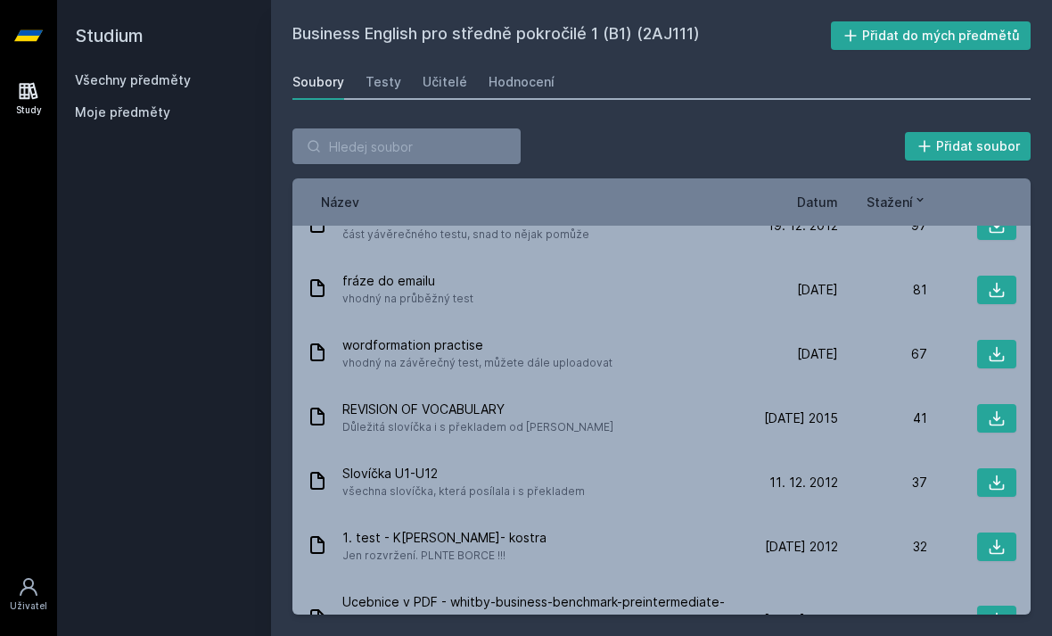
scroll to position [286, 0]
